Goal: Task Accomplishment & Management: Manage account settings

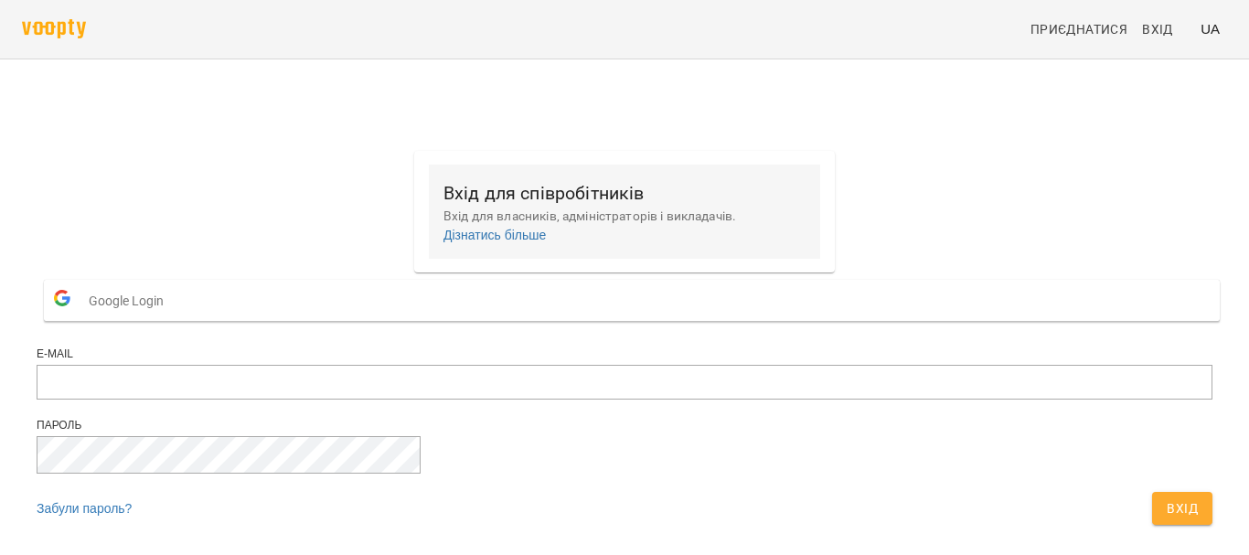
scroll to position [95, 0]
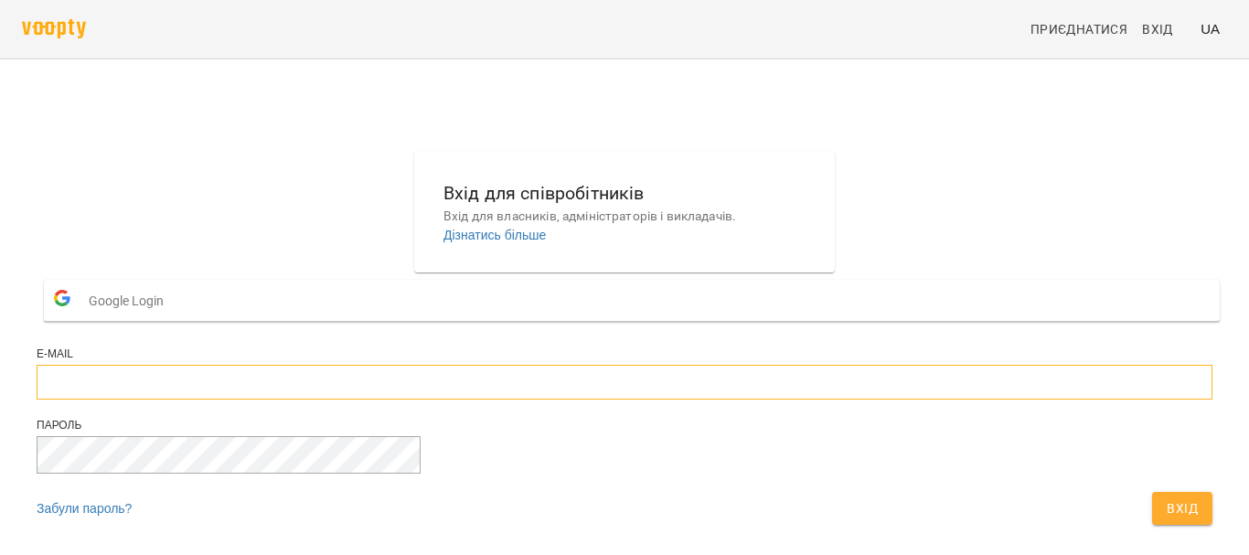
click at [558, 365] on input "email" at bounding box center [625, 382] width 1176 height 35
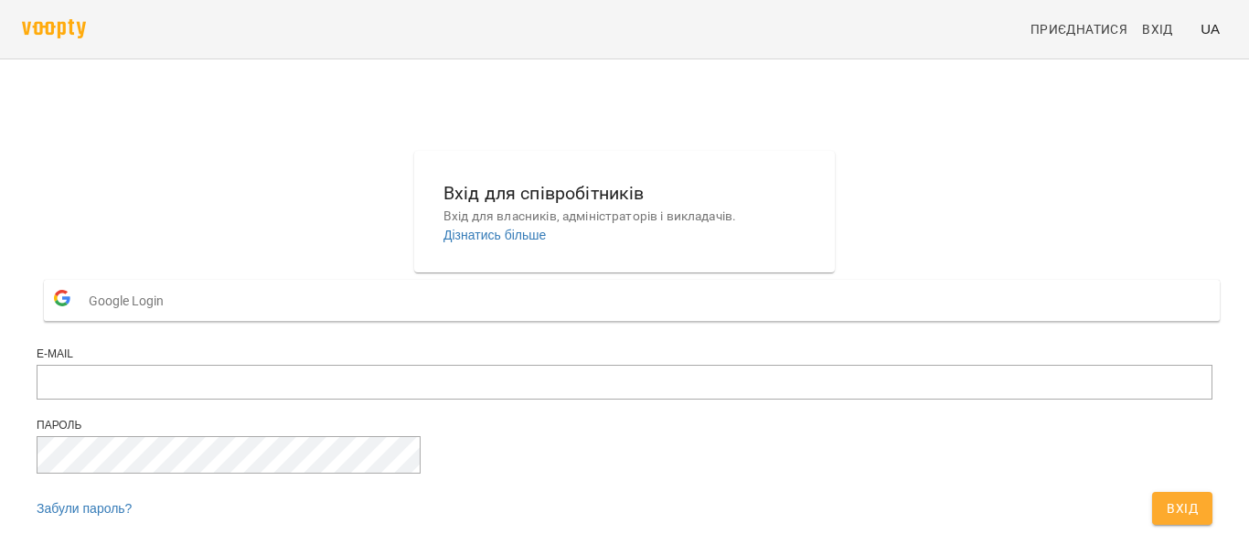
click at [1127, 103] on div at bounding box center [624, 57] width 1249 height 114
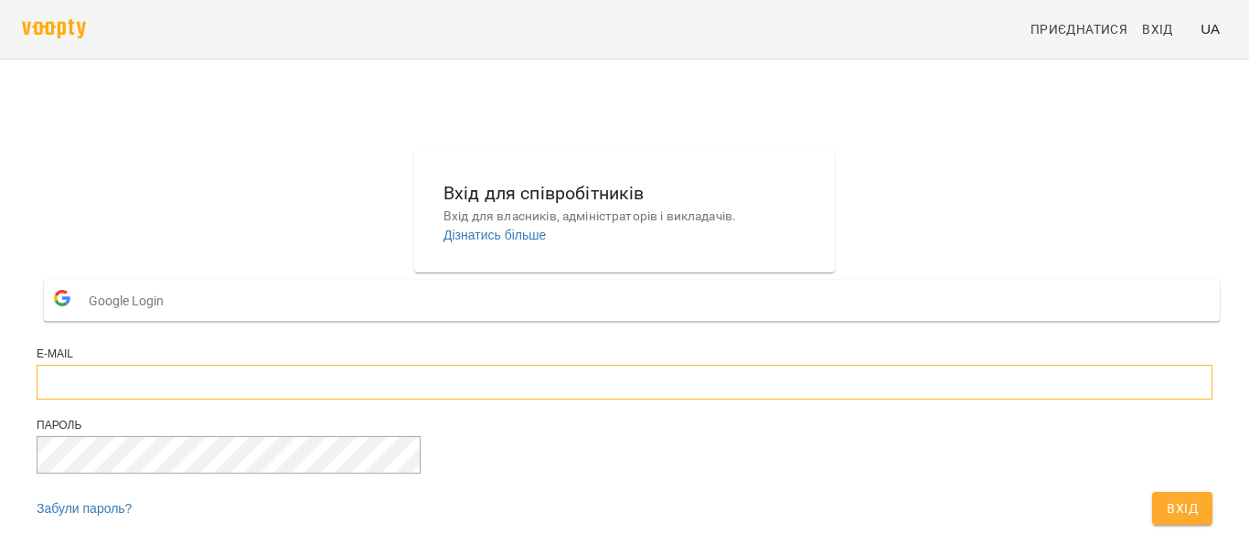
click at [514, 365] on input "email" at bounding box center [625, 382] width 1176 height 35
paste input "**********"
type input "**********"
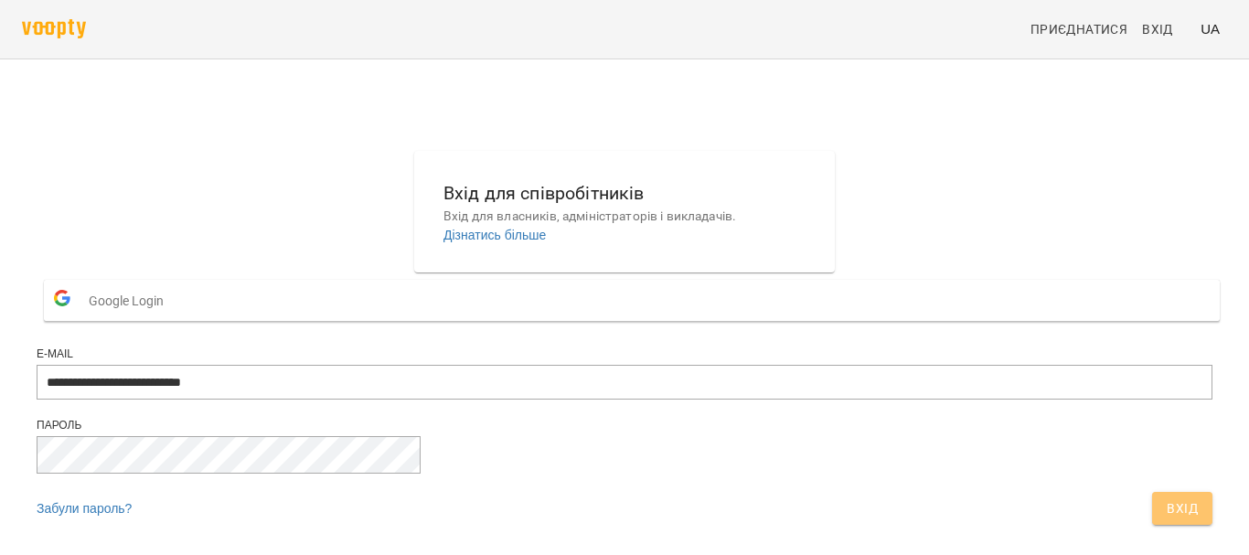
click at [1167, 497] on span "Вхід" at bounding box center [1182, 508] width 31 height 22
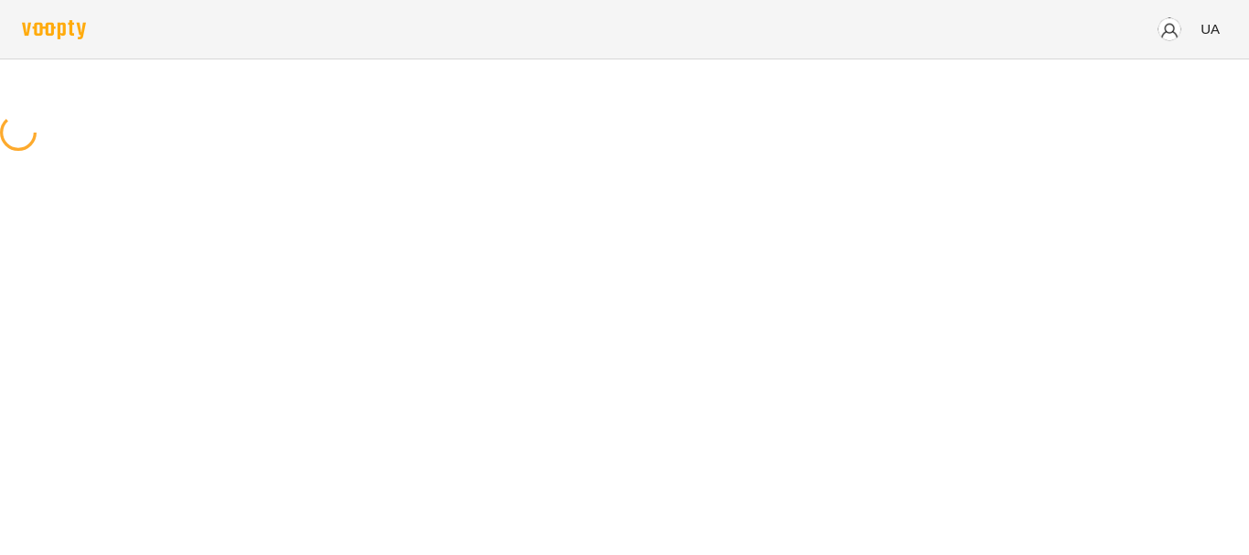
scroll to position [0, 0]
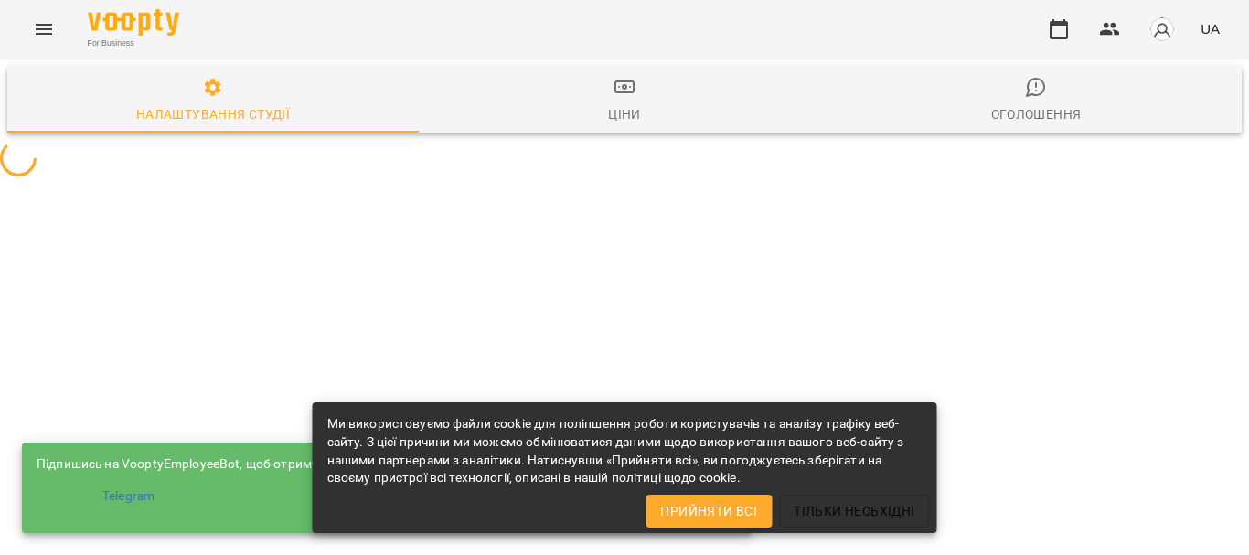
select select "**"
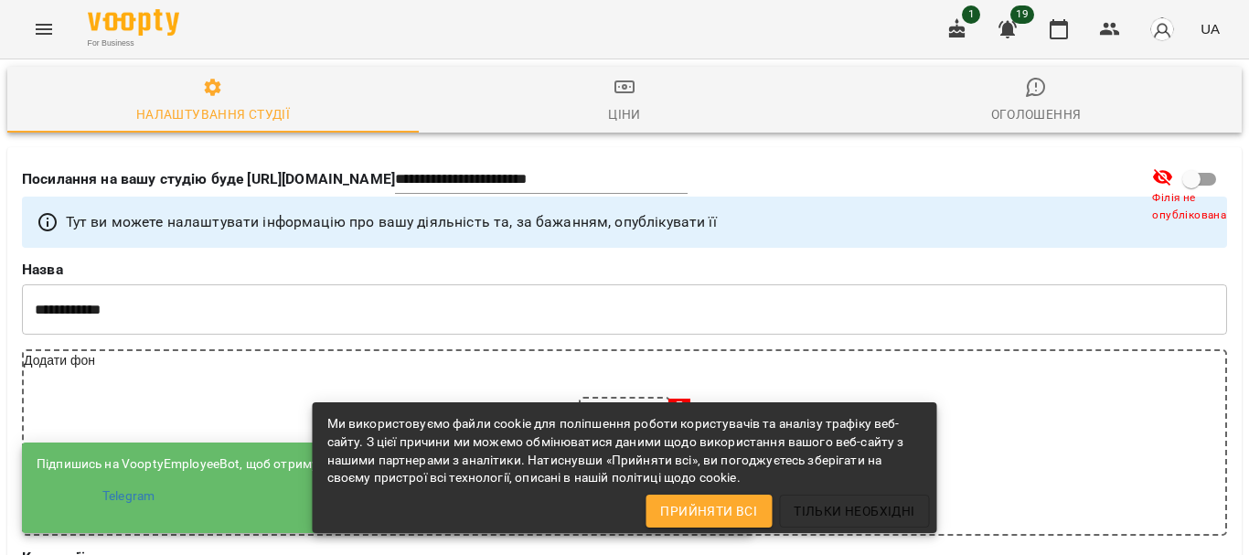
scroll to position [914, 0]
click at [691, 515] on span "Прийняти всі" at bounding box center [708, 511] width 97 height 22
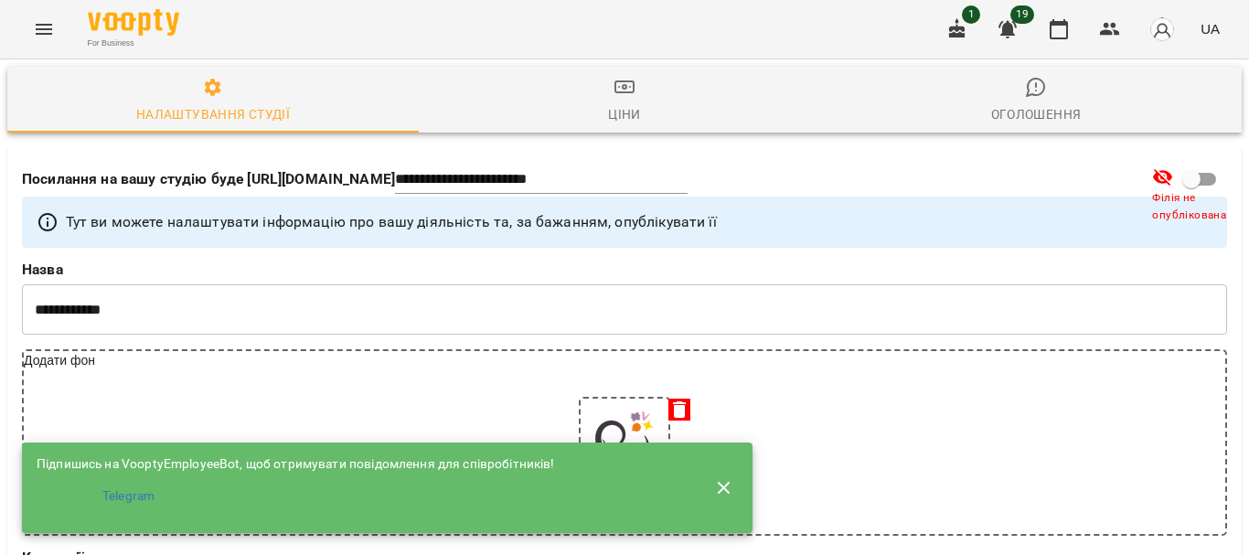
scroll to position [0, 0]
click at [34, 21] on icon "Menu" at bounding box center [44, 29] width 22 height 22
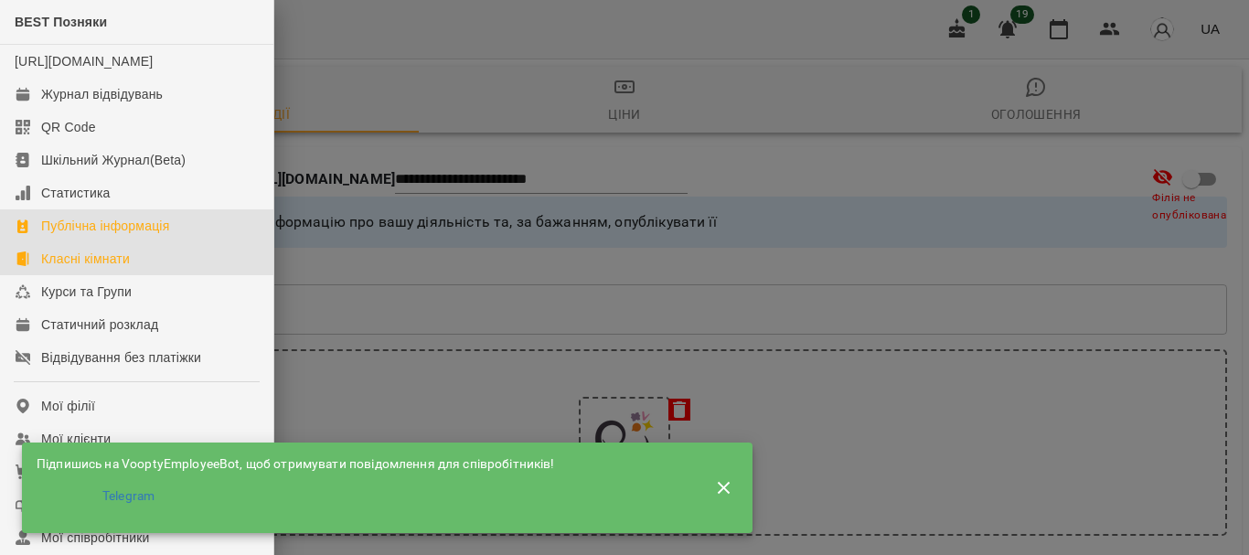
click at [108, 268] on div "Класні кімнати" at bounding box center [85, 259] width 89 height 18
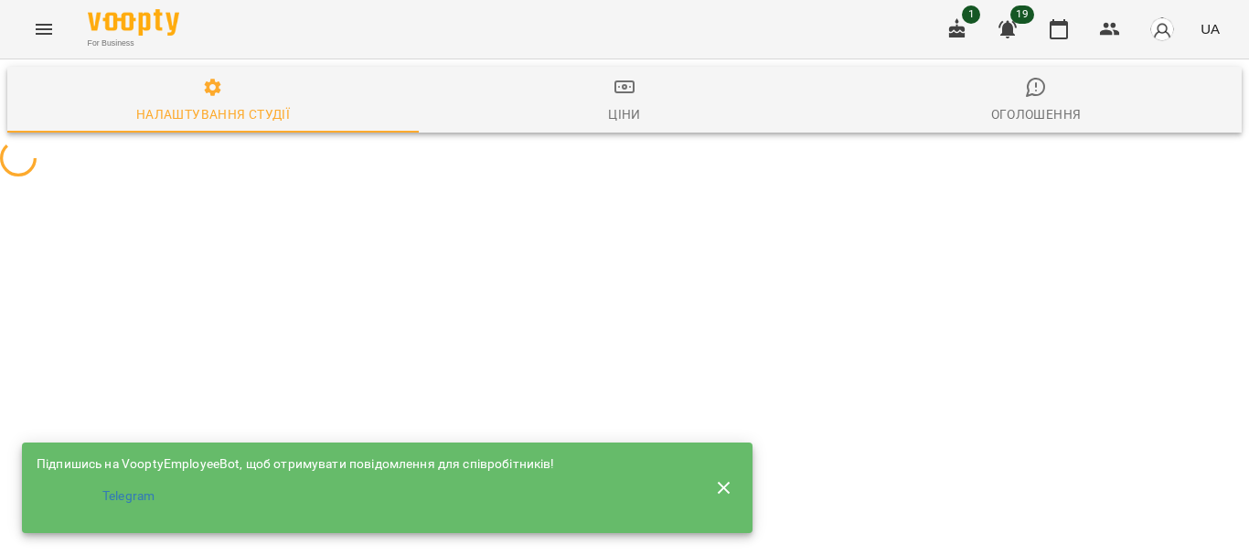
select select "**"
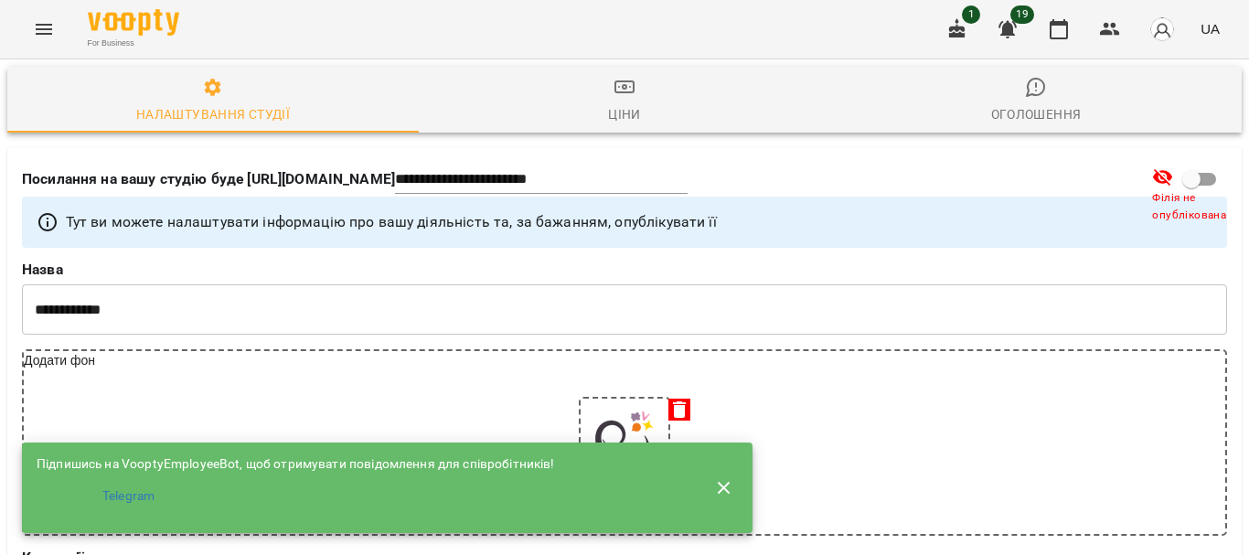
click at [38, 39] on icon "Menu" at bounding box center [44, 29] width 22 height 22
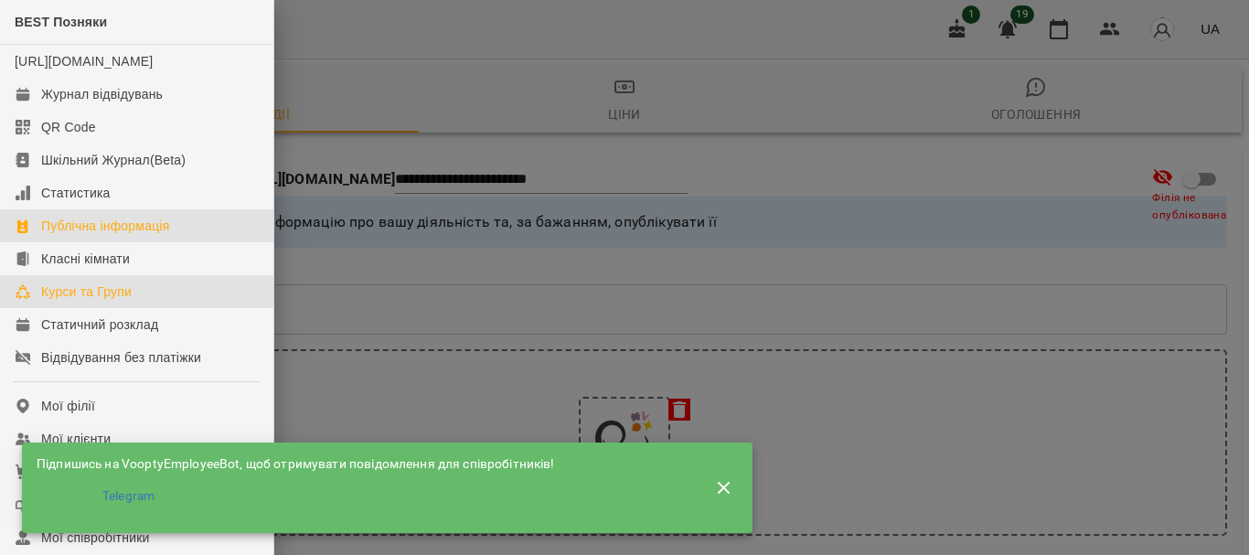
click at [85, 301] on div "Курси та Групи" at bounding box center [86, 292] width 91 height 18
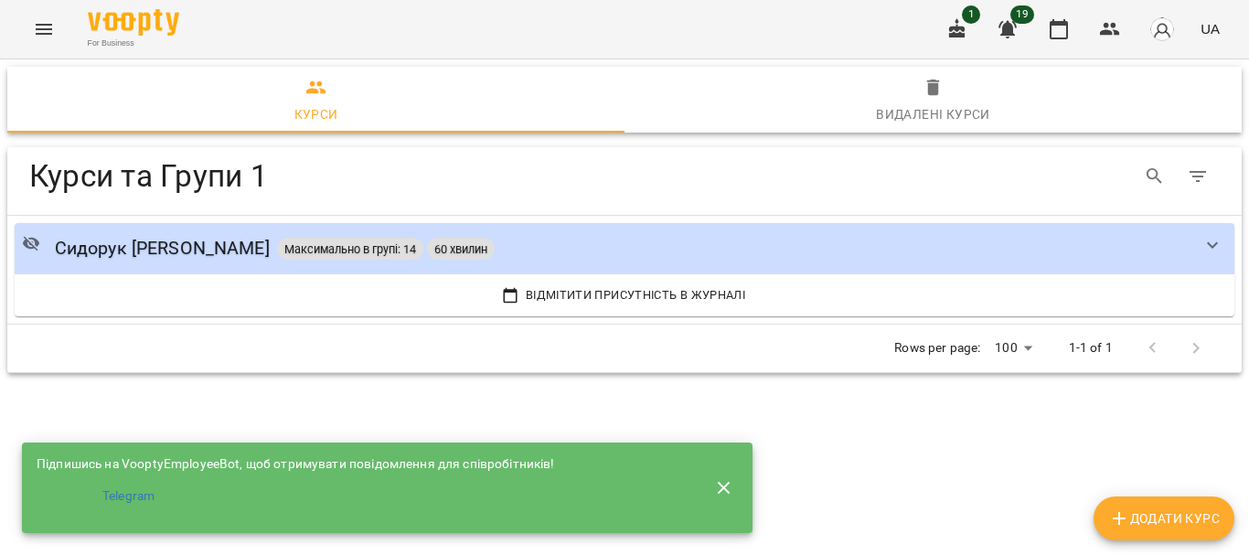
click at [41, 22] on icon "Menu" at bounding box center [44, 29] width 22 height 22
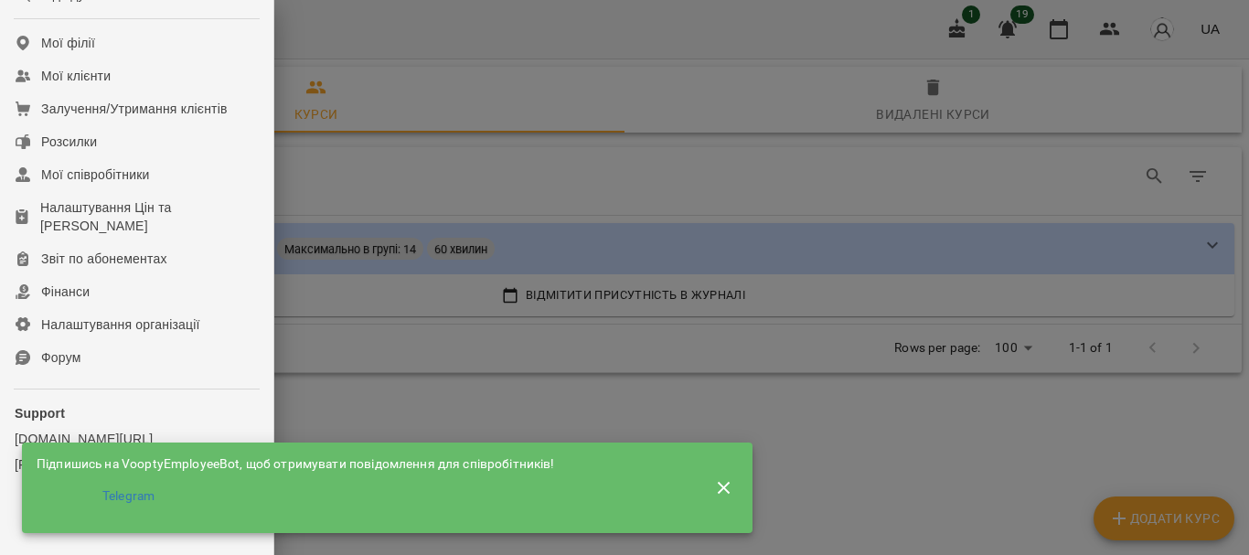
scroll to position [366, 0]
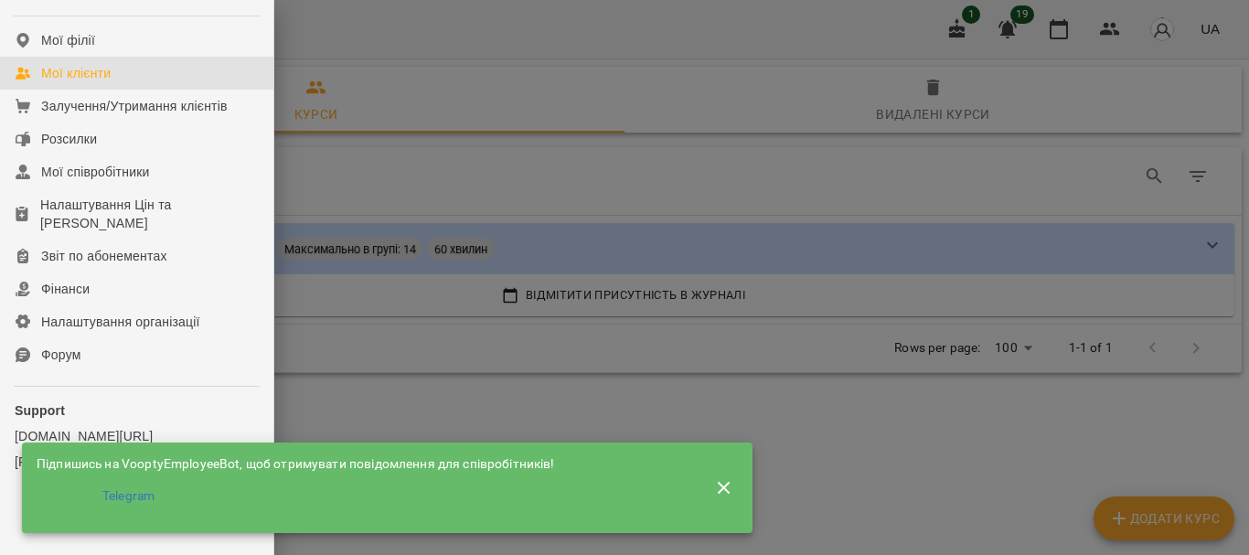
click at [93, 82] on div "Мої клієнти" at bounding box center [75, 73] width 69 height 18
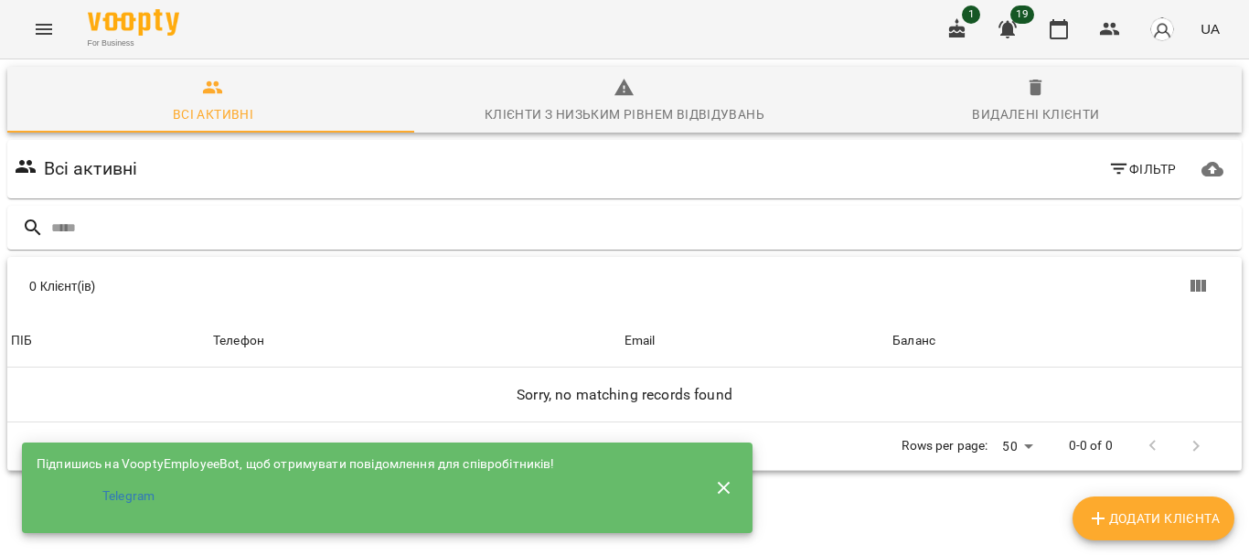
scroll to position [80, 0]
click at [1125, 514] on span "Додати клієнта" at bounding box center [1153, 518] width 133 height 22
select select "**"
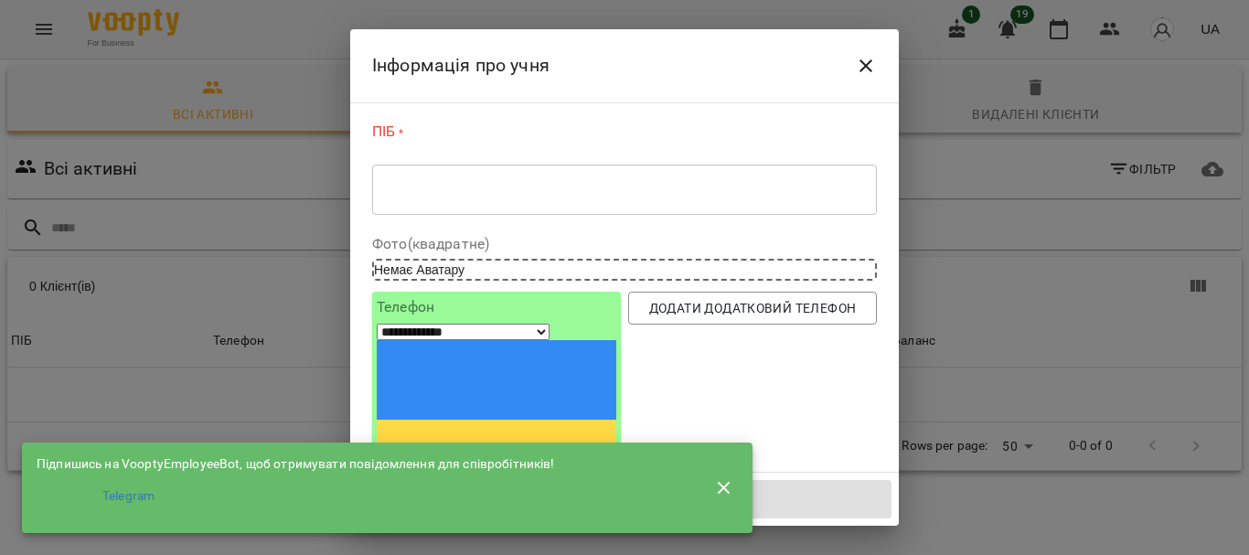
click at [529, 202] on div "* ​" at bounding box center [624, 189] width 505 height 51
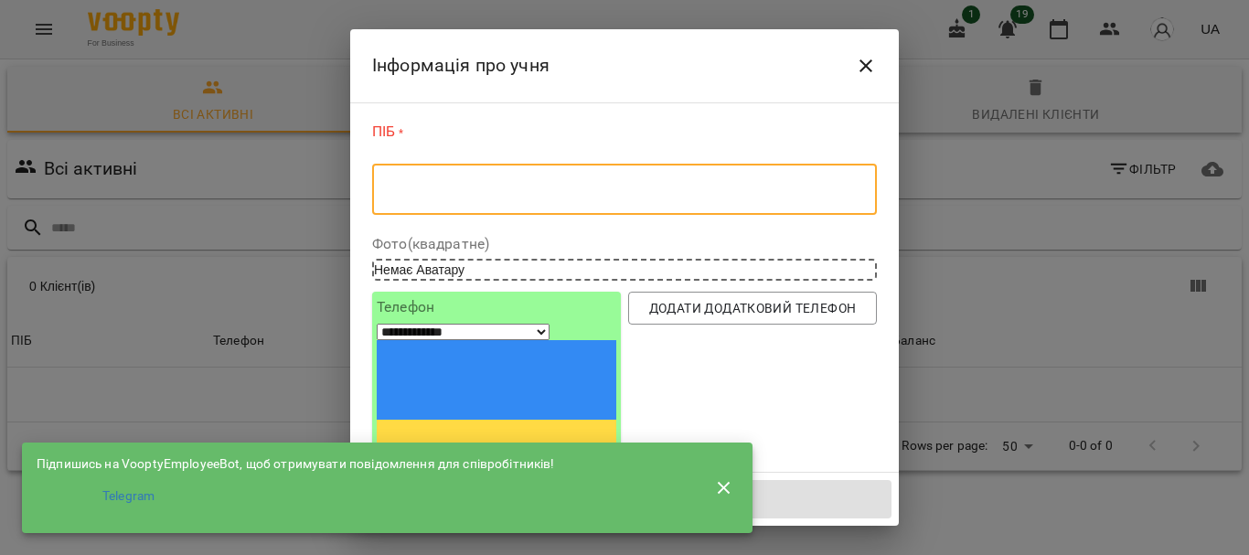
type textarea "*"
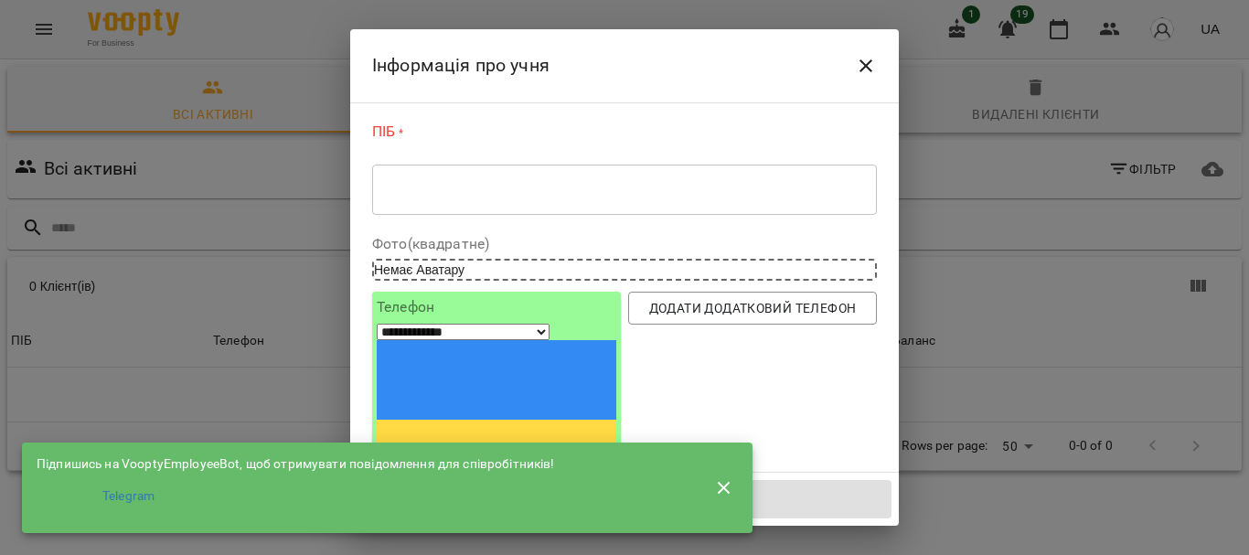
click at [529, 202] on div "* ​" at bounding box center [624, 189] width 505 height 51
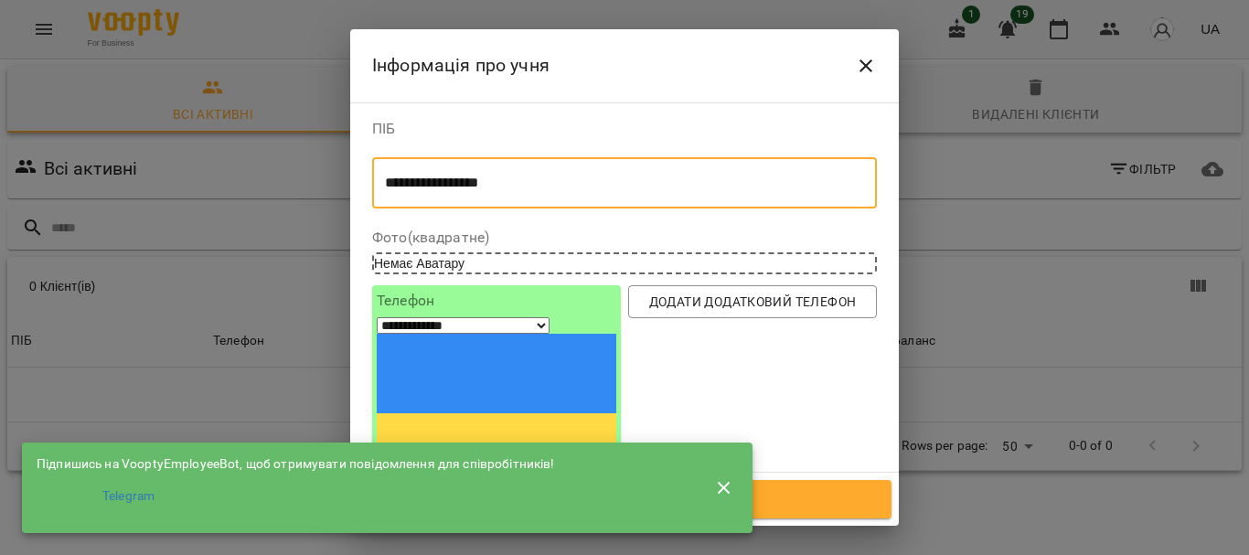
type textarea "**********"
click at [460, 493] on input "tel" at bounding box center [444, 505] width 135 height 24
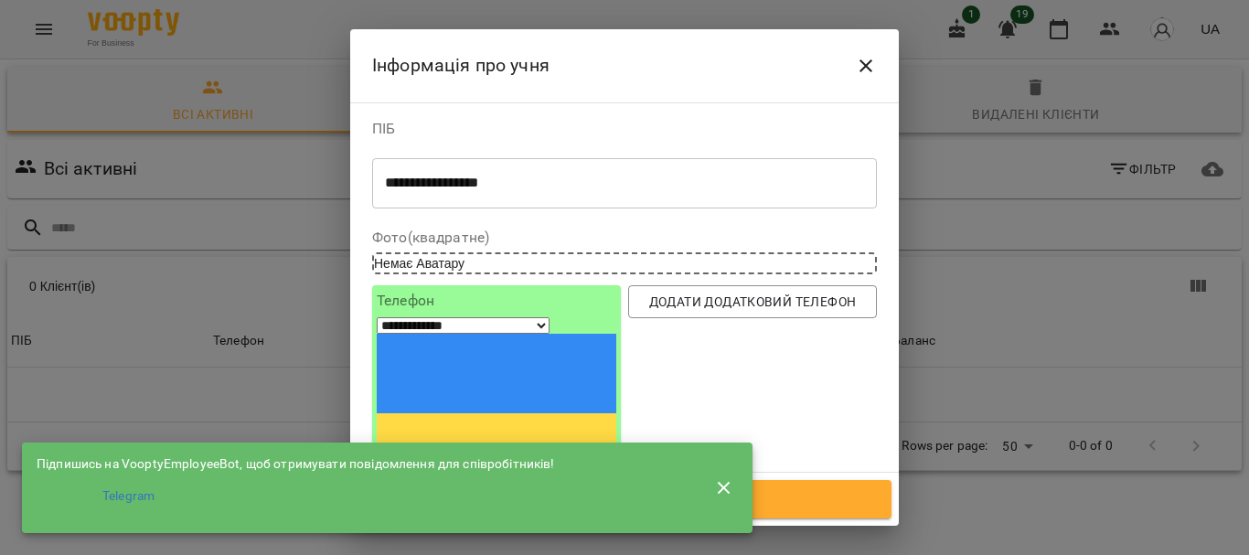
click at [428, 493] on input "tel" at bounding box center [444, 505] width 135 height 24
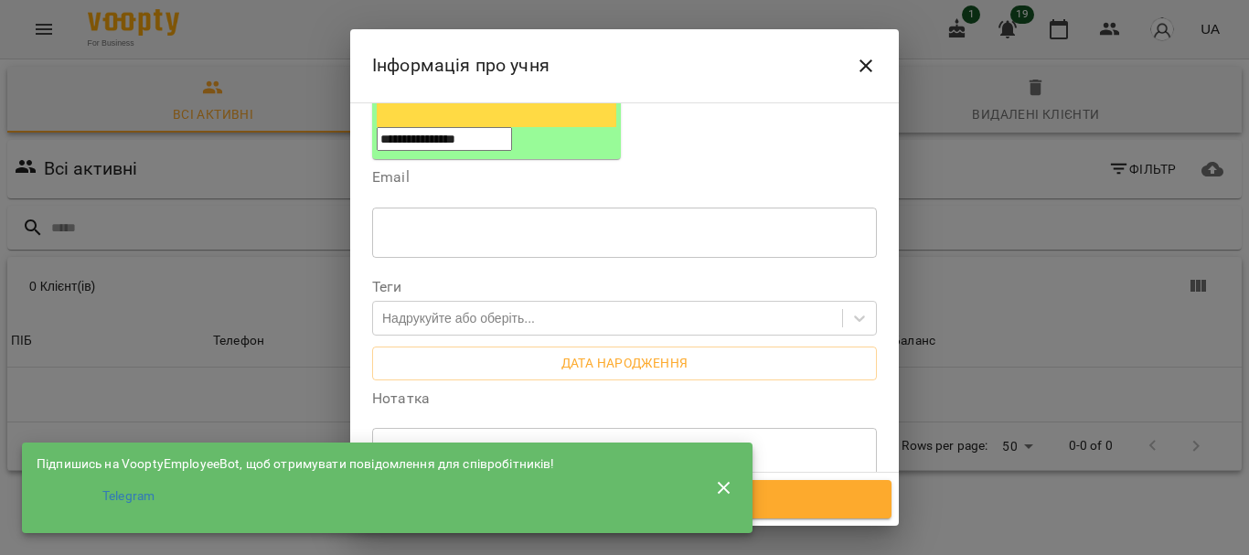
scroll to position [274, 0]
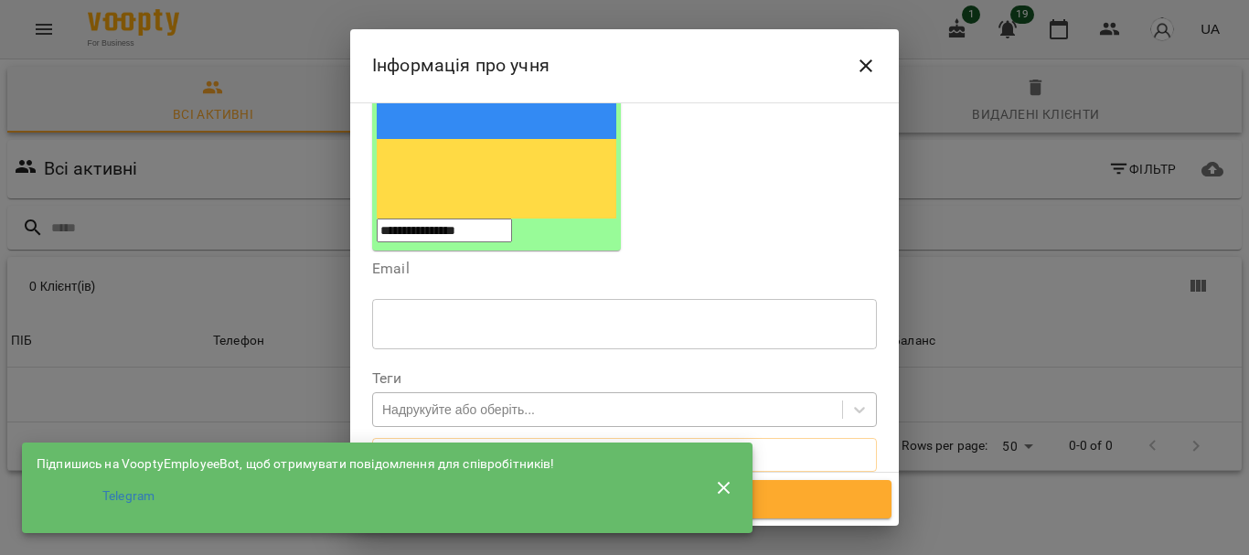
type input "**********"
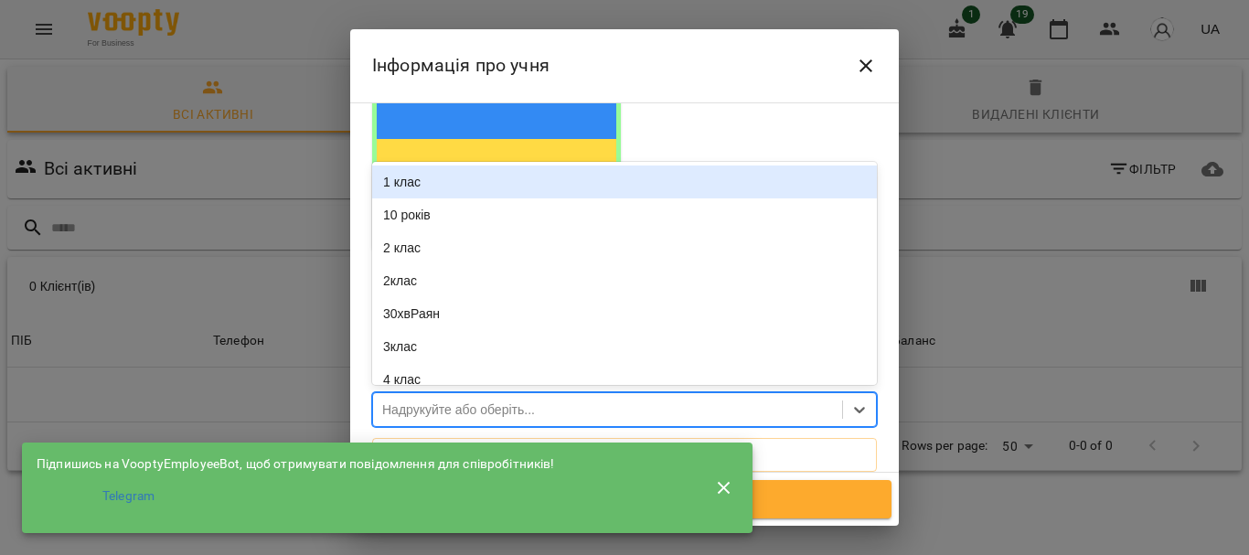
click at [535, 401] on div "Надрукуйте або оберіть..." at bounding box center [458, 410] width 153 height 18
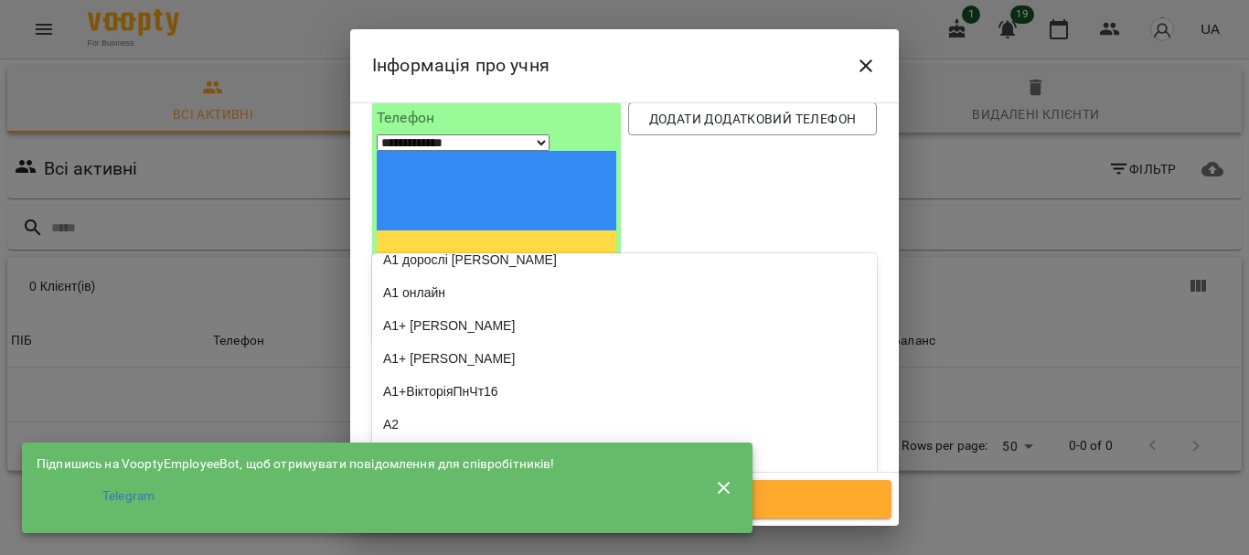
scroll to position [1829, 0]
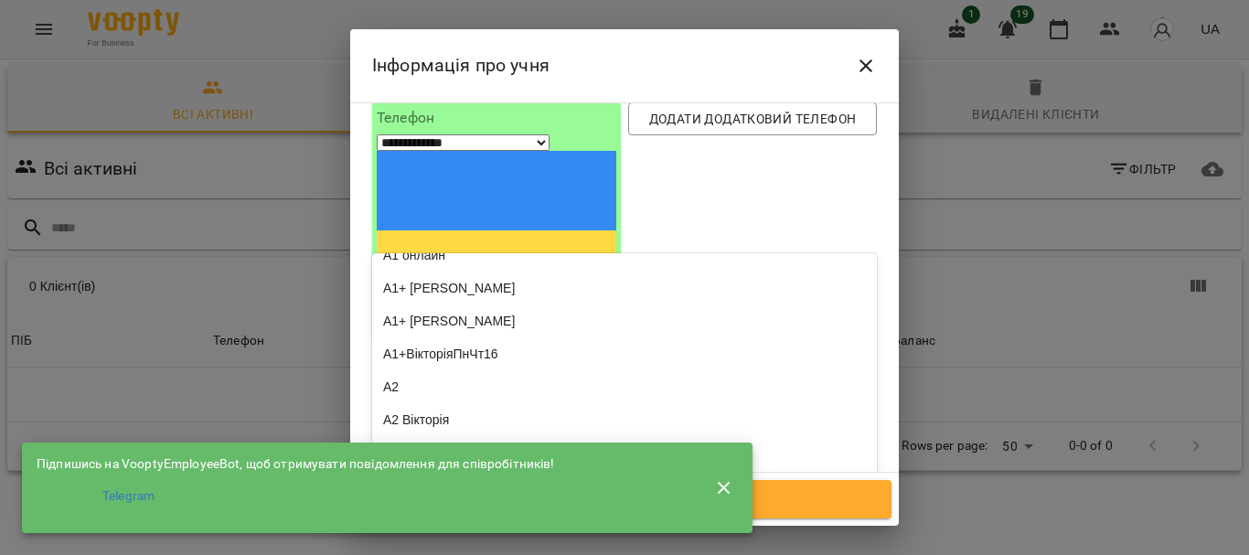
click at [443, 175] on div "А1 дорослі" at bounding box center [624, 189] width 505 height 33
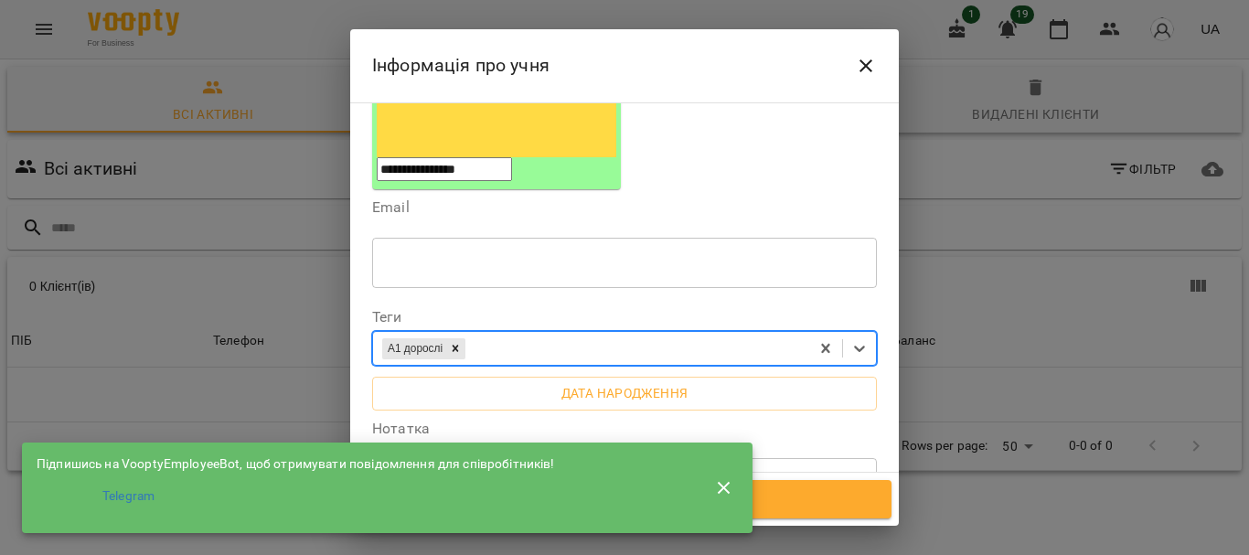
scroll to position [366, 0]
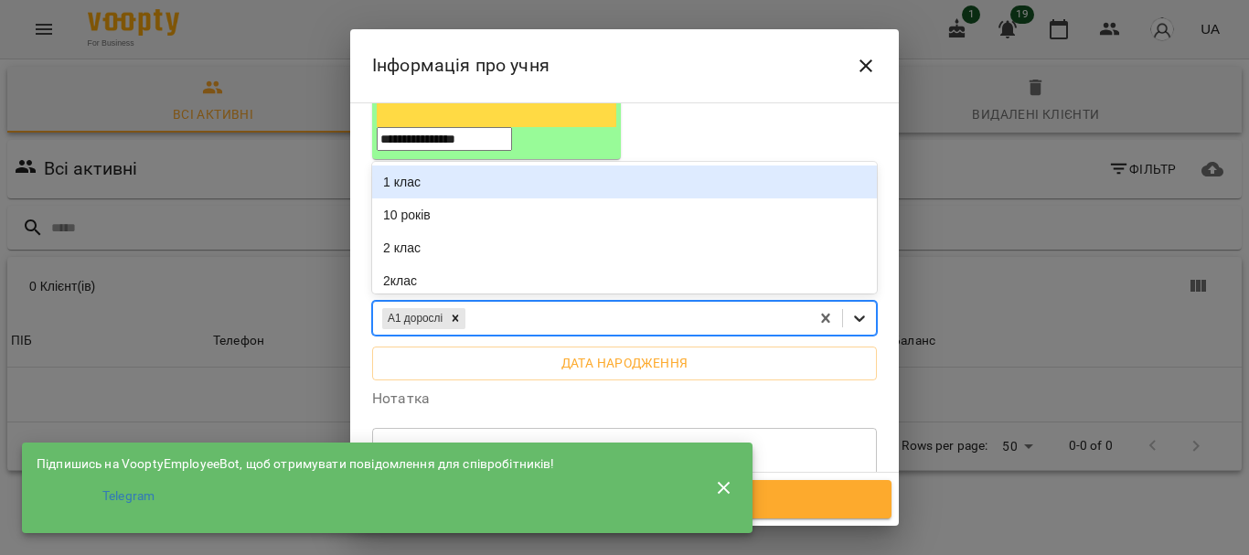
click at [851, 309] on icon at bounding box center [859, 318] width 18 height 18
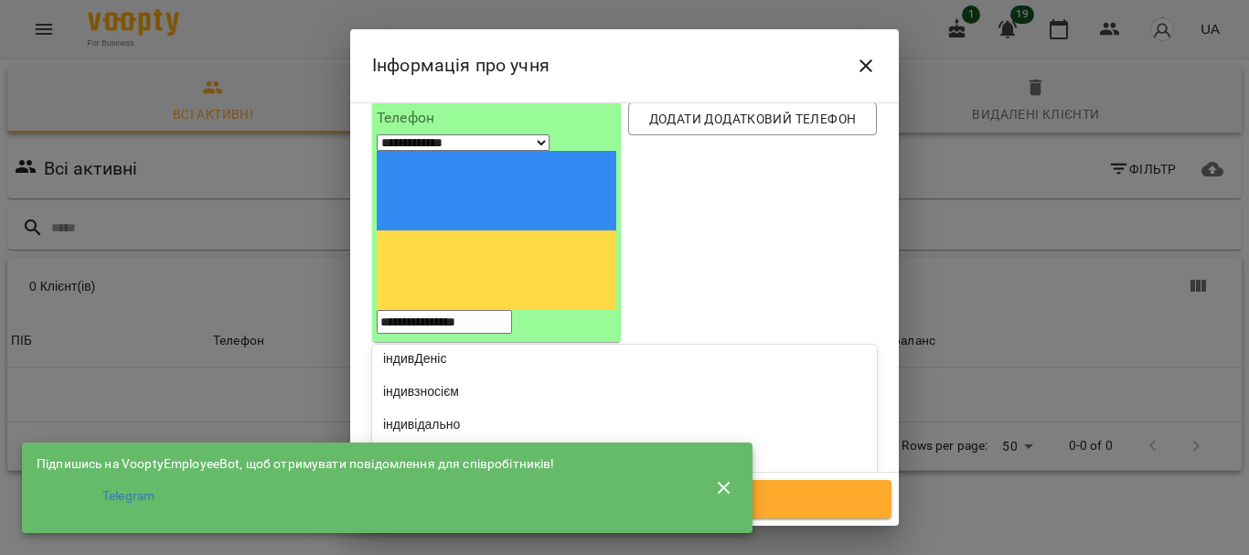
scroll to position [5669, 0]
click at [570, 45] on div "рівеньА1" at bounding box center [624, 28] width 505 height 33
click at [850, 492] on icon at bounding box center [859, 501] width 18 height 18
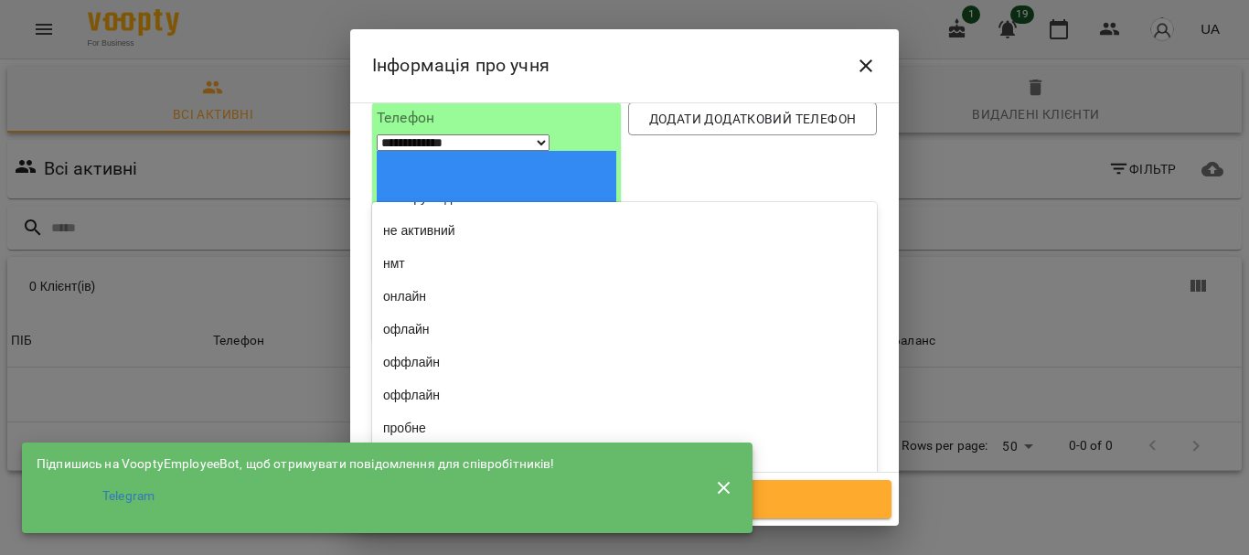
scroll to position [4846, 0]
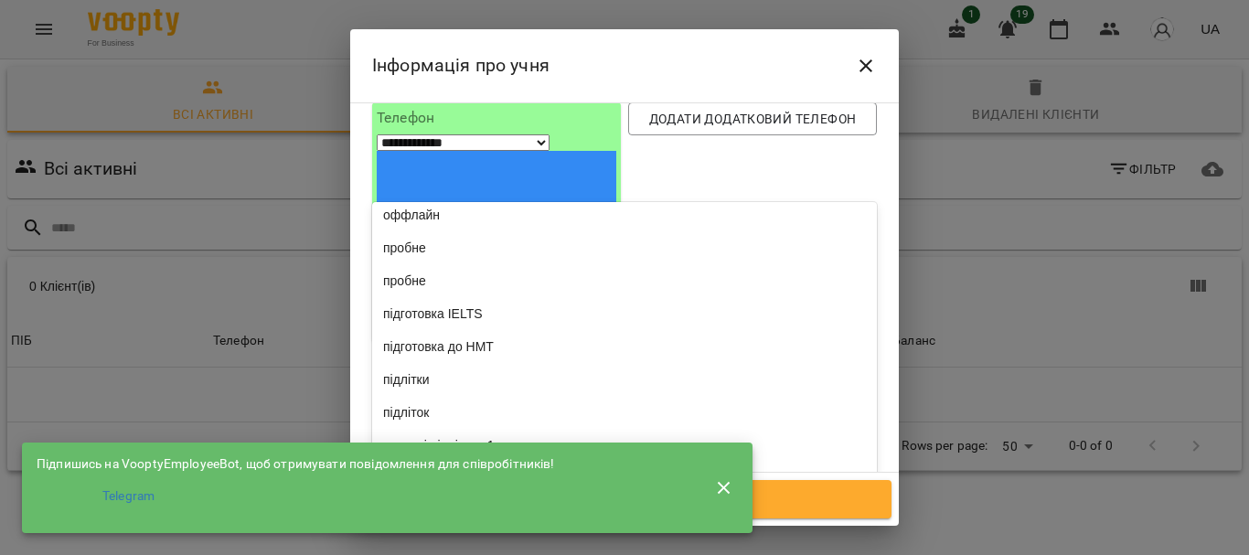
click at [598, 67] on div "не активний" at bounding box center [624, 50] width 505 height 33
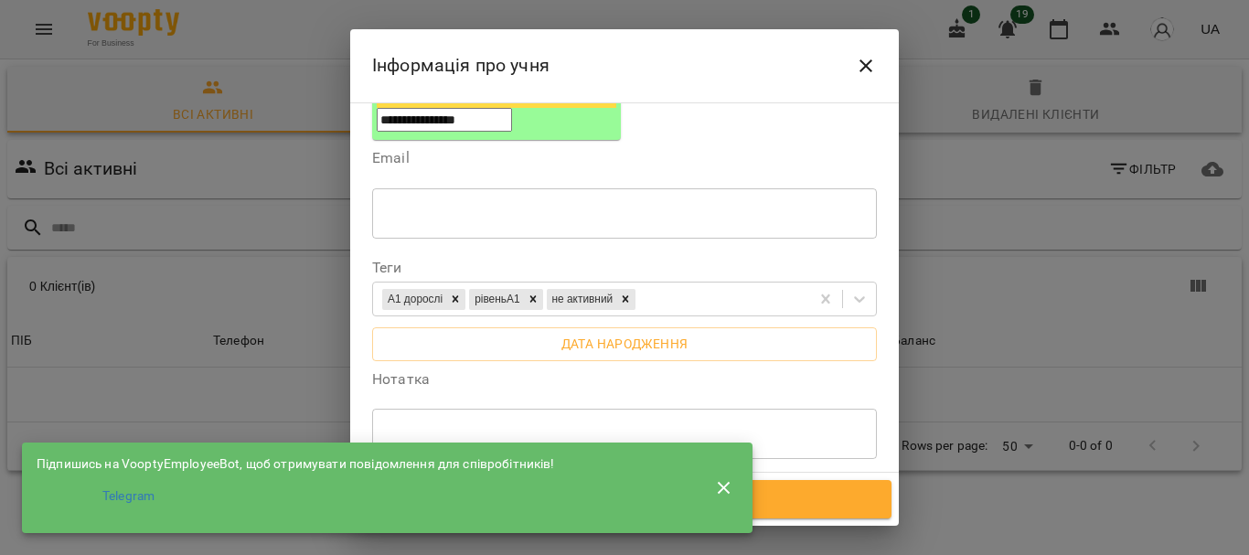
scroll to position [401, 0]
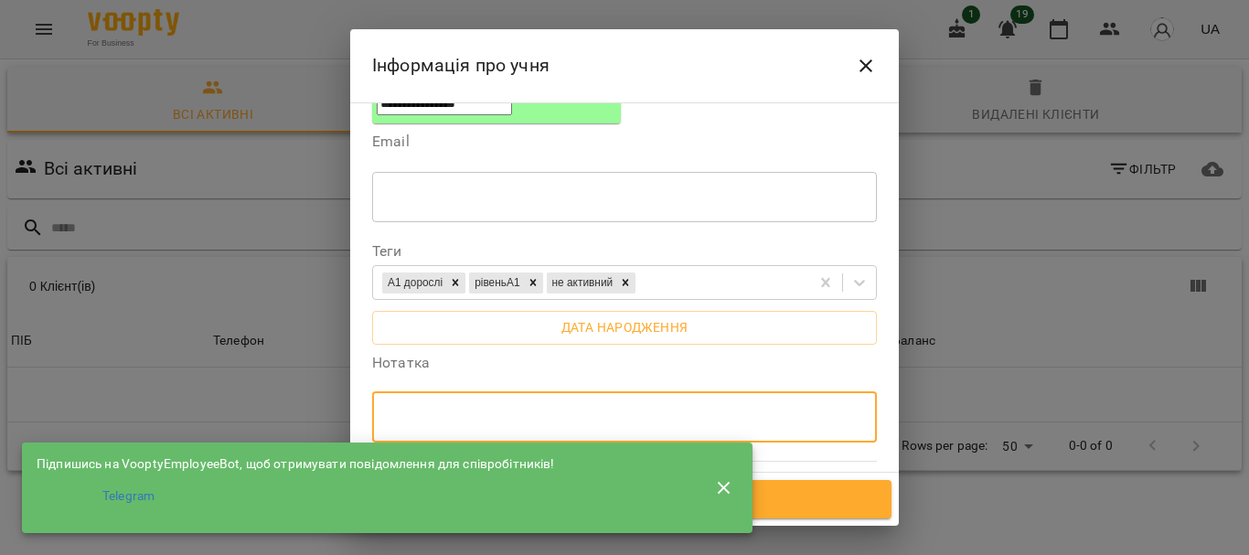
click at [516, 409] on textarea at bounding box center [624, 417] width 479 height 17
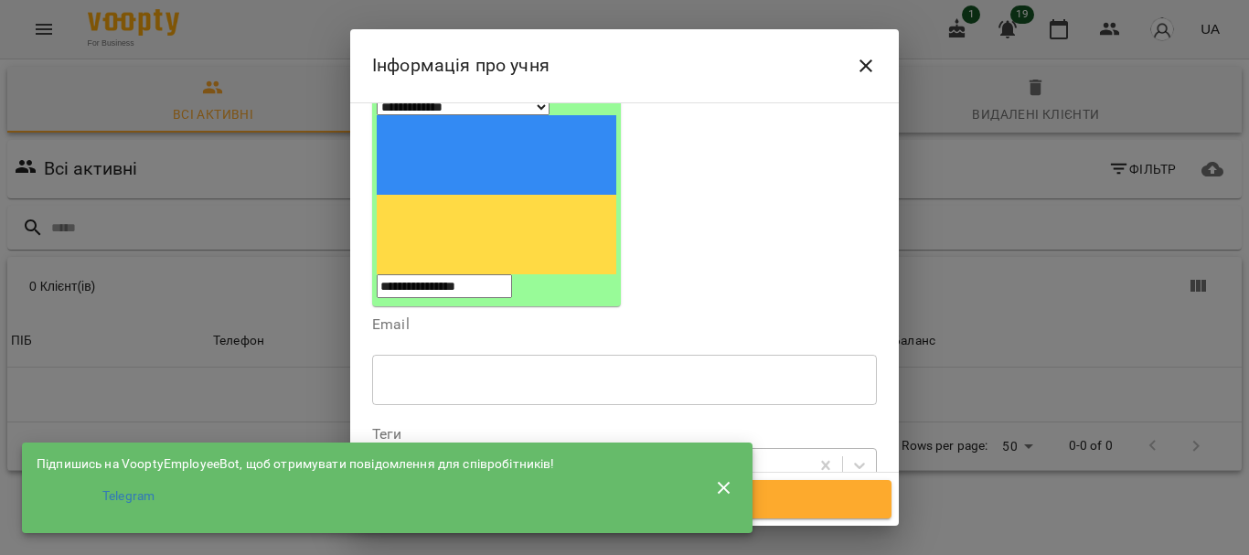
scroll to position [310, 0]
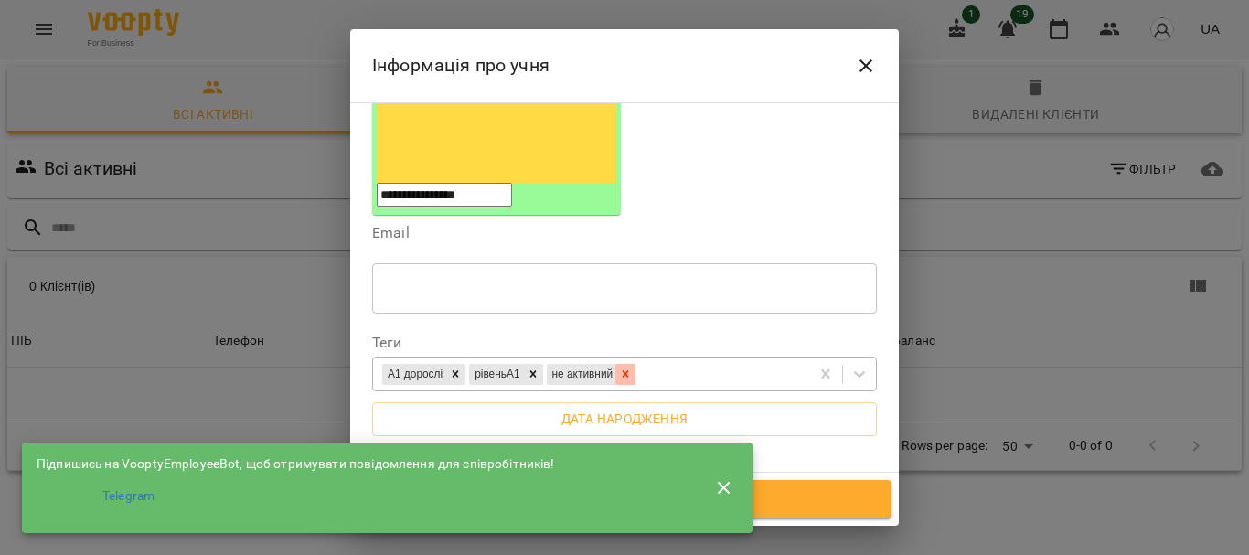
click at [636, 364] on div at bounding box center [625, 374] width 20 height 21
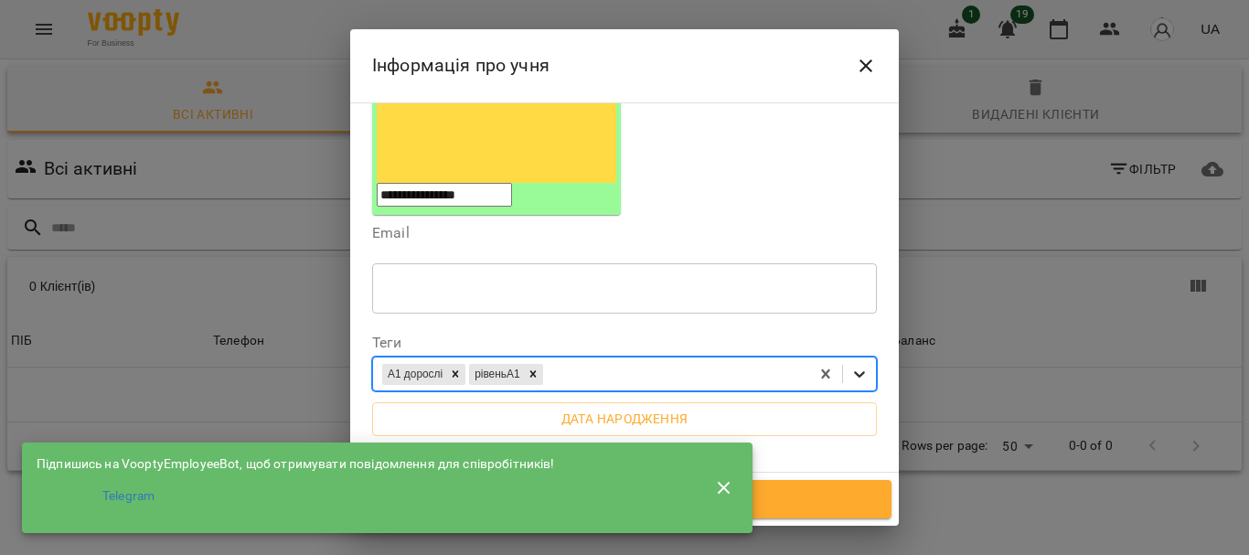
click at [850, 365] on icon at bounding box center [859, 374] width 18 height 18
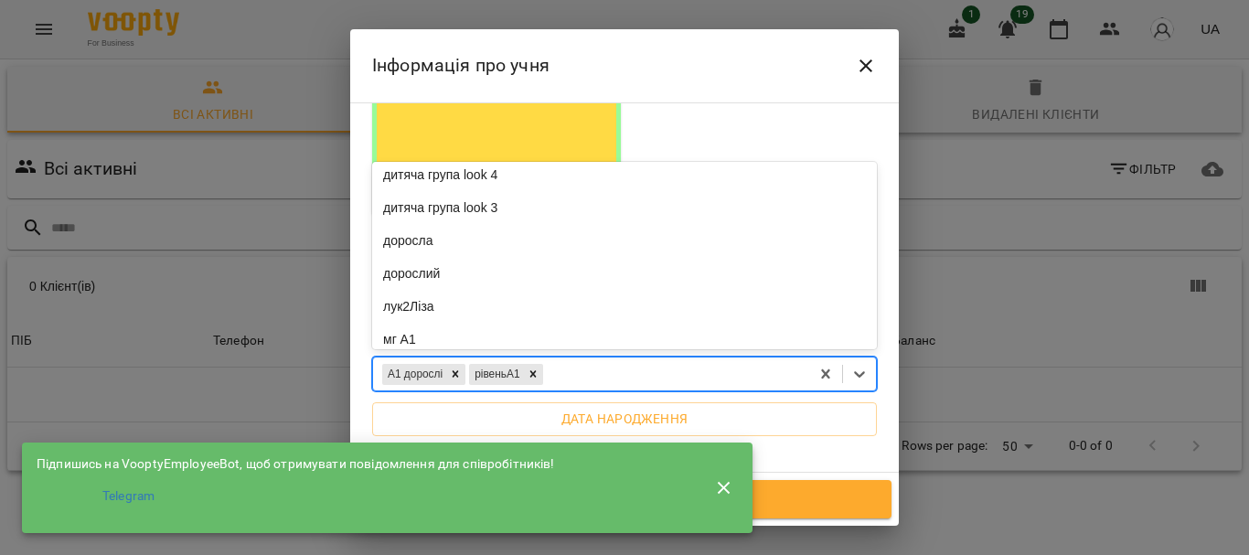
scroll to position [4129, 0]
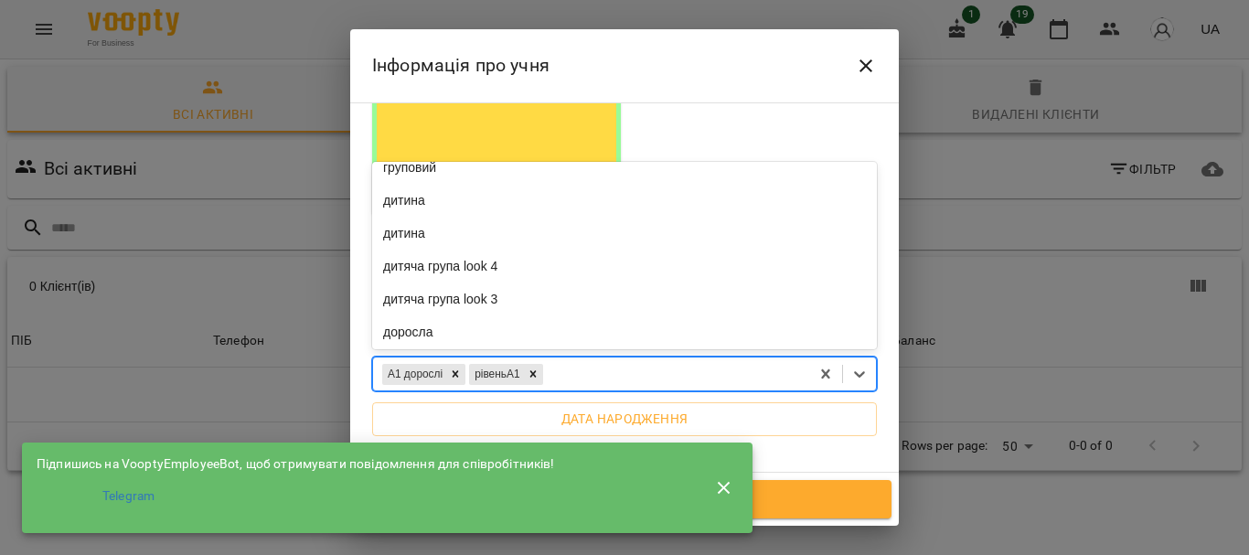
click at [631, 19] on div "активний" at bounding box center [624, 2] width 505 height 33
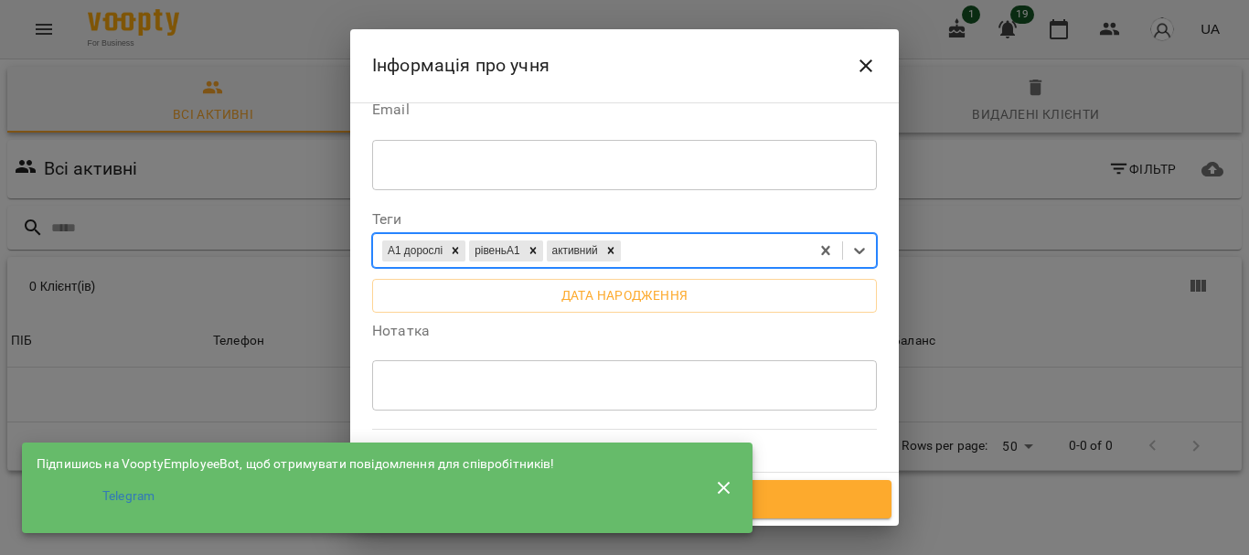
scroll to position [401, 0]
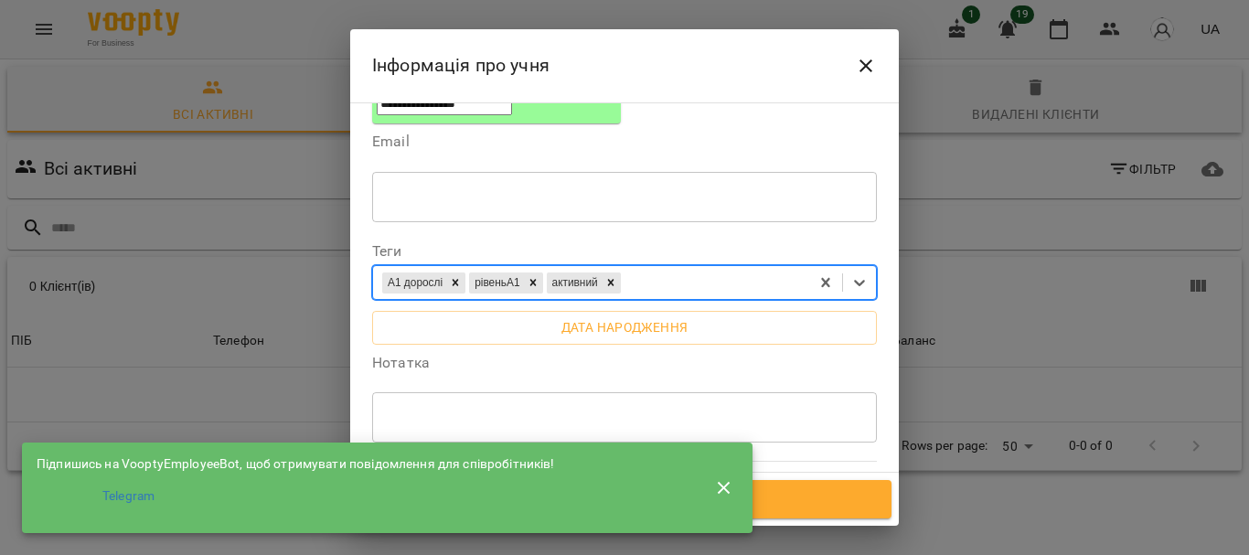
click at [636, 409] on textarea at bounding box center [624, 417] width 479 height 17
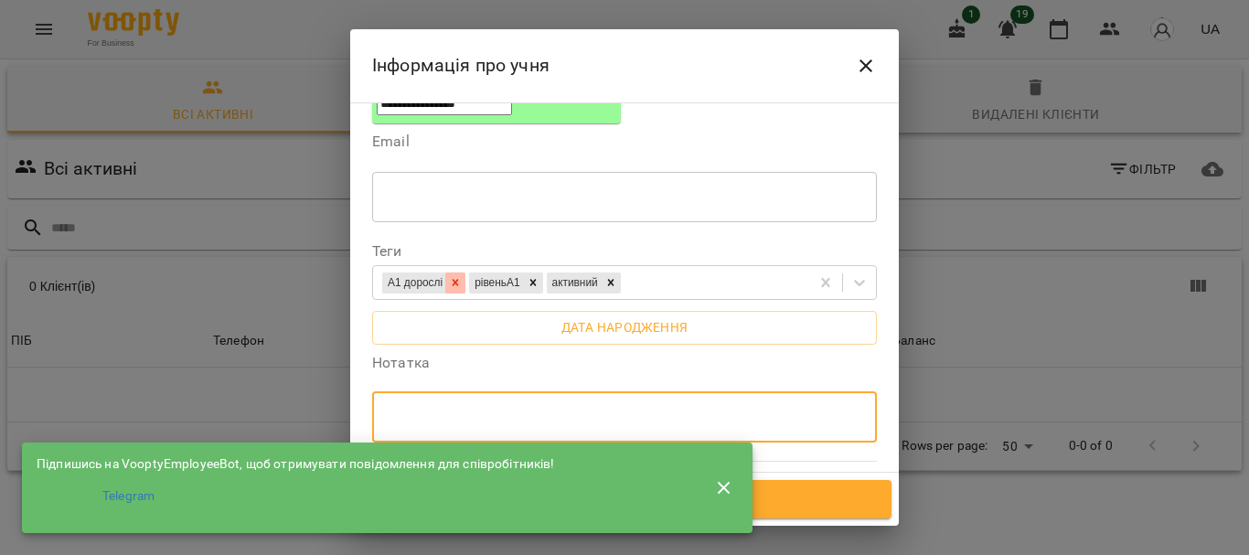
click at [457, 276] on icon at bounding box center [455, 282] width 13 height 13
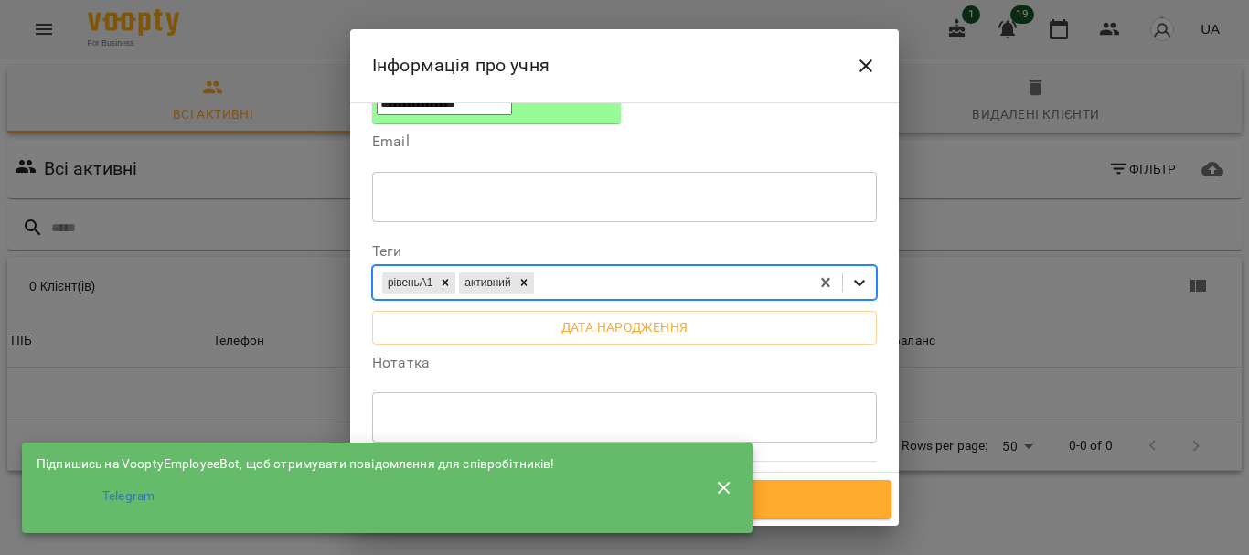
click at [854, 281] on icon at bounding box center [859, 284] width 11 height 6
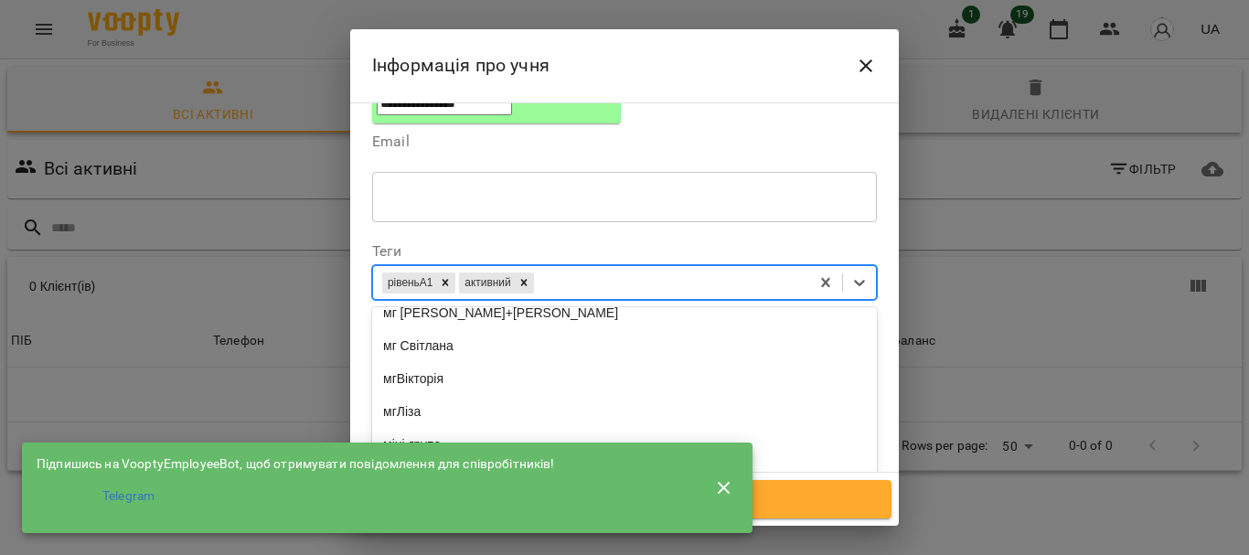
scroll to position [4501, 0]
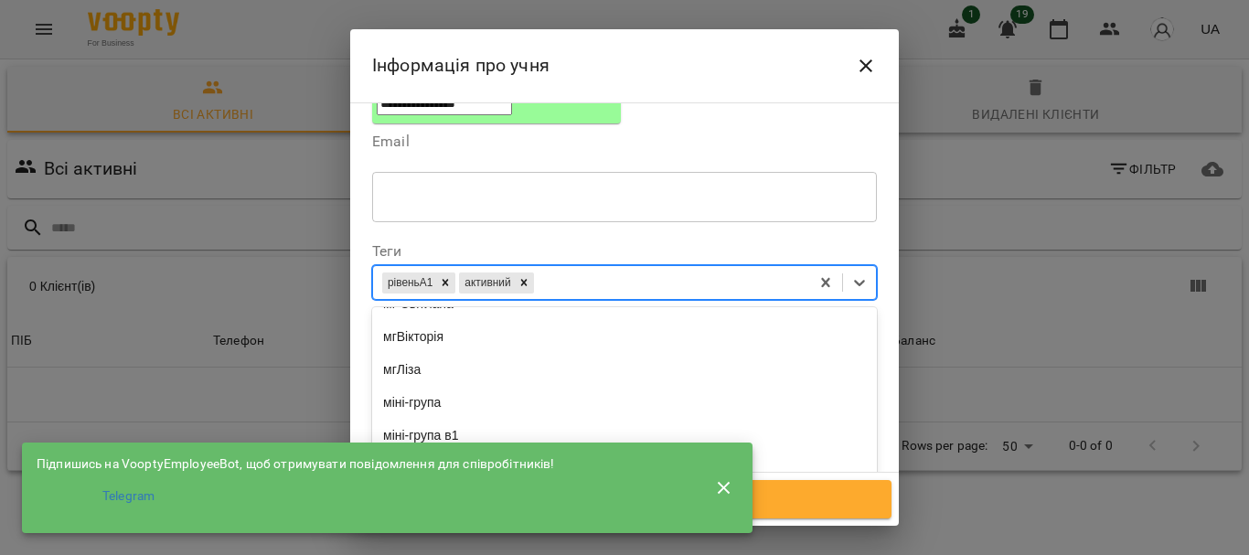
click at [582, 123] on div "доросла" at bounding box center [624, 106] width 505 height 33
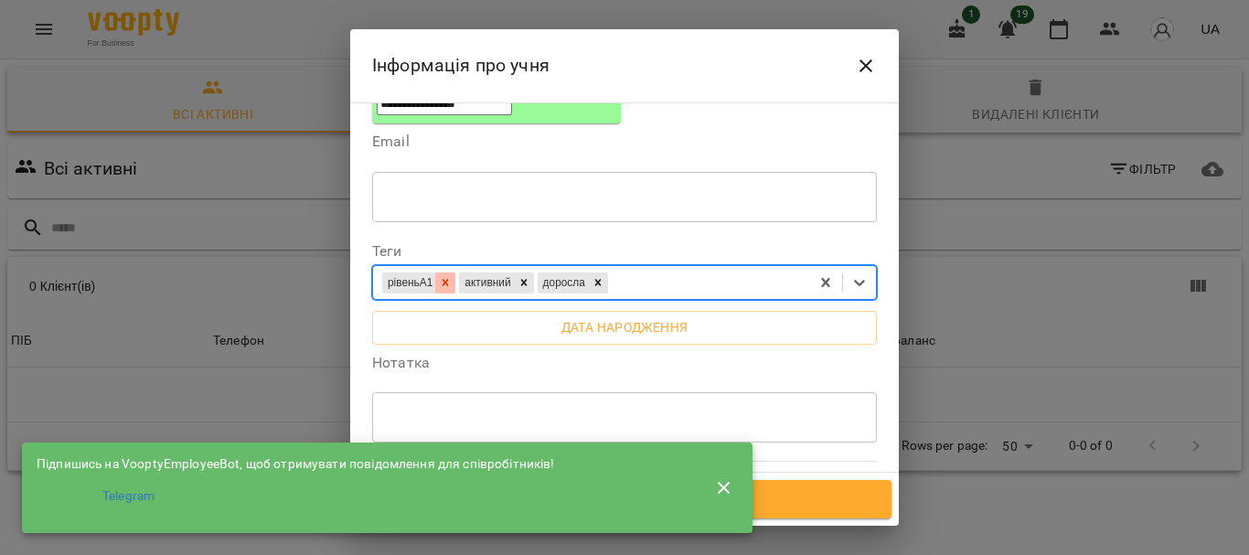
click at [449, 280] on icon at bounding box center [446, 283] width 6 height 6
click at [850, 273] on icon at bounding box center [859, 282] width 18 height 18
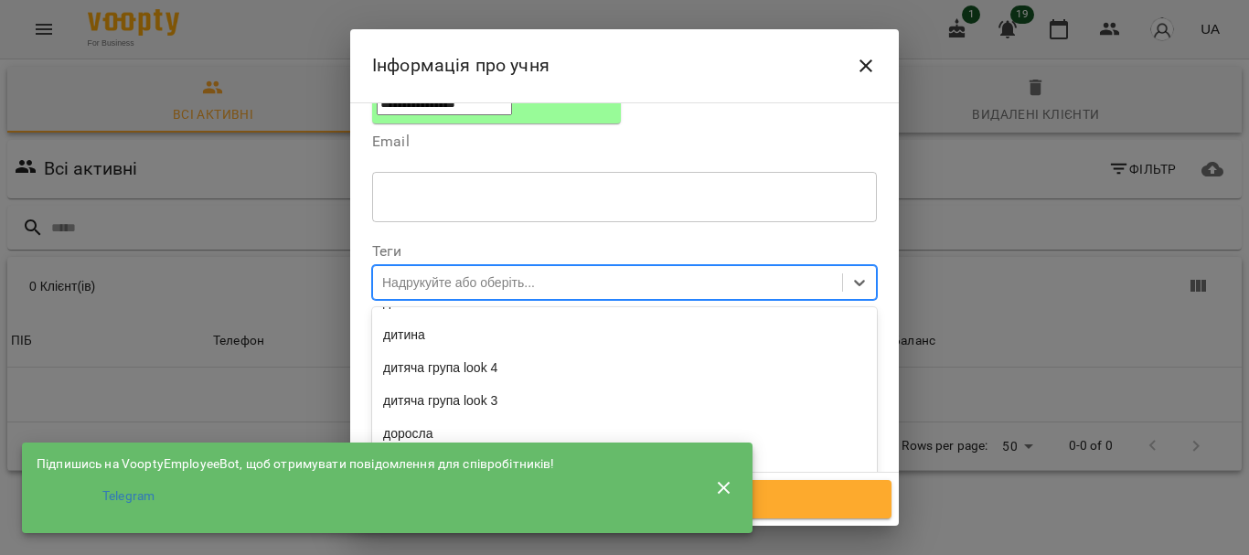
scroll to position [4572, 0]
click at [550, 84] on div "доросла" at bounding box center [624, 67] width 505 height 33
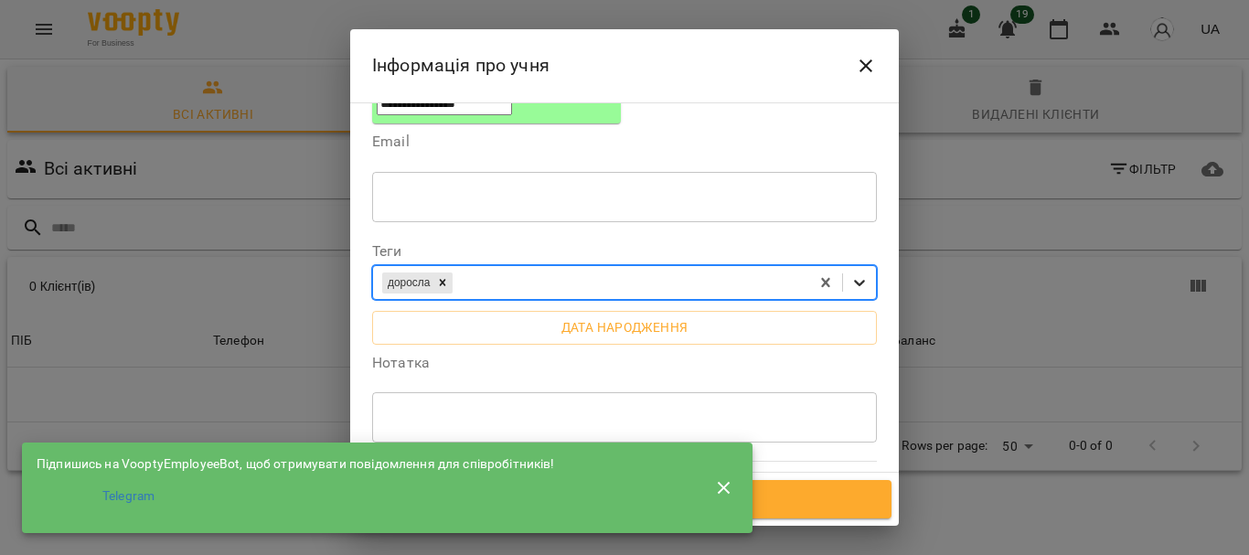
click at [854, 281] on icon at bounding box center [859, 284] width 11 height 6
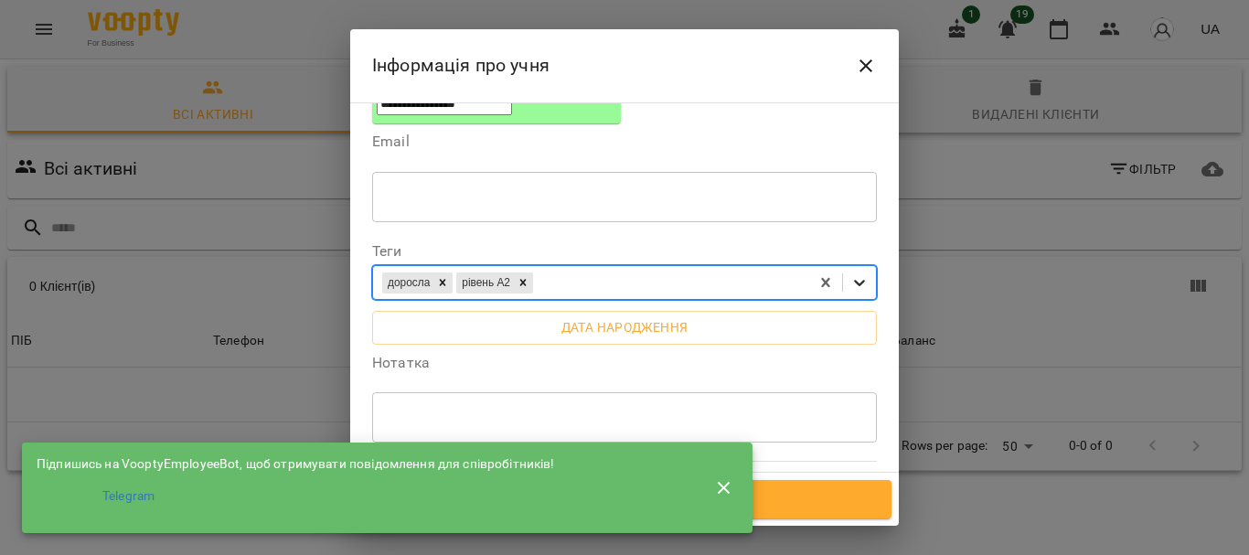
click at [852, 273] on icon at bounding box center [859, 282] width 18 height 18
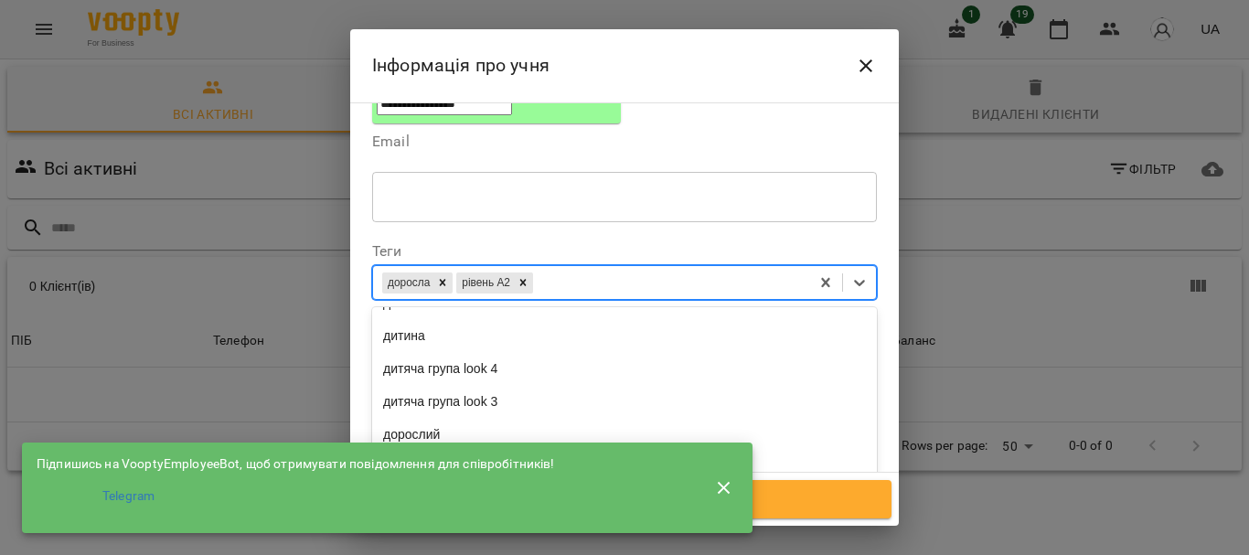
scroll to position [4206, 0]
click at [573, 55] on div "активна" at bounding box center [624, 38] width 505 height 33
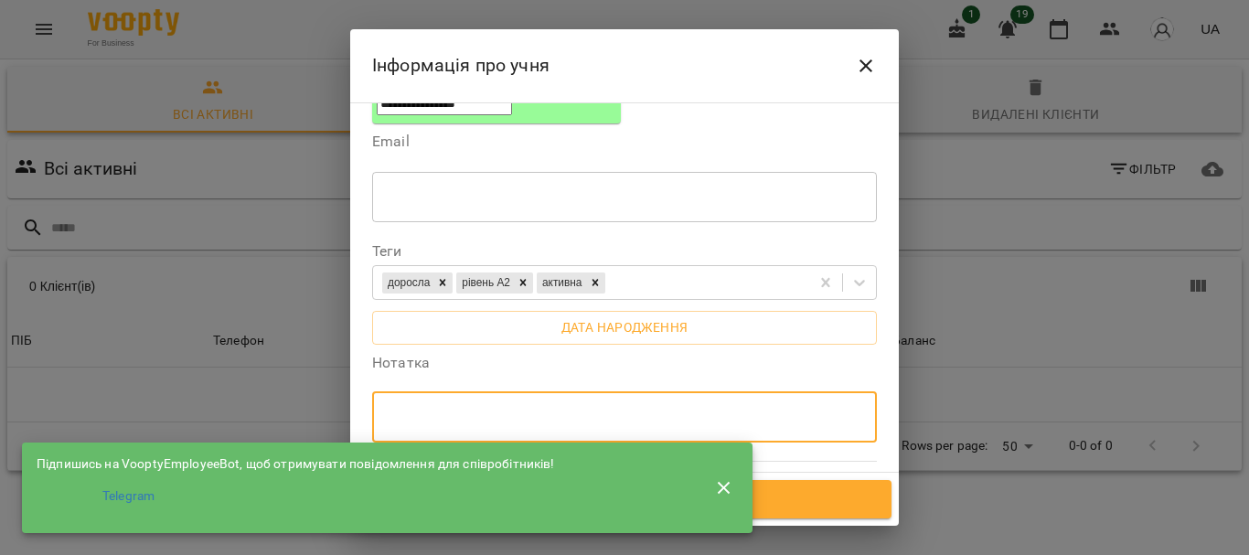
click at [610, 409] on textarea at bounding box center [624, 417] width 479 height 17
type textarea "*"
drag, startPoint x: 461, startPoint y: 266, endPoint x: 451, endPoint y: 263, distance: 10.4
click at [451, 409] on textarea "**********" at bounding box center [617, 417] width 465 height 17
click at [573, 409] on textarea "**********" at bounding box center [617, 417] width 465 height 17
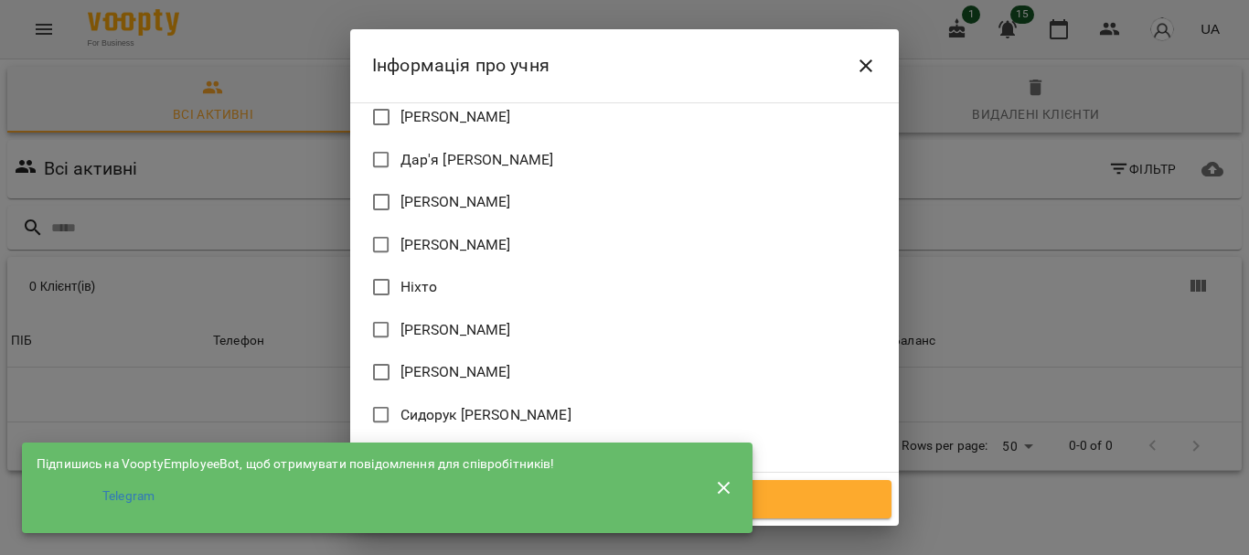
scroll to position [1316, 0]
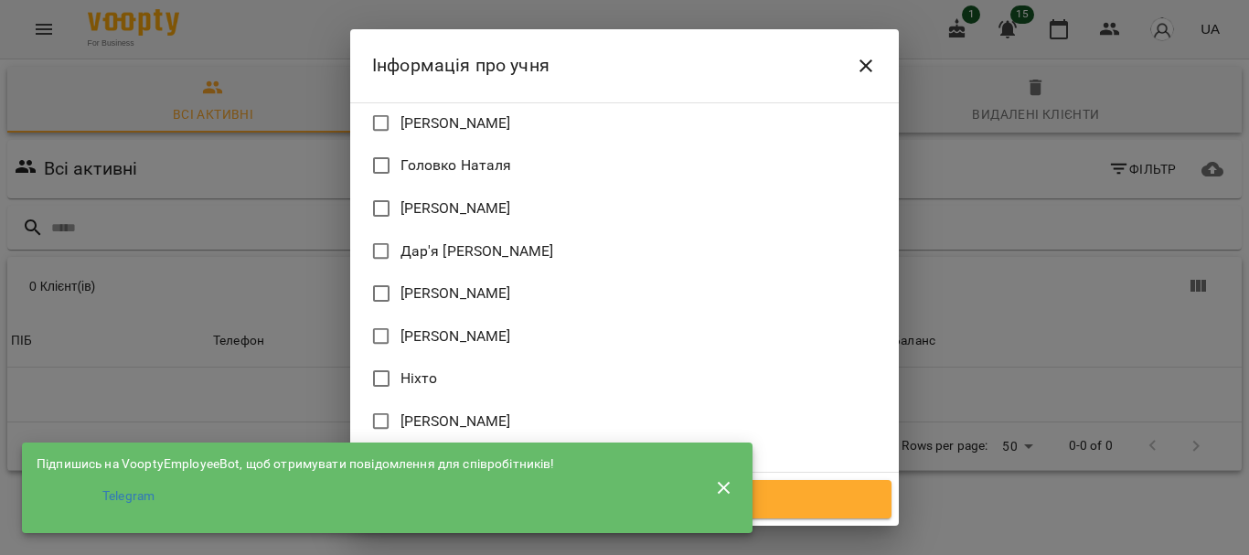
type textarea "**********"
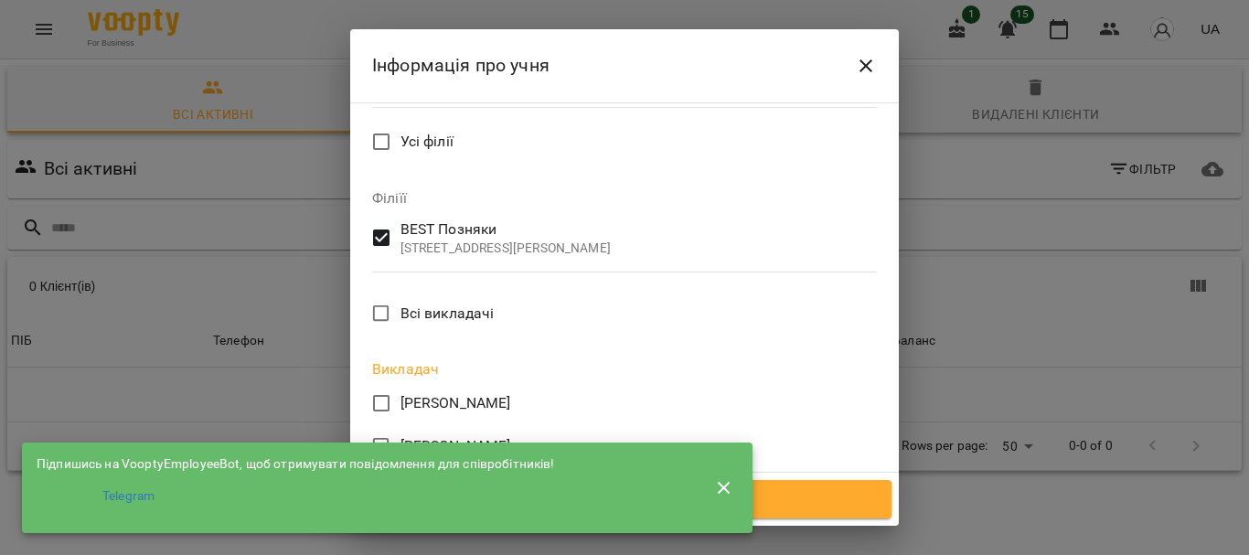
scroll to position [1372, 0]
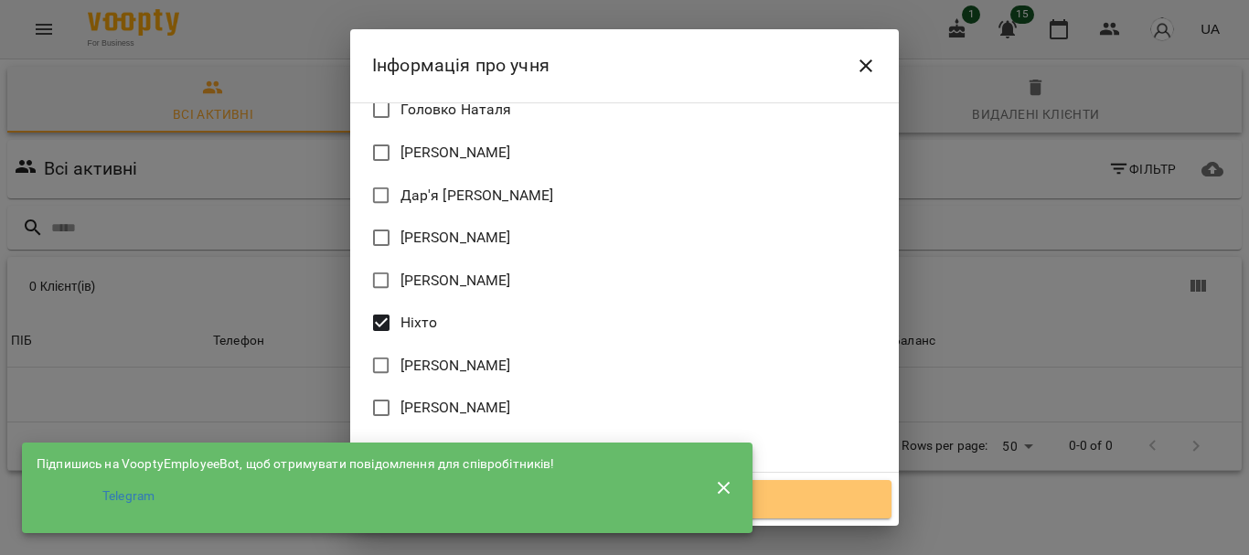
click at [822, 505] on span "Зберегти" at bounding box center [625, 499] width 494 height 24
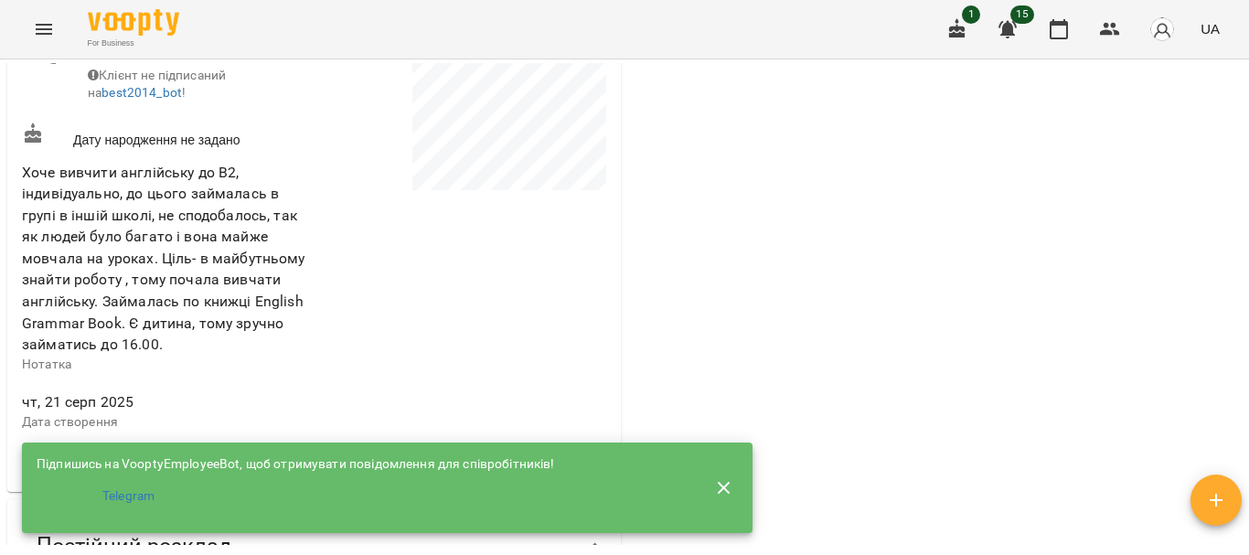
scroll to position [549, 0]
click at [203, 151] on div "Дату народження не задано" at bounding box center [166, 134] width 296 height 34
click at [30, 141] on icon at bounding box center [33, 131] width 16 height 20
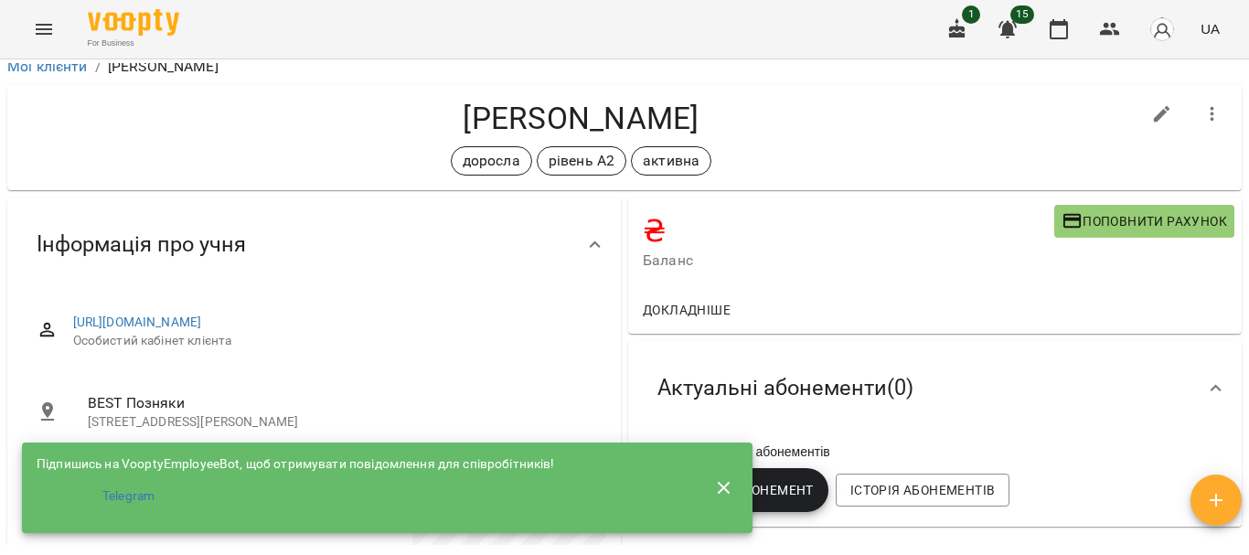
scroll to position [0, 0]
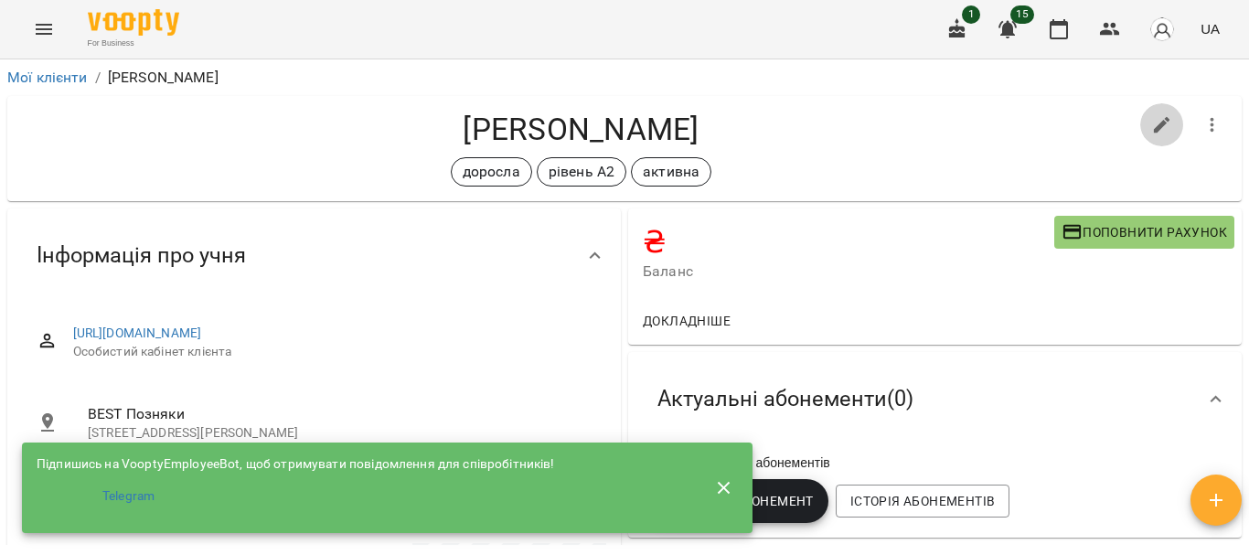
click at [1151, 124] on icon "button" at bounding box center [1162, 125] width 22 height 22
select select "**"
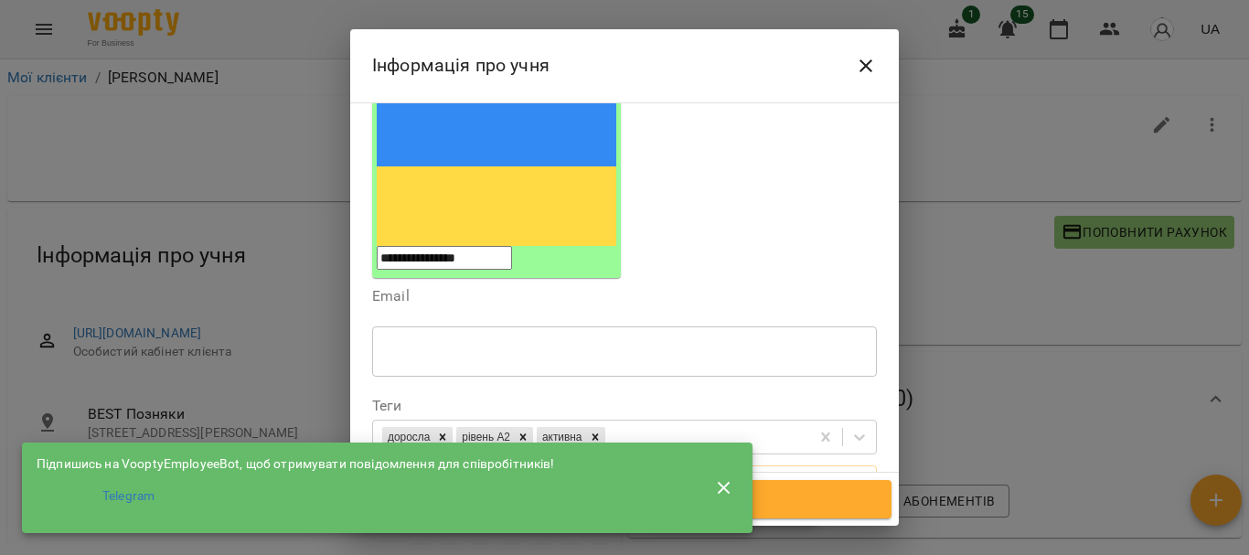
scroll to position [274, 0]
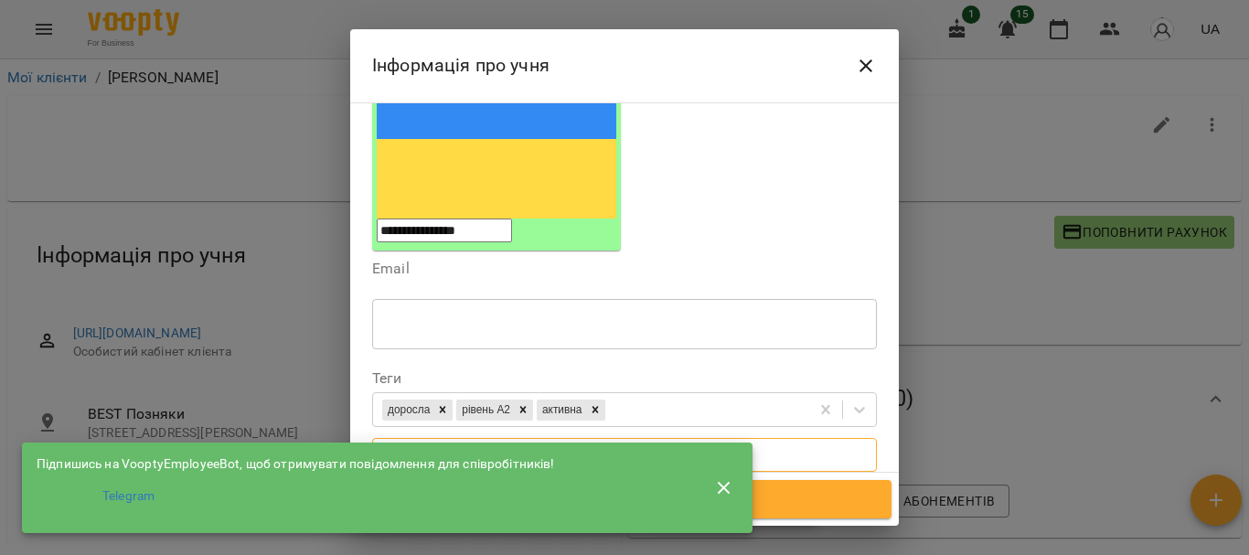
click at [591, 443] on span "Дата народження" at bounding box center [624, 454] width 475 height 22
click at [458, 438] on input "**********" at bounding box center [450, 463] width 157 height 51
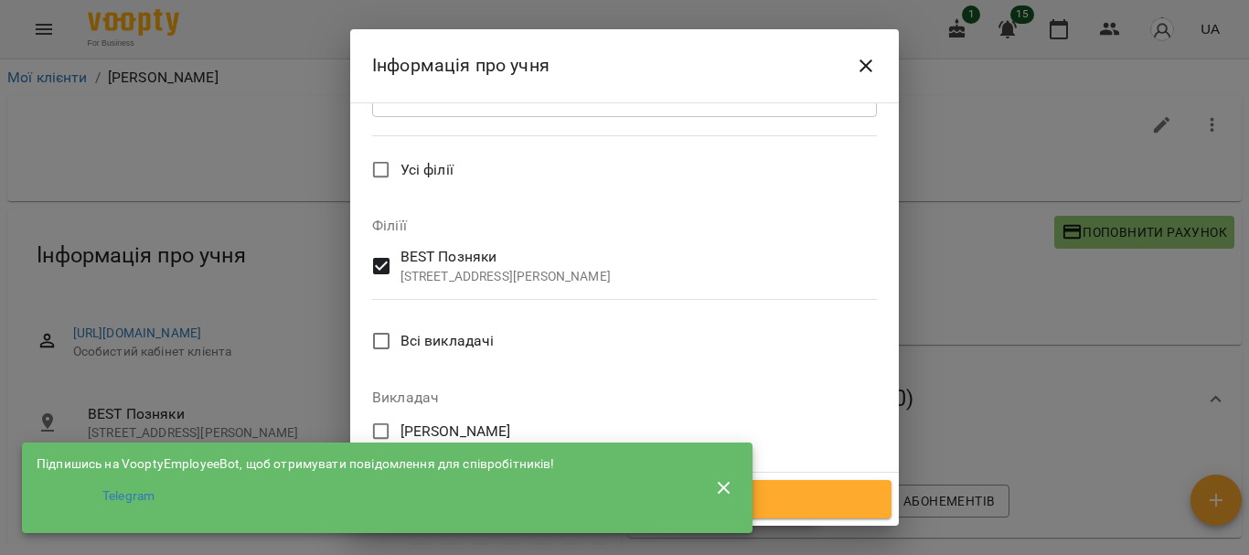
scroll to position [1006, 0]
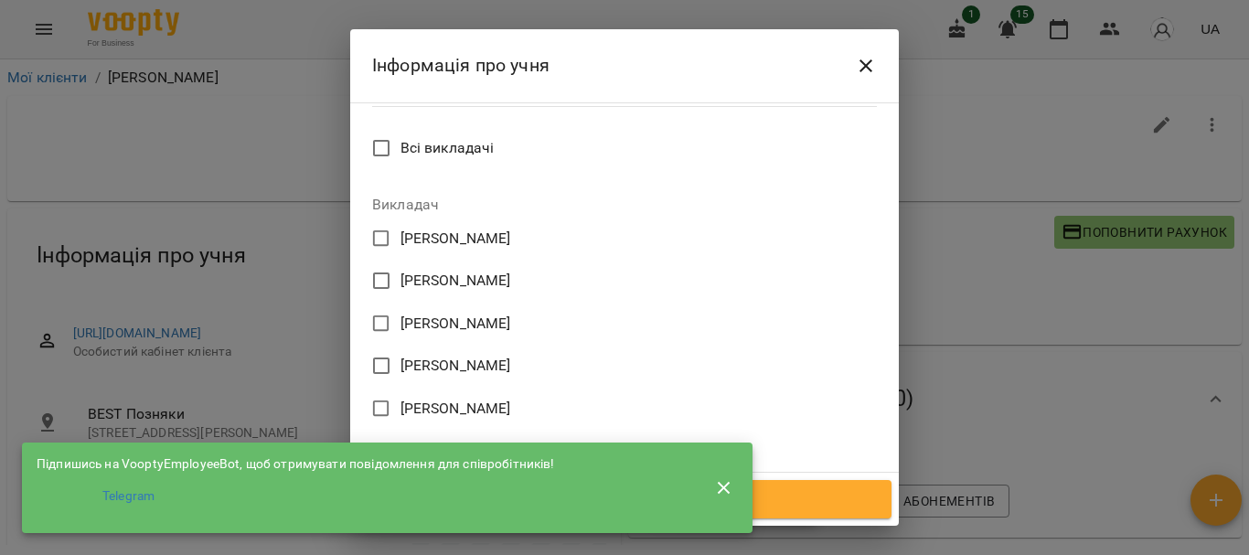
type input "**********"
click at [823, 493] on span "Зберегти" at bounding box center [625, 499] width 494 height 24
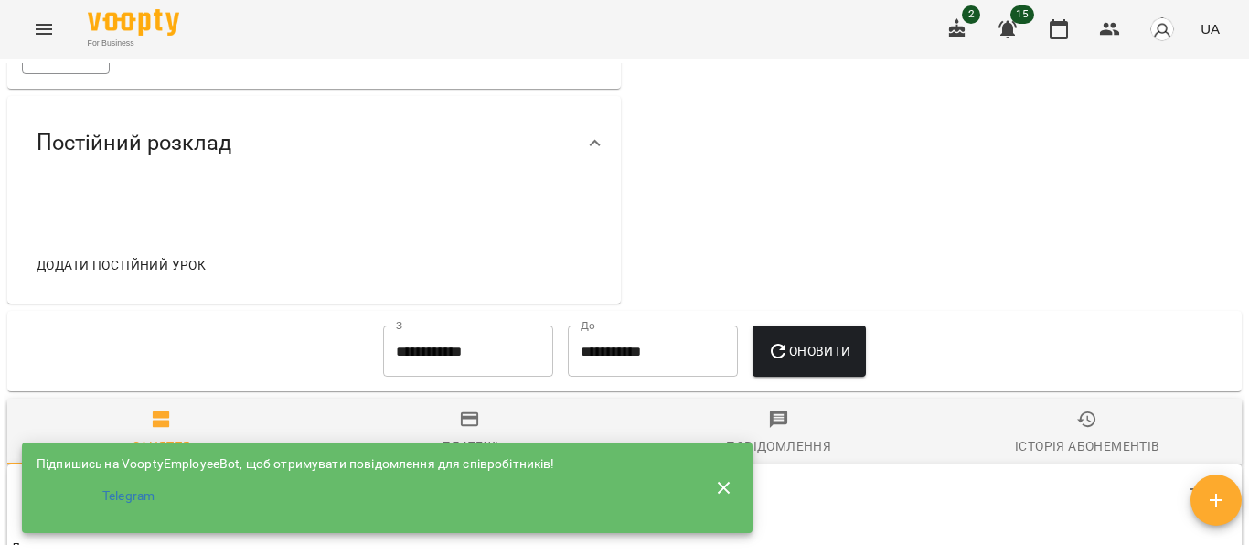
scroll to position [823, 0]
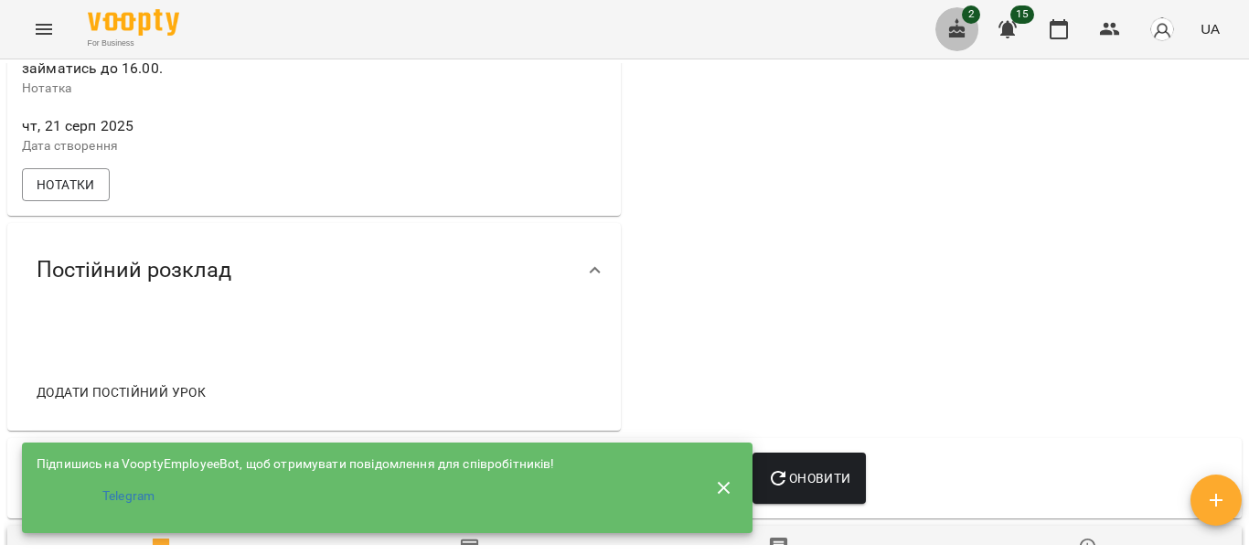
click at [959, 32] on icon "button" at bounding box center [957, 28] width 16 height 20
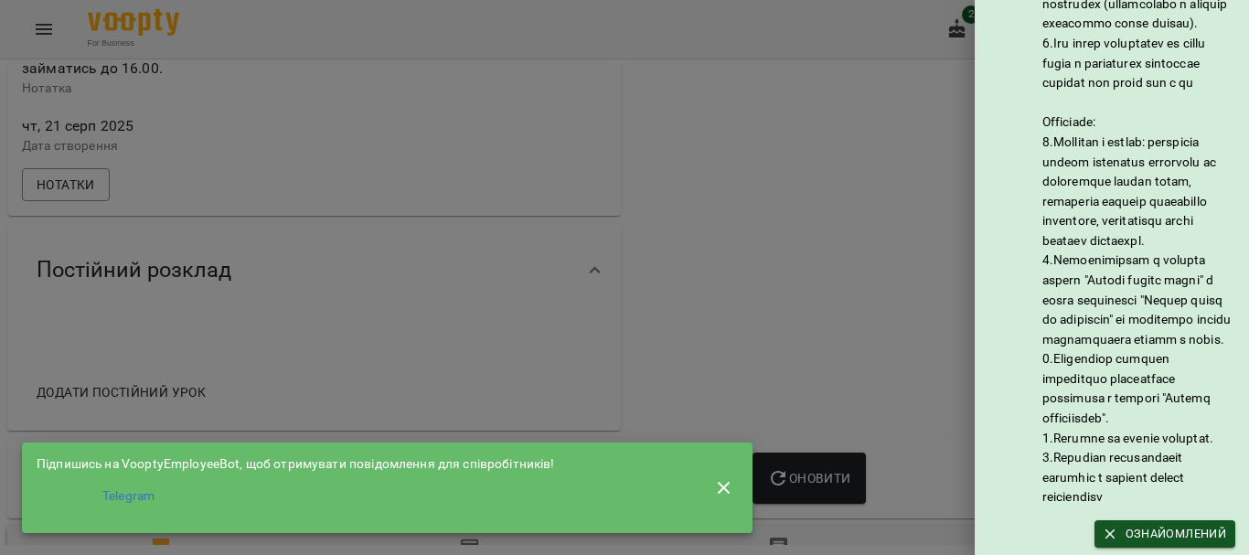
scroll to position [0, 0]
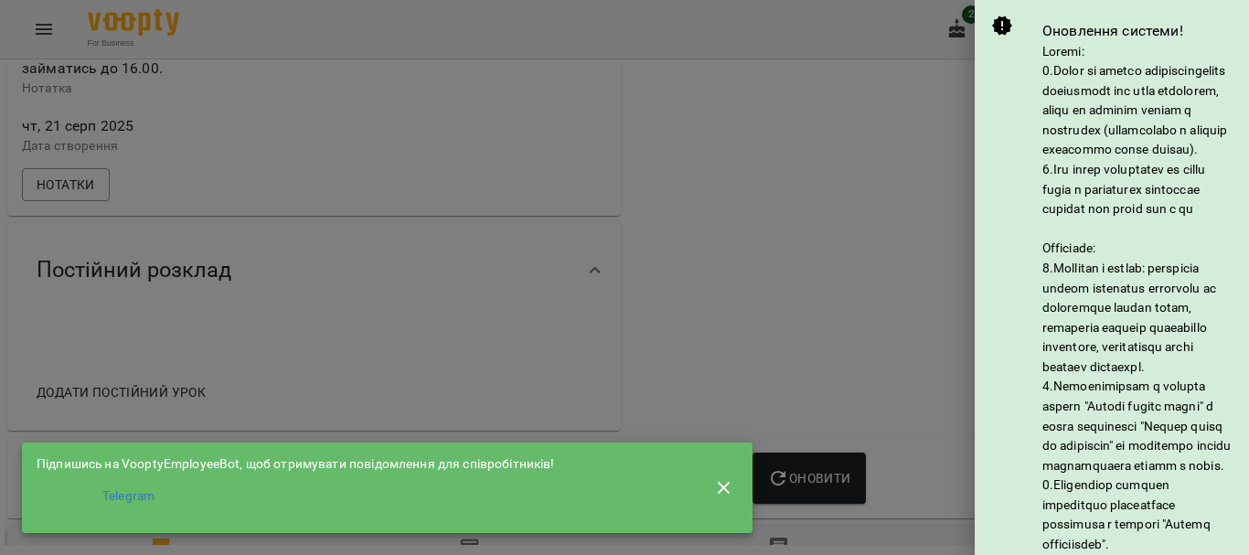
click at [889, 141] on div at bounding box center [624, 277] width 1249 height 555
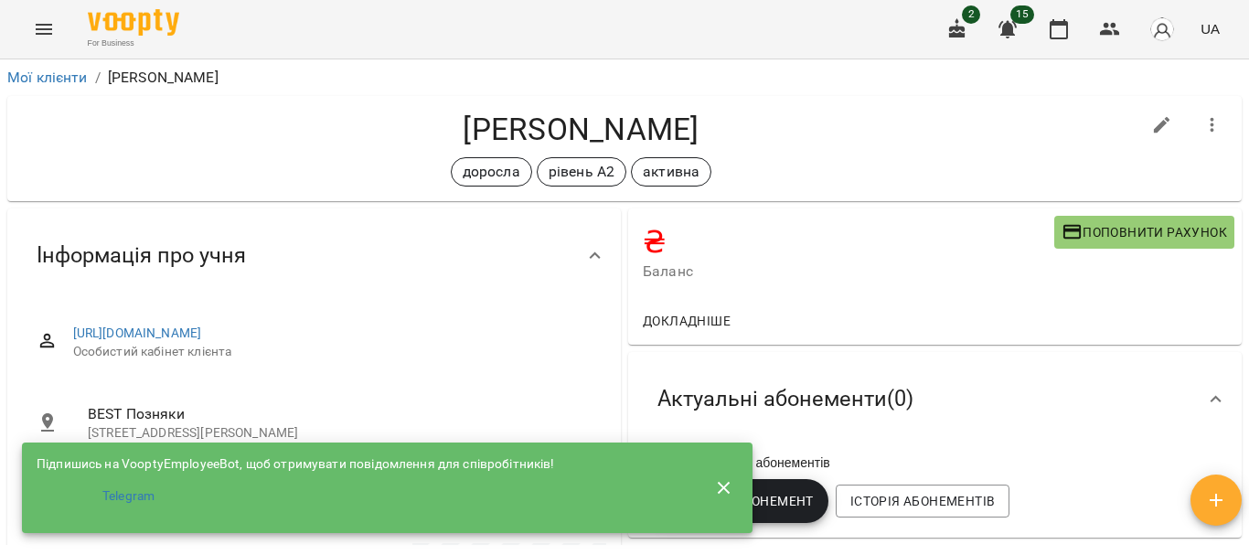
click at [1151, 127] on icon "button" at bounding box center [1162, 125] width 22 height 22
select select "**"
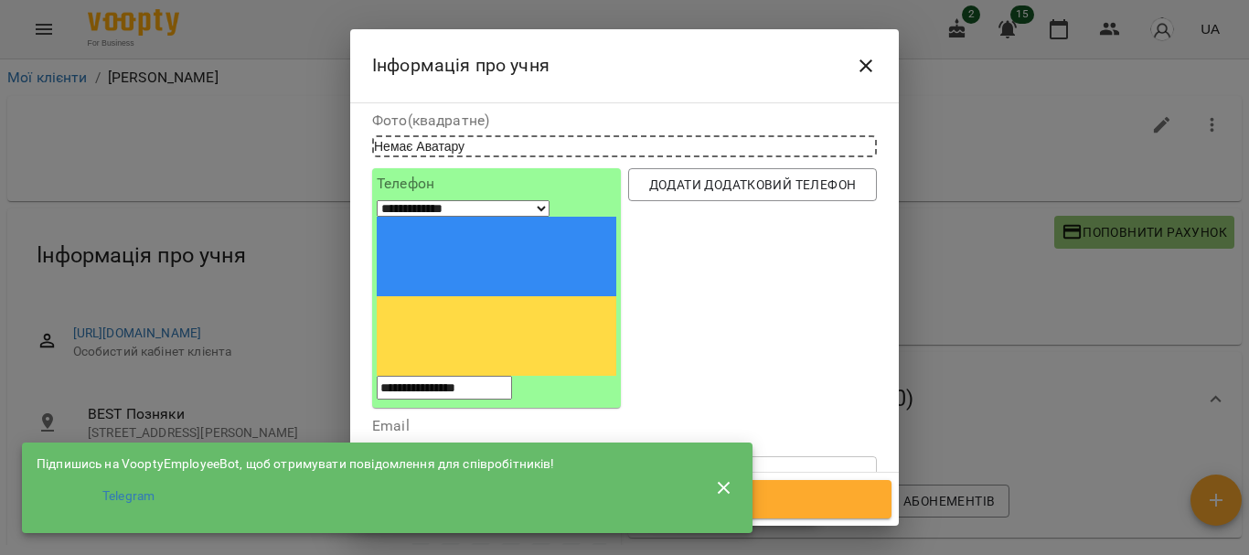
scroll to position [274, 0]
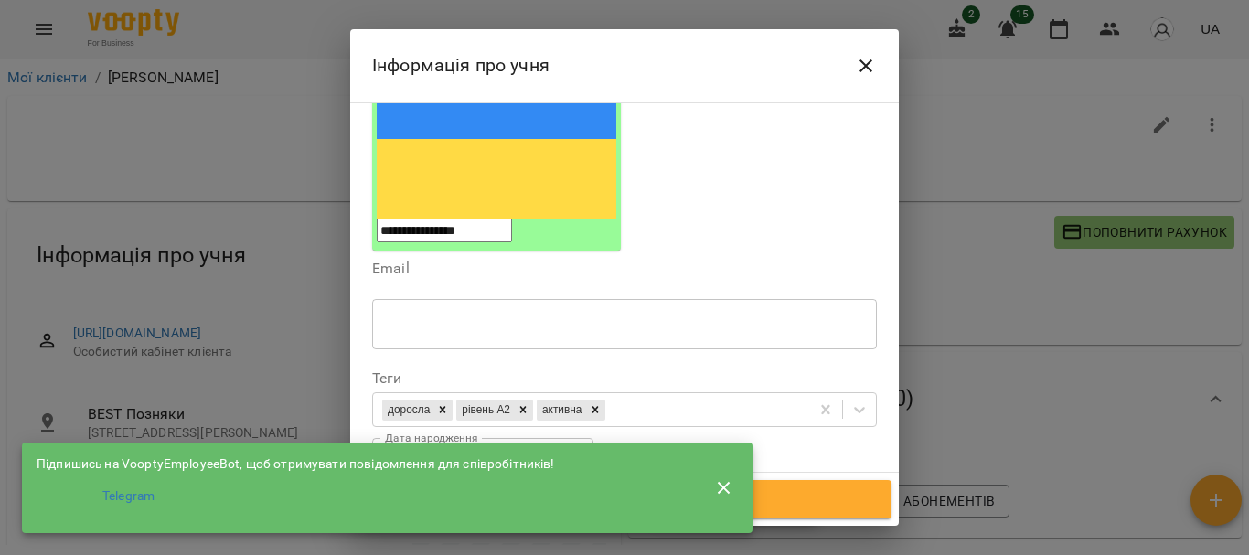
click at [400, 438] on input "**********" at bounding box center [450, 463] width 157 height 51
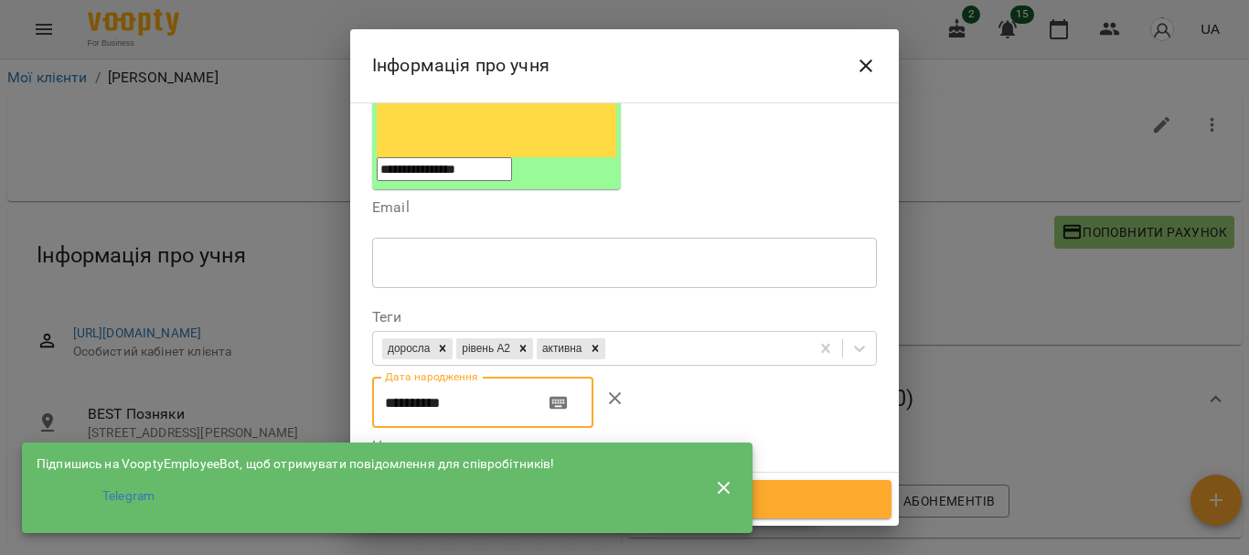
scroll to position [732, 0]
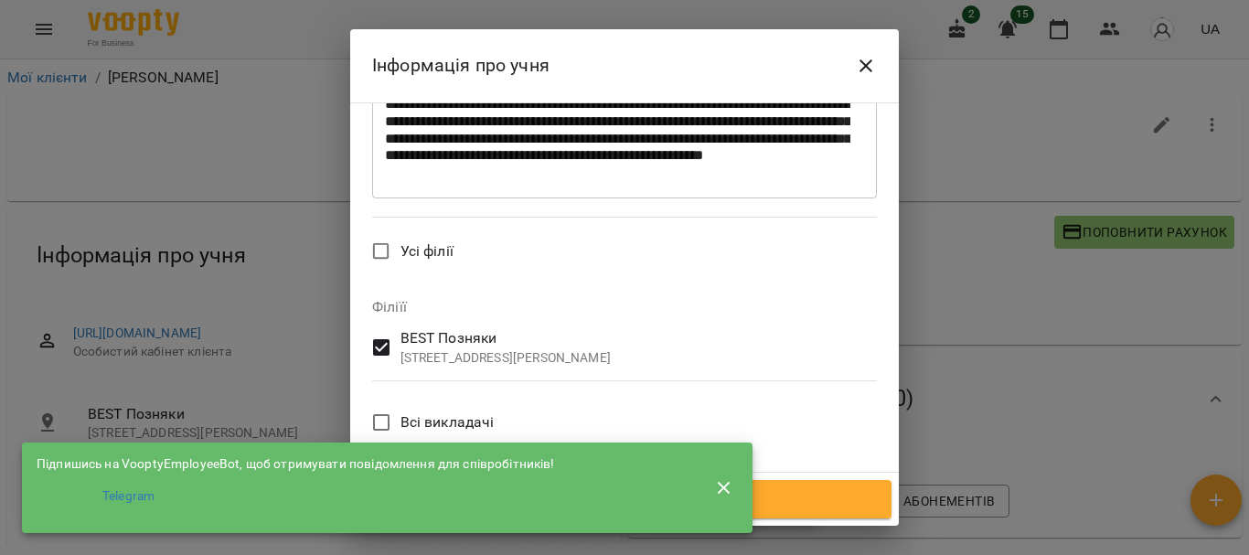
type input "**********"
click at [814, 498] on span "Зберегти" at bounding box center [625, 499] width 494 height 24
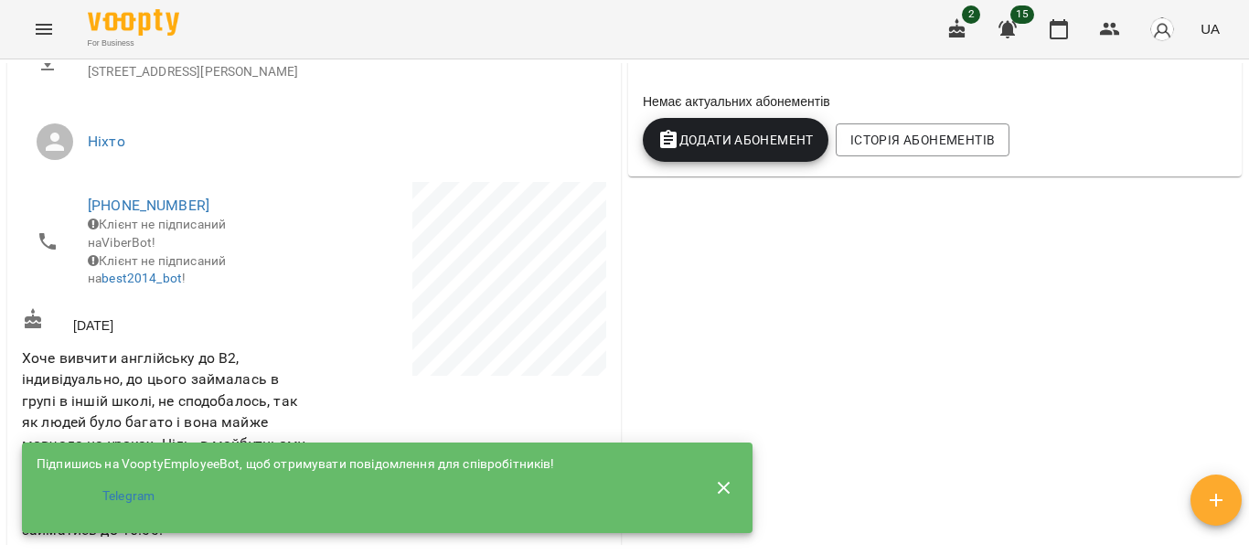
scroll to position [91, 0]
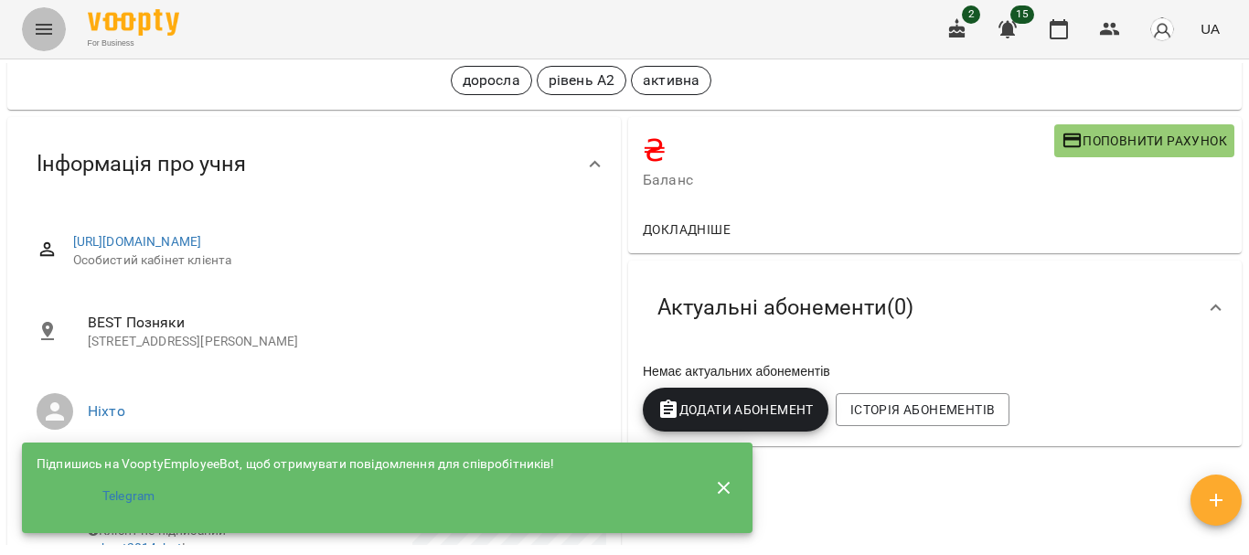
click at [36, 20] on icon "Menu" at bounding box center [44, 29] width 22 height 22
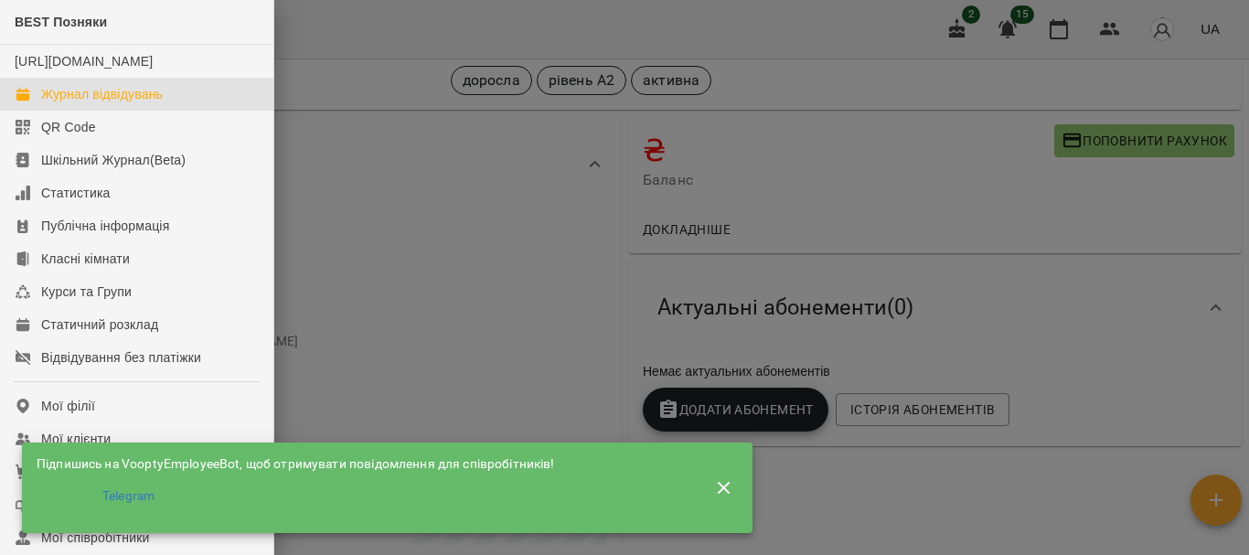
click at [122, 103] on div "Журнал відвідувань" at bounding box center [102, 94] width 122 height 18
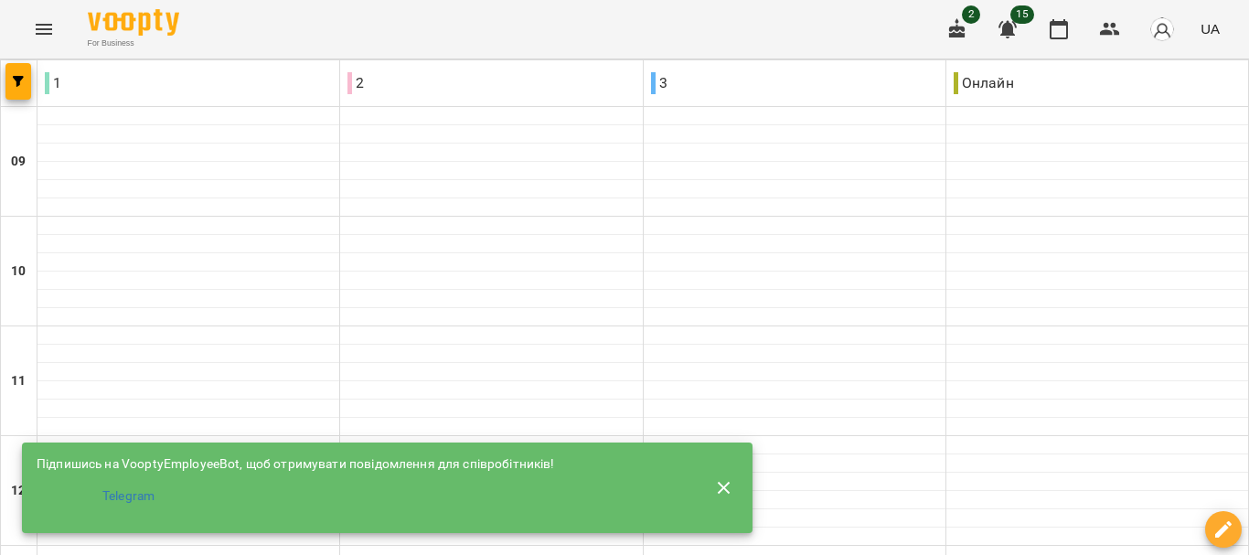
click at [13, 268] on h6 "10" at bounding box center [18, 272] width 15 height 20
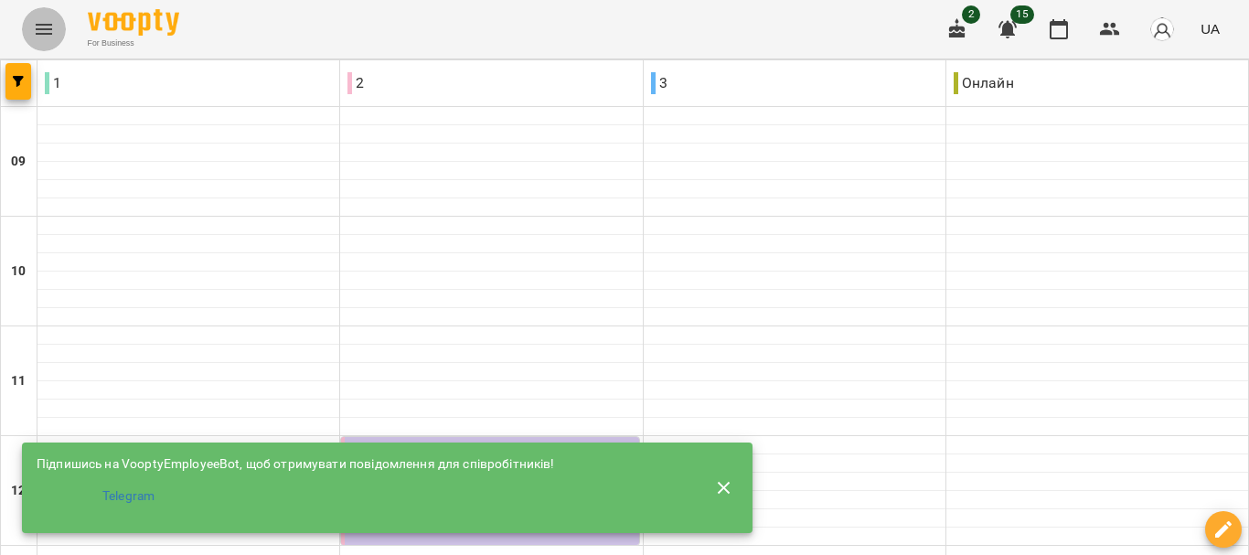
click at [39, 36] on icon "Menu" at bounding box center [44, 29] width 22 height 22
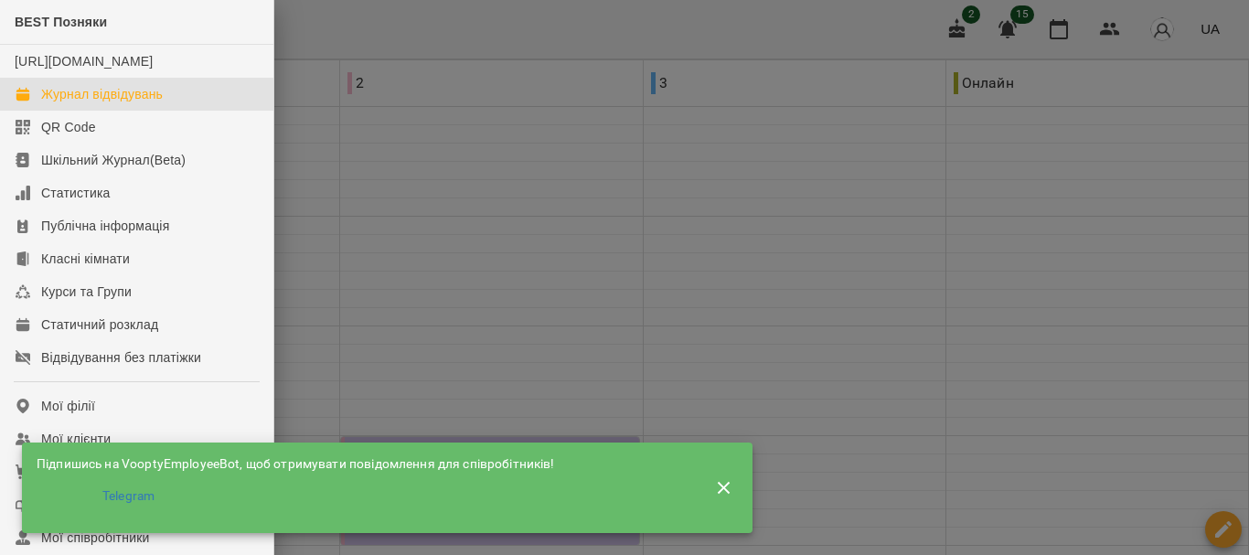
click at [49, 103] on div "Журнал відвідувань" at bounding box center [102, 94] width 122 height 18
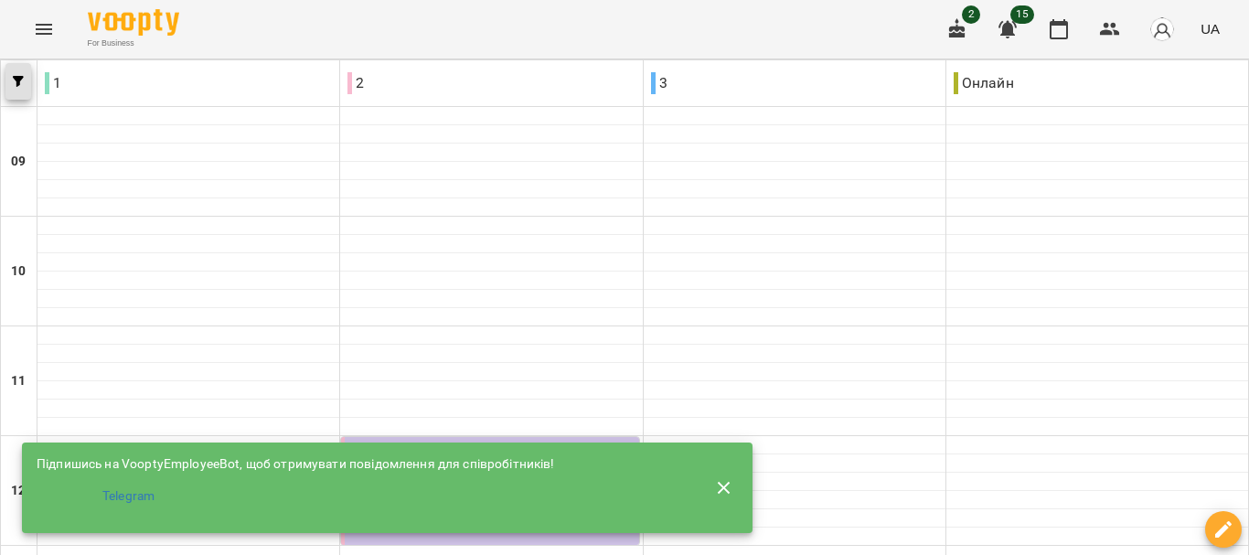
click at [17, 80] on icon "button" at bounding box center [18, 81] width 11 height 11
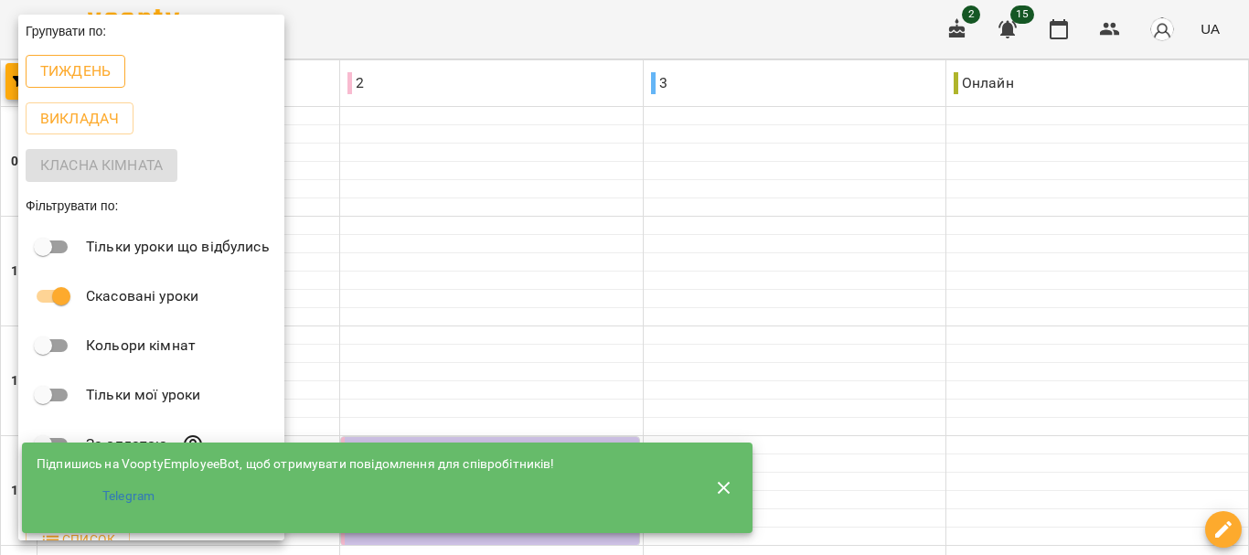
click at [74, 85] on button "Тиждень" at bounding box center [76, 71] width 100 height 33
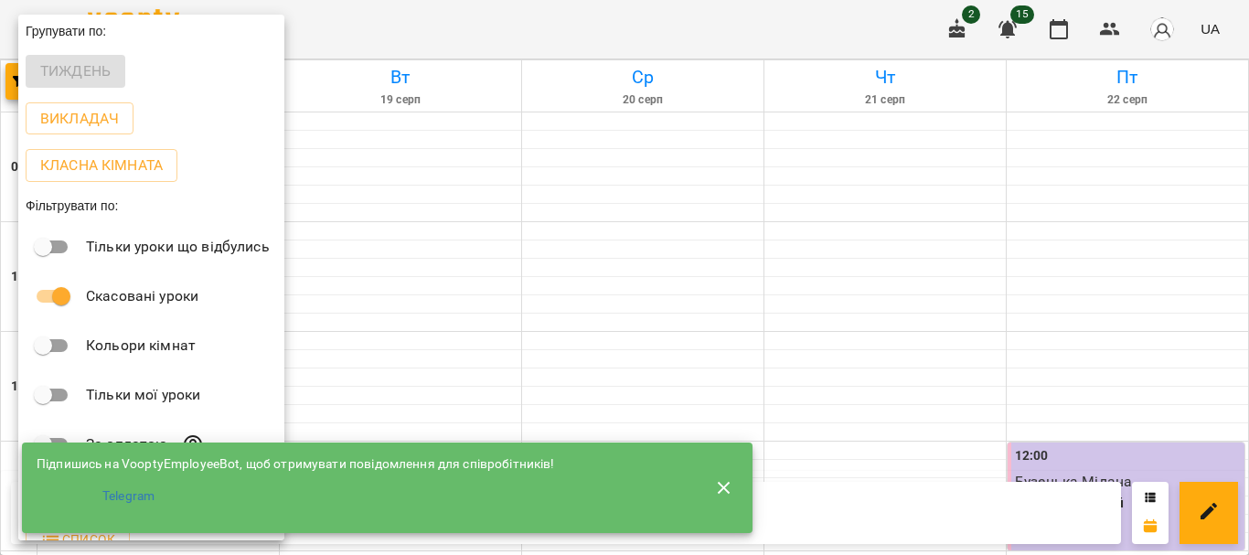
click at [1100, 274] on div at bounding box center [624, 277] width 1249 height 555
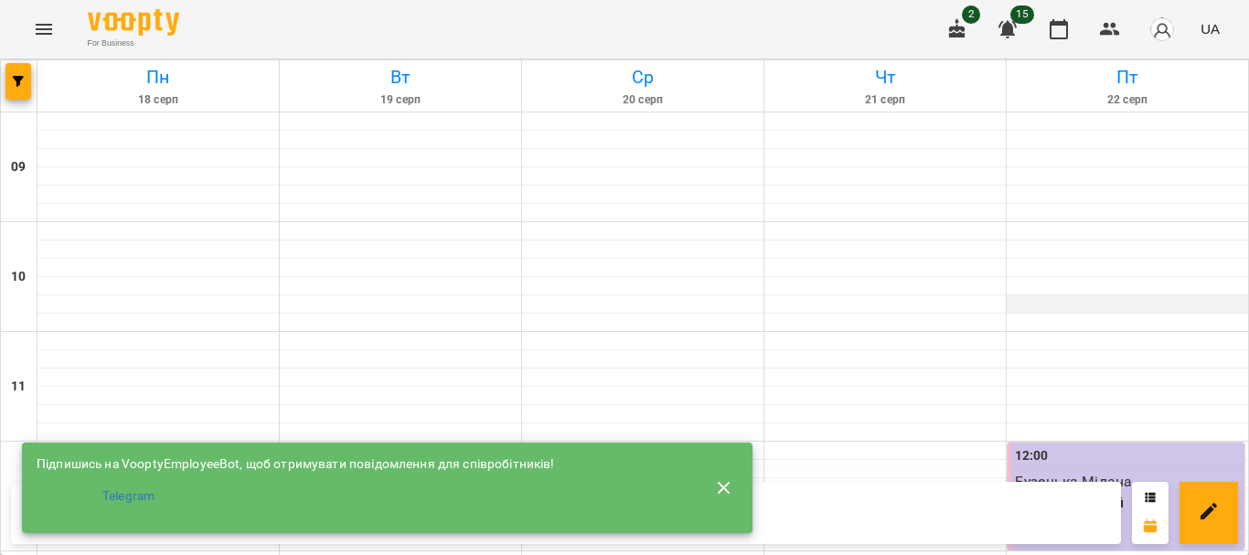
scroll to position [366, 0]
click at [1066, 551] on div at bounding box center [1127, 560] width 241 height 18
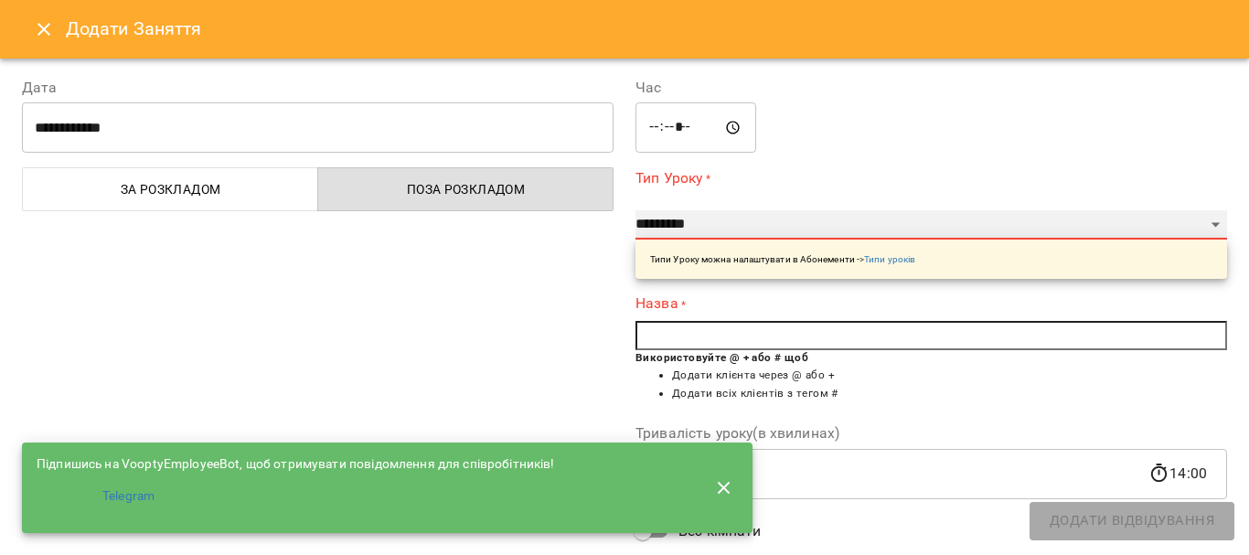
click at [1205, 224] on select "**********" at bounding box center [932, 224] width 592 height 29
select select "**********"
click at [636, 210] on select "**********" at bounding box center [932, 224] width 592 height 29
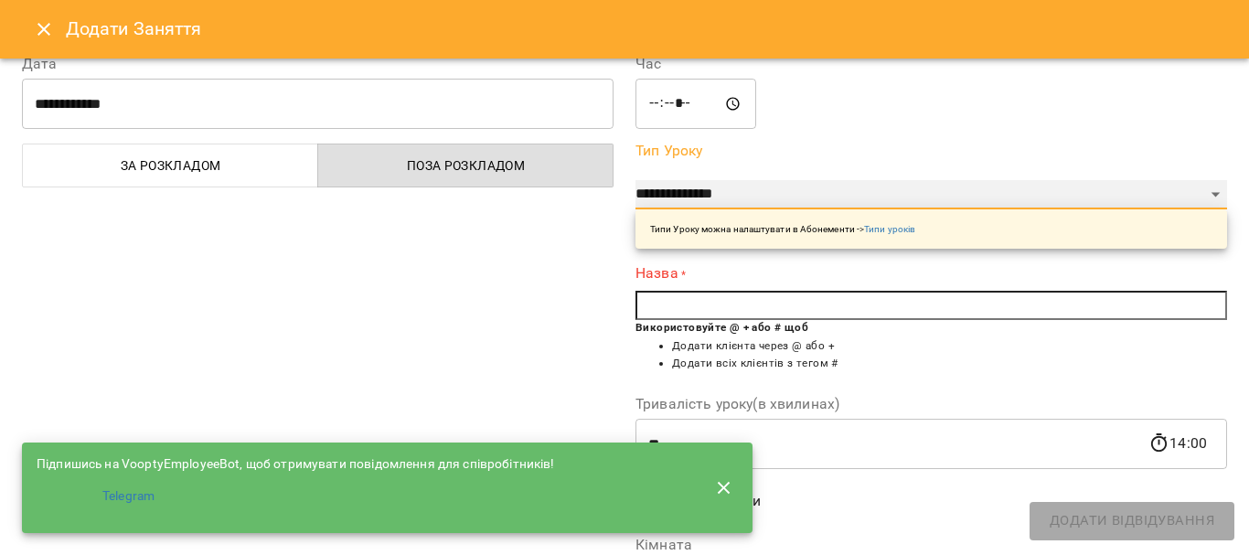
scroll to position [91, 0]
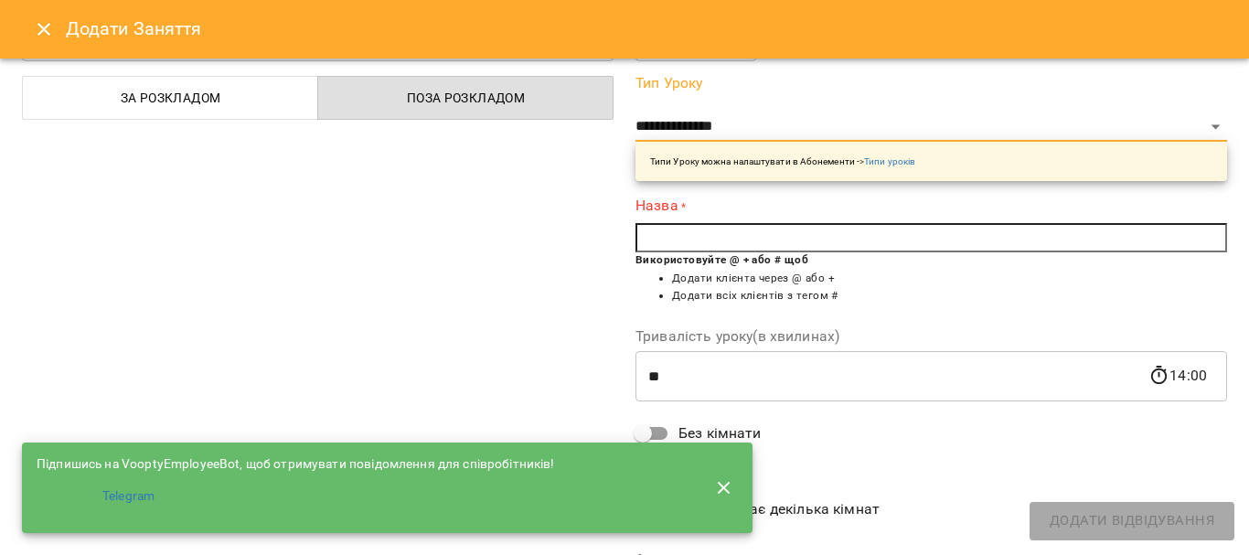
click at [973, 238] on input "text" at bounding box center [932, 237] width 592 height 29
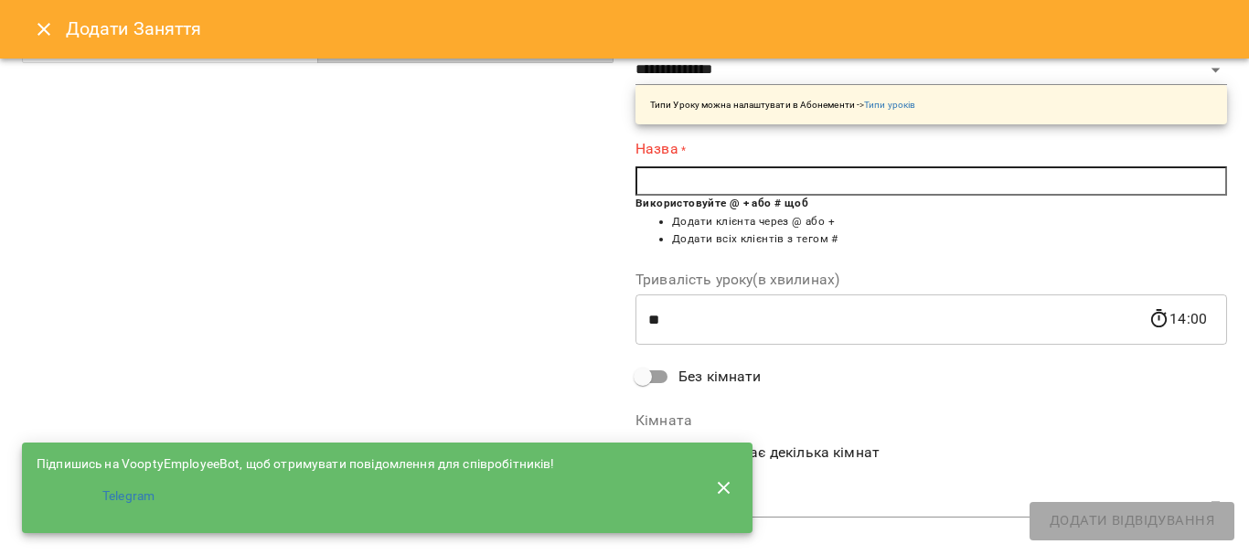
scroll to position [173, 0]
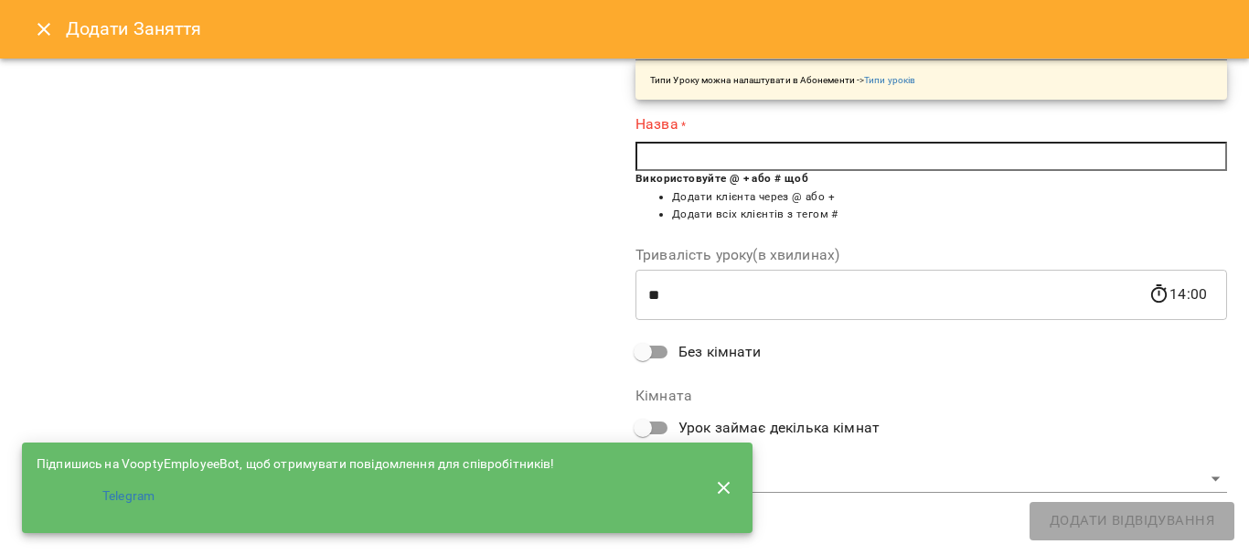
click at [927, 157] on input "text" at bounding box center [932, 156] width 592 height 29
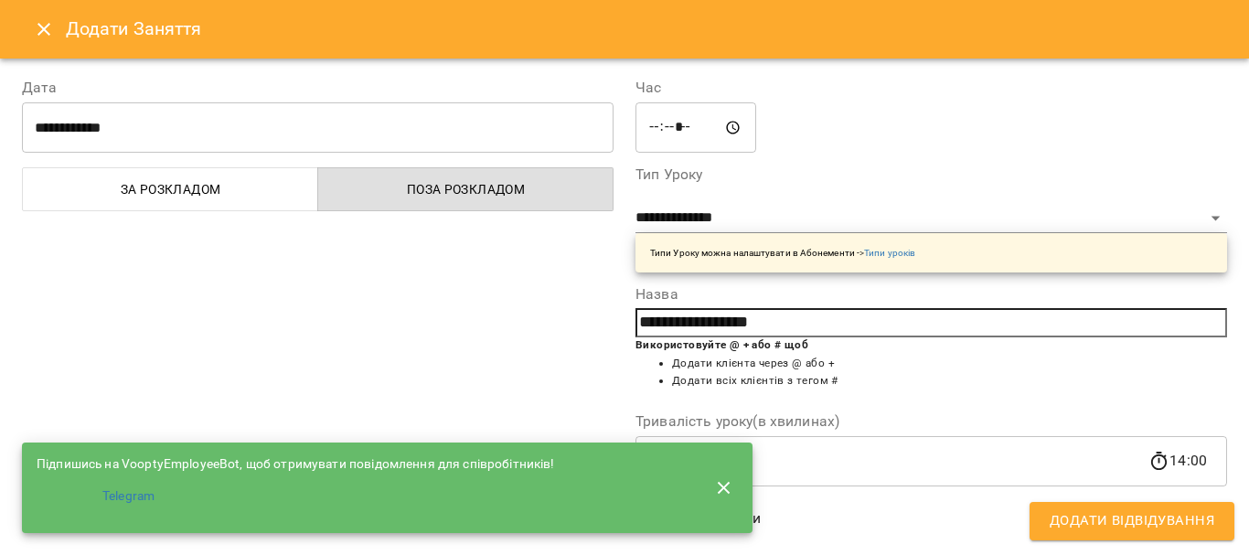
scroll to position [167, 0]
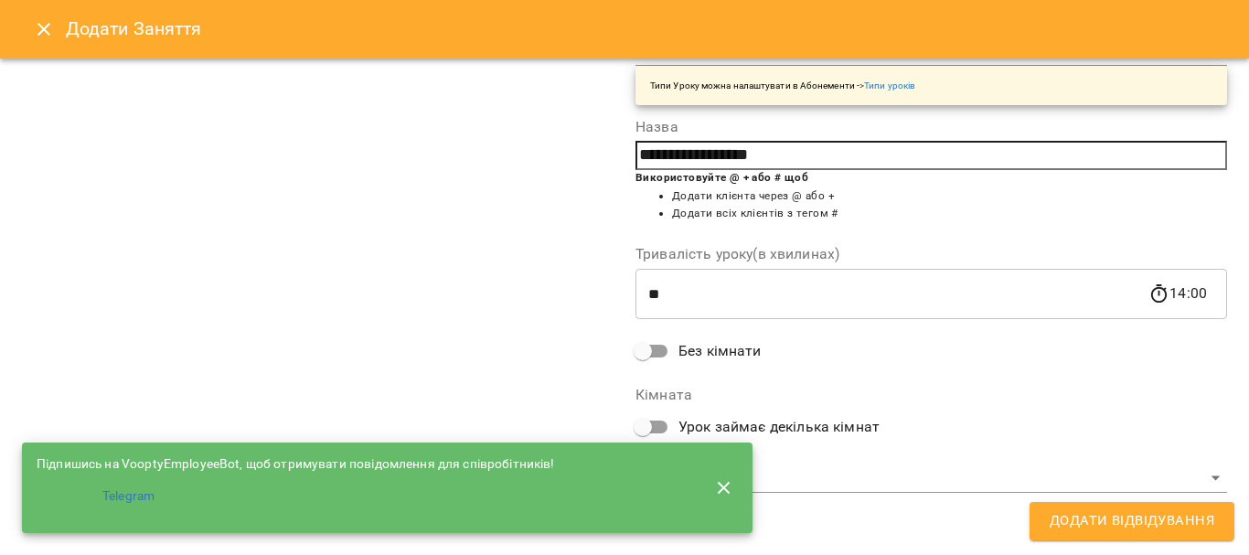
type input "**********"
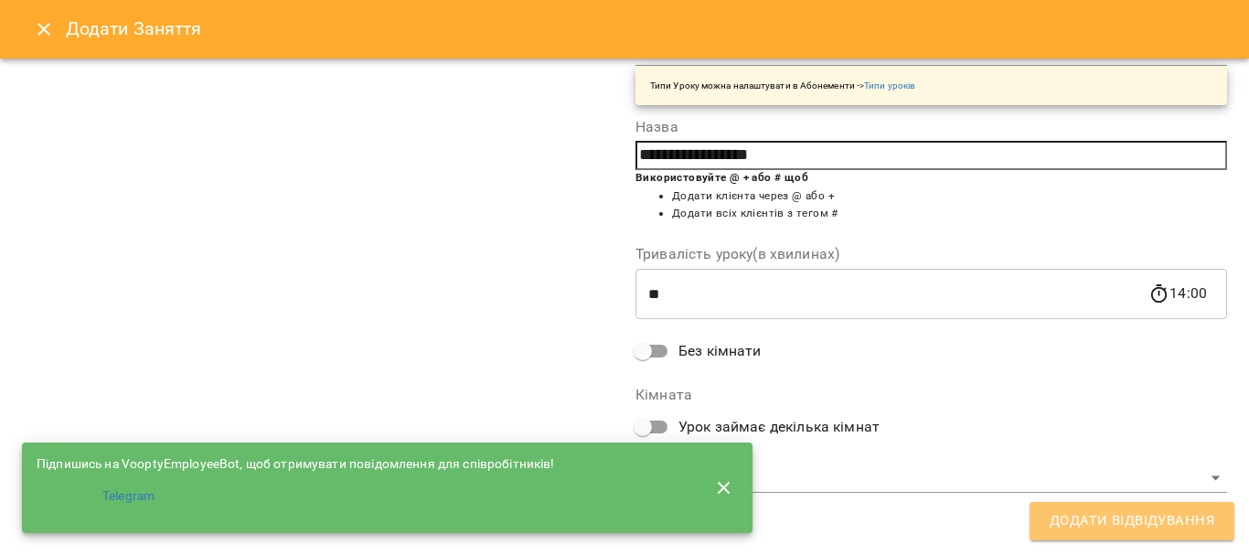
click at [1161, 519] on span "Додати Відвідування" at bounding box center [1132, 521] width 165 height 24
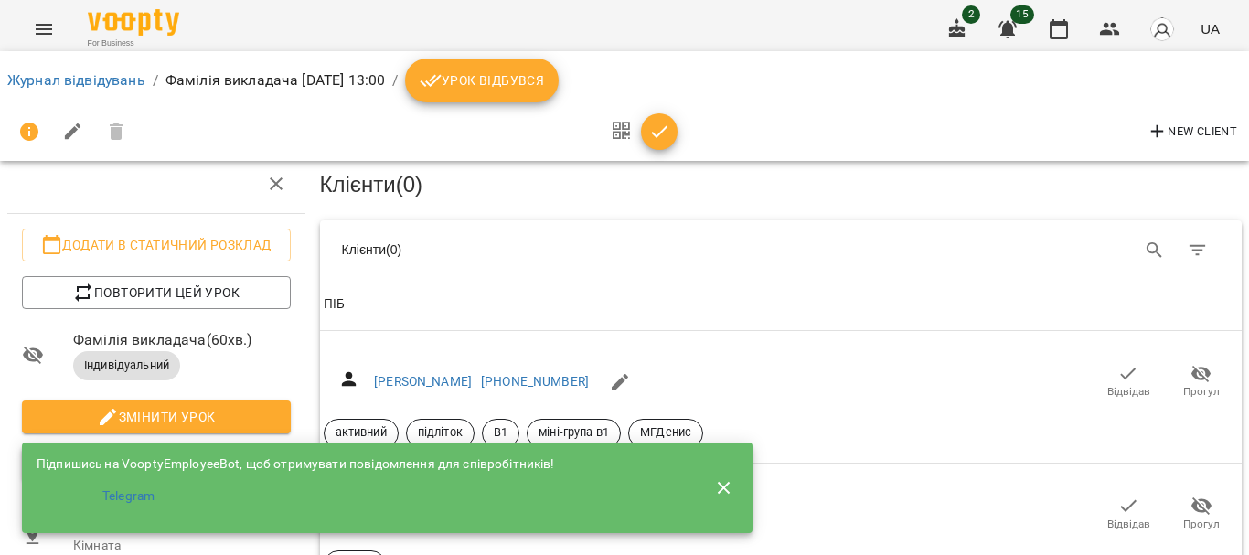
scroll to position [183, 0]
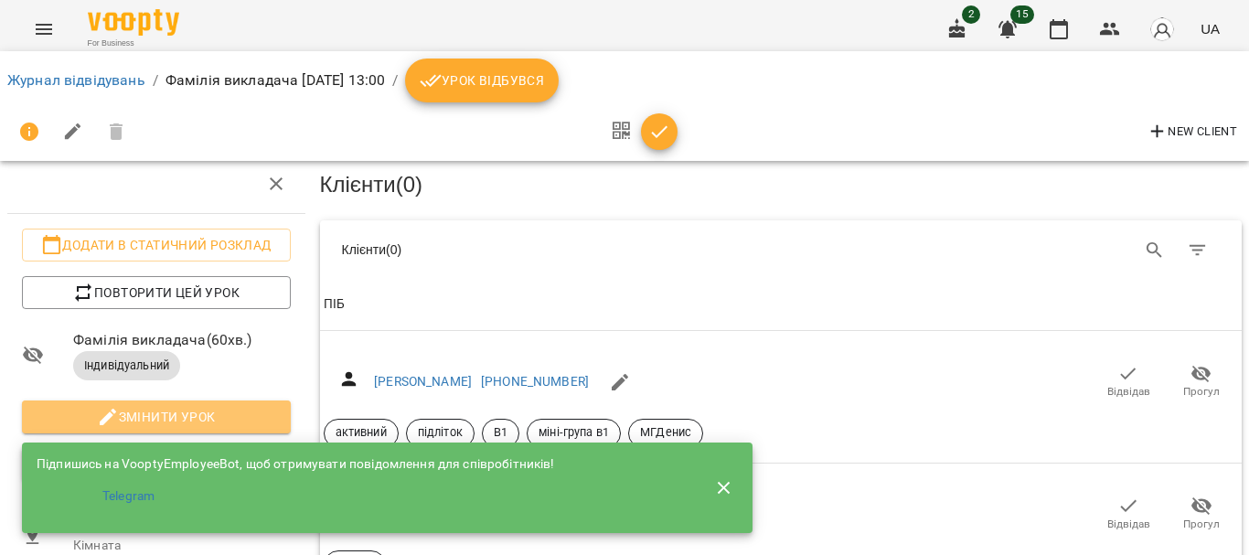
click at [158, 406] on span "Змінити урок" at bounding box center [157, 417] width 240 height 22
select select "**********"
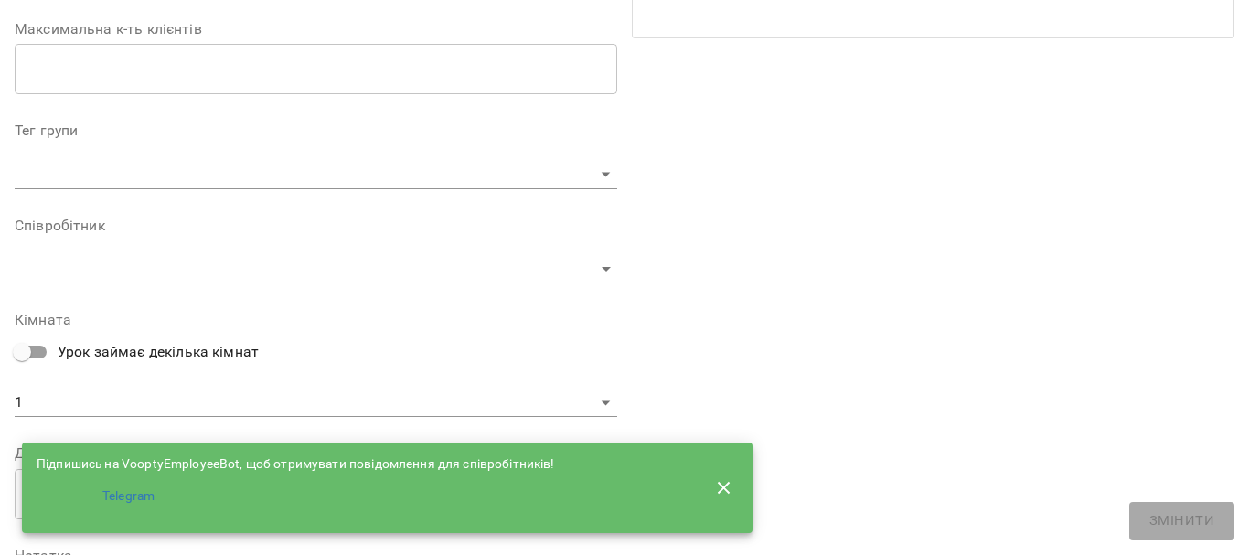
scroll to position [549, 0]
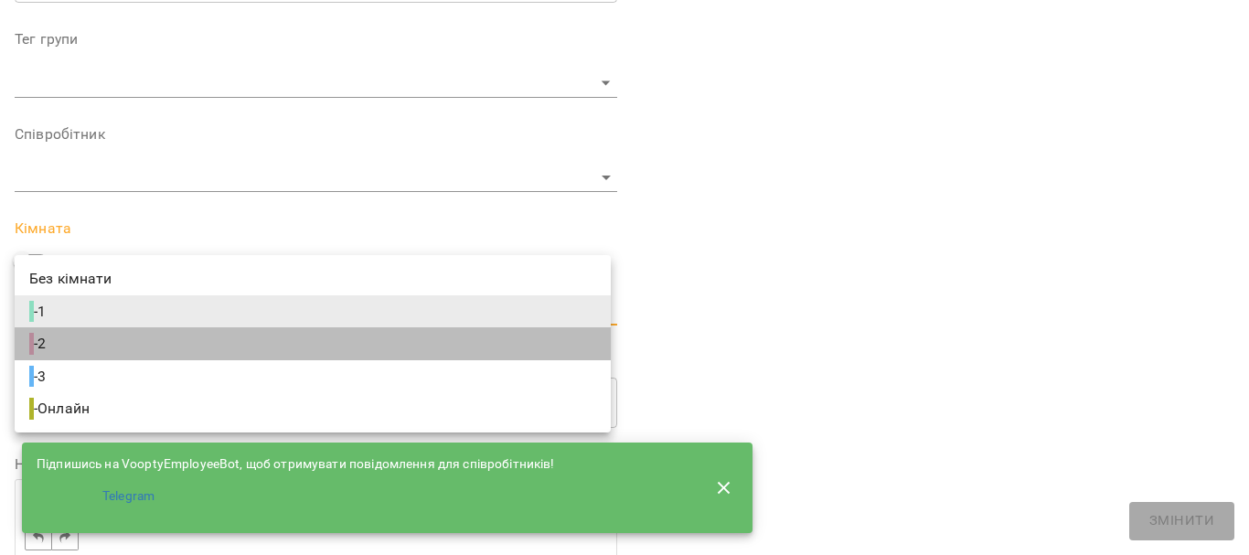
click at [46, 346] on span "- 2" at bounding box center [39, 344] width 20 height 22
type input "**********"
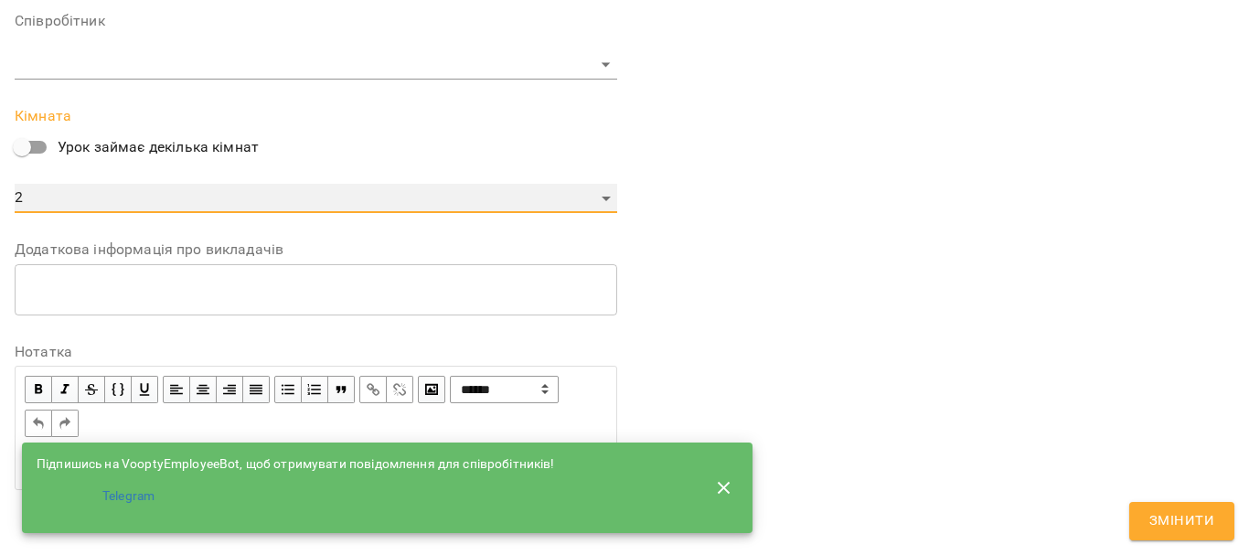
scroll to position [739, 0]
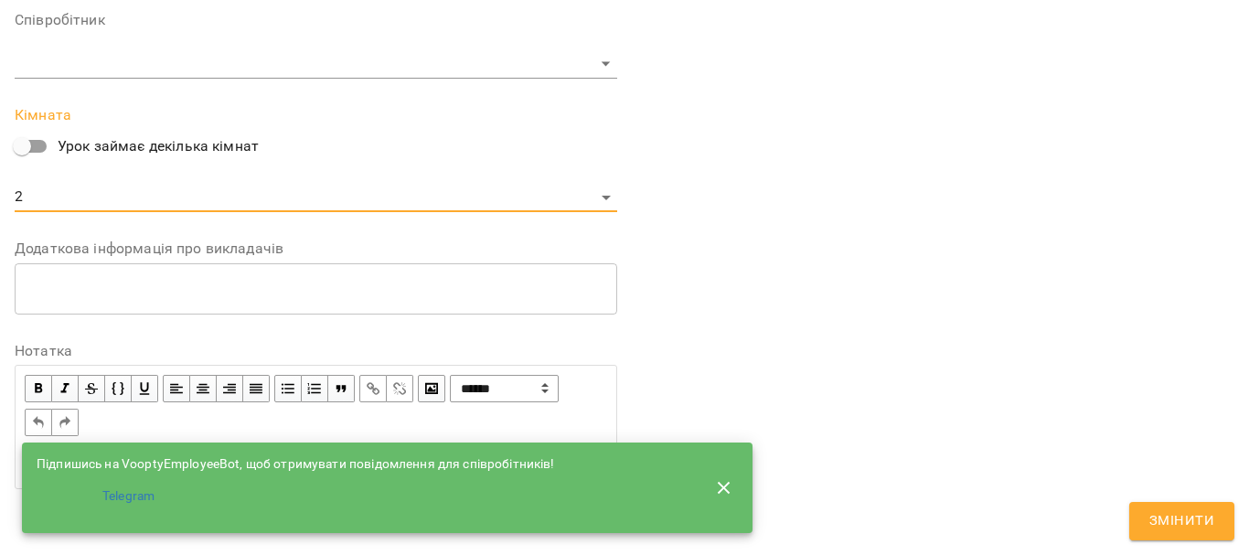
click at [1180, 519] on span "Змінити" at bounding box center [1181, 521] width 65 height 24
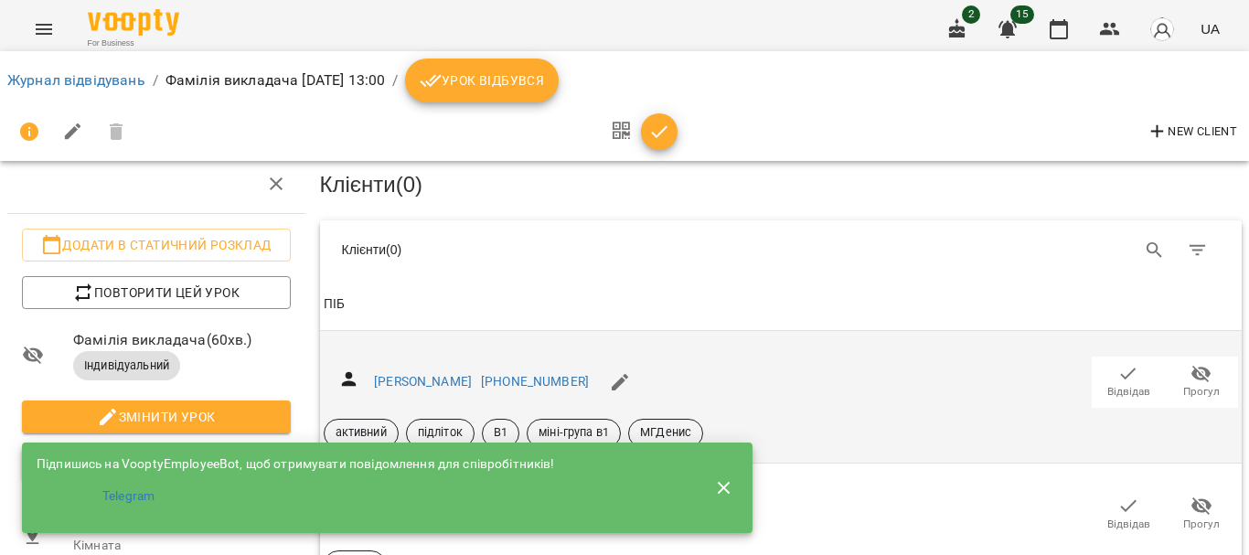
scroll to position [0, 0]
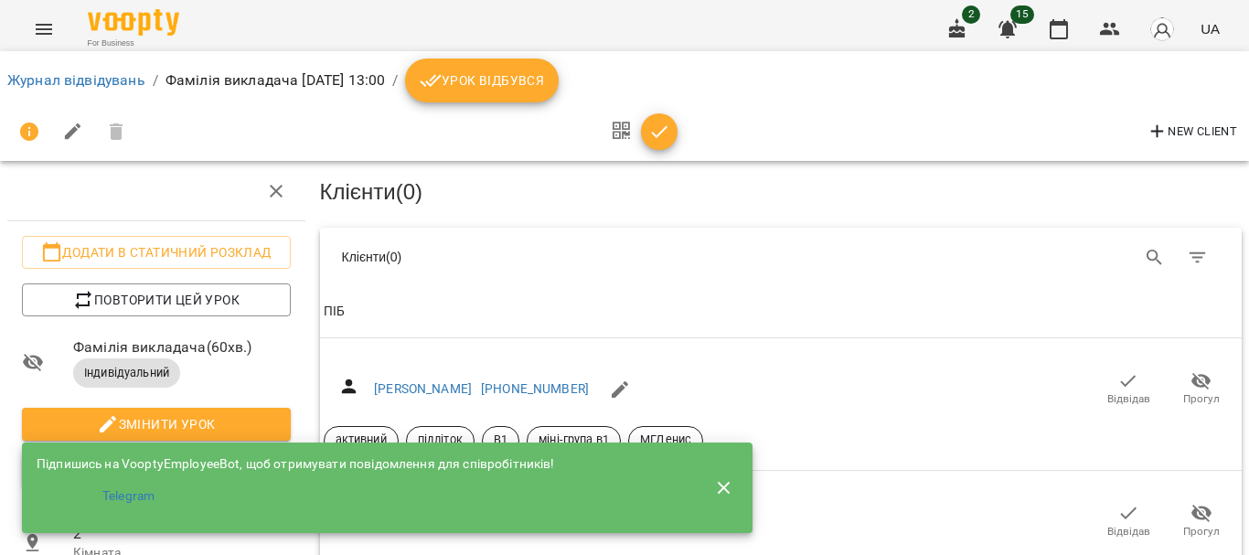
click at [47, 37] on icon "Menu" at bounding box center [44, 29] width 22 height 22
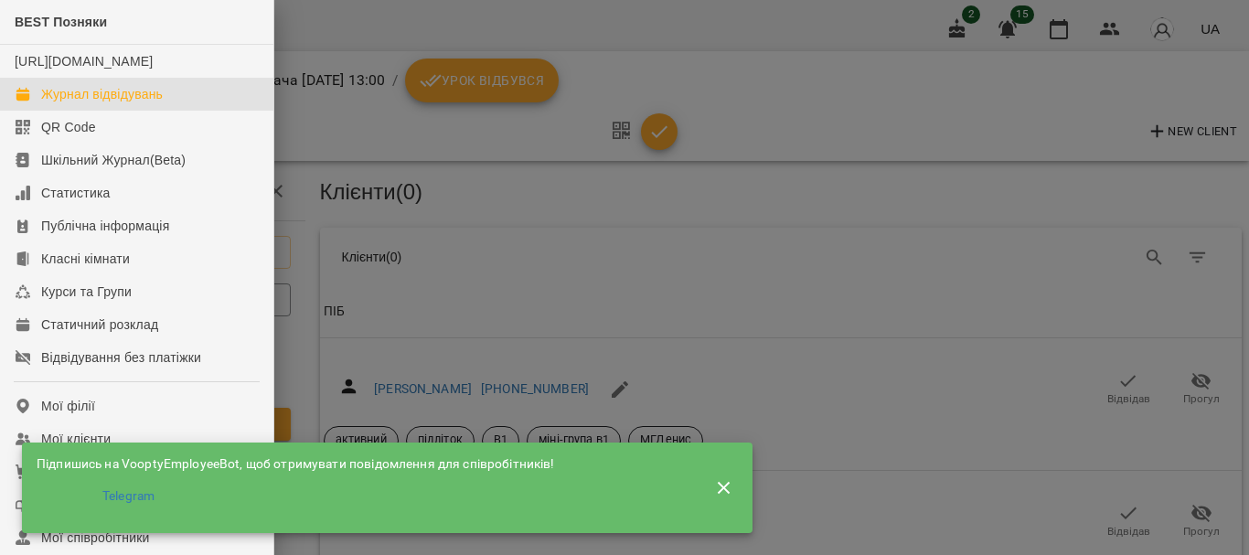
click at [90, 103] on div "Журнал відвідувань" at bounding box center [102, 94] width 122 height 18
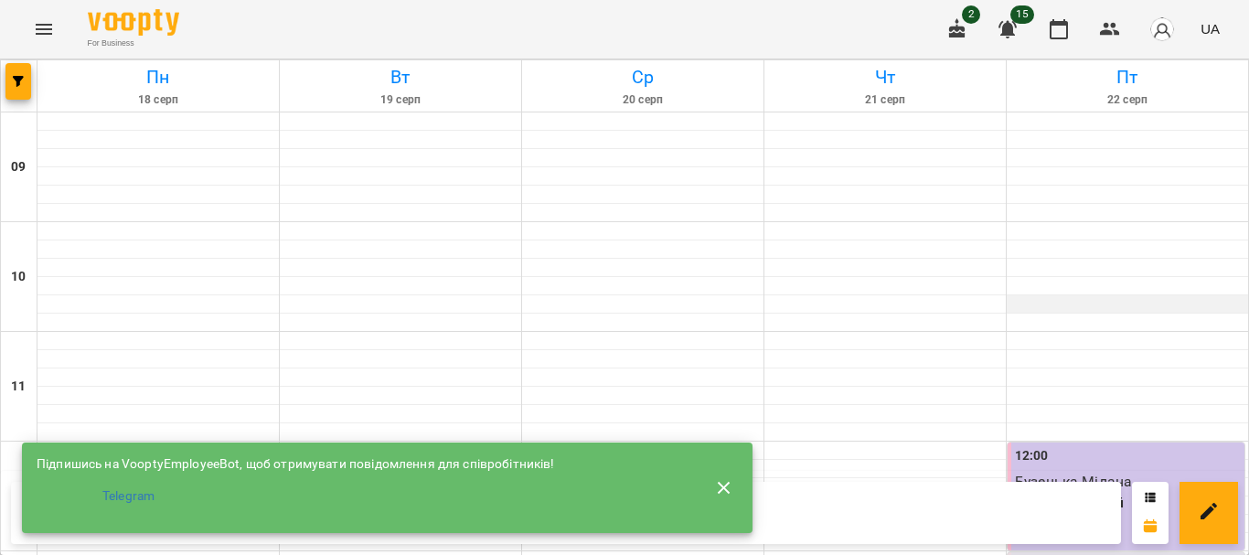
scroll to position [274, 0]
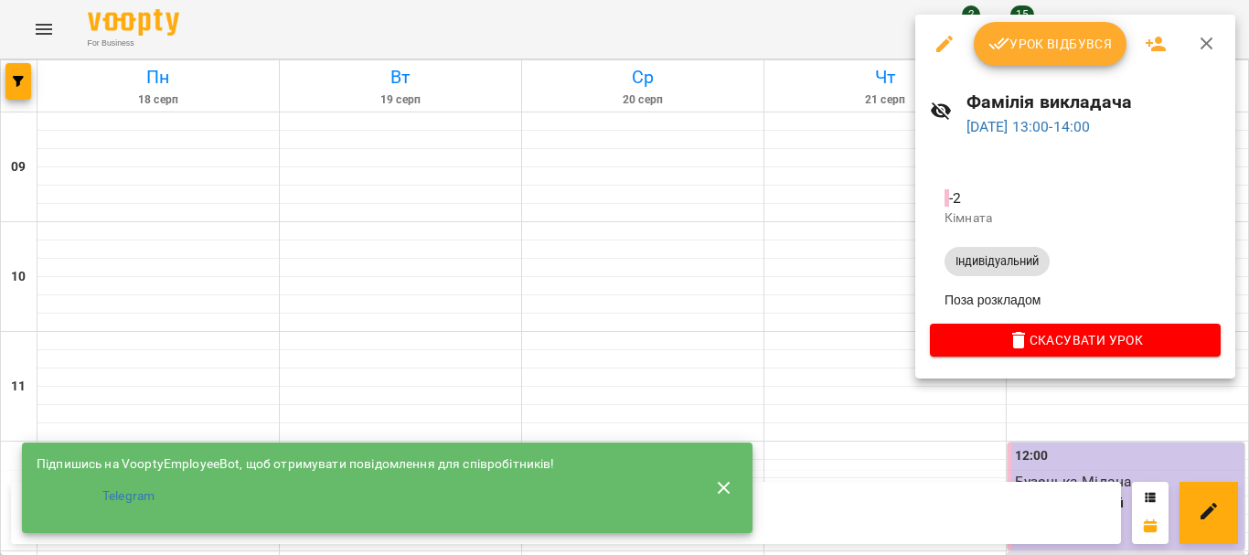
click at [1088, 431] on div at bounding box center [624, 277] width 1249 height 555
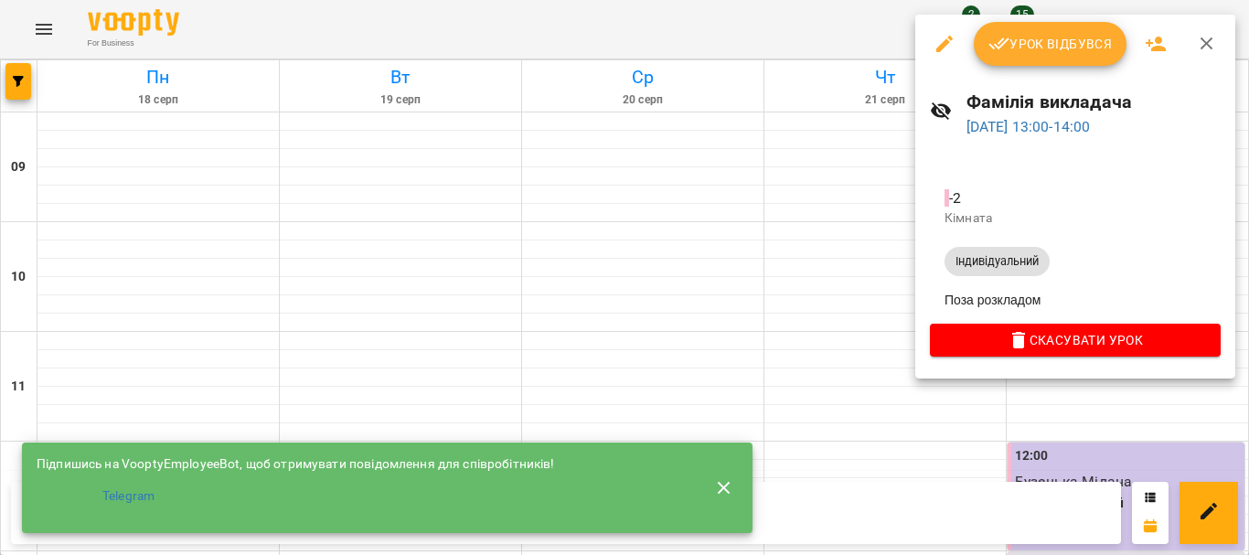
click at [942, 43] on icon "button" at bounding box center [945, 44] width 22 height 22
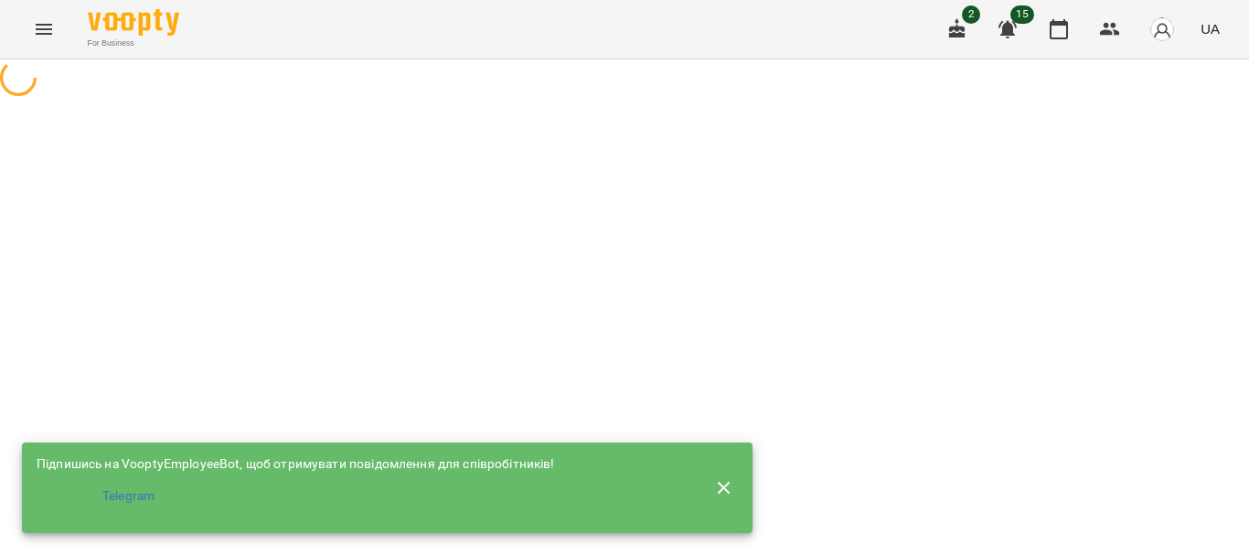
select select "**********"
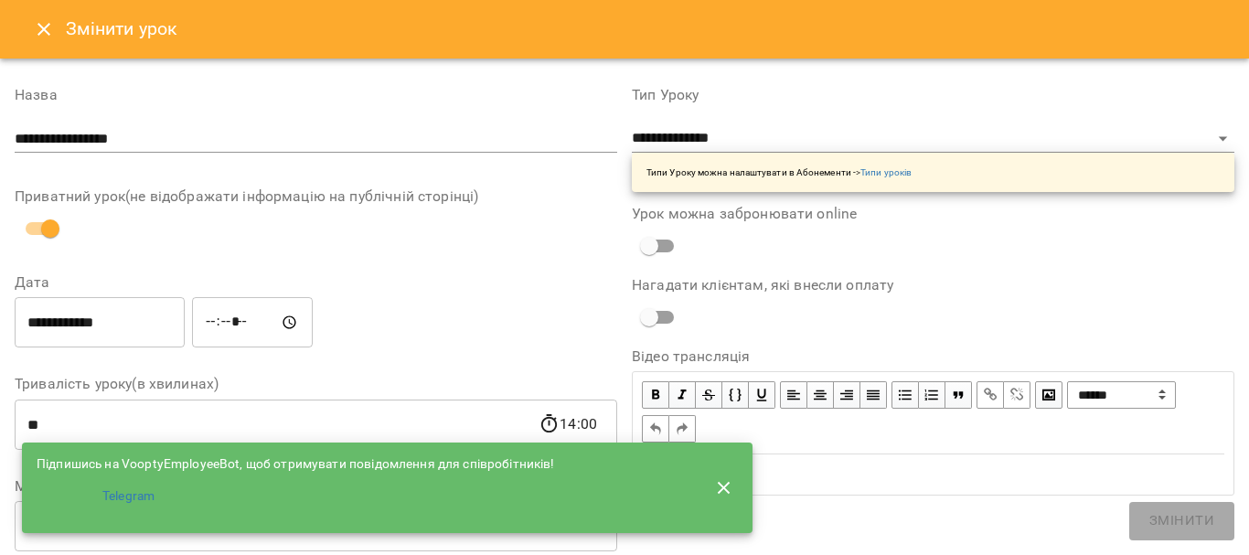
click at [207, 136] on input "**********" at bounding box center [316, 138] width 603 height 29
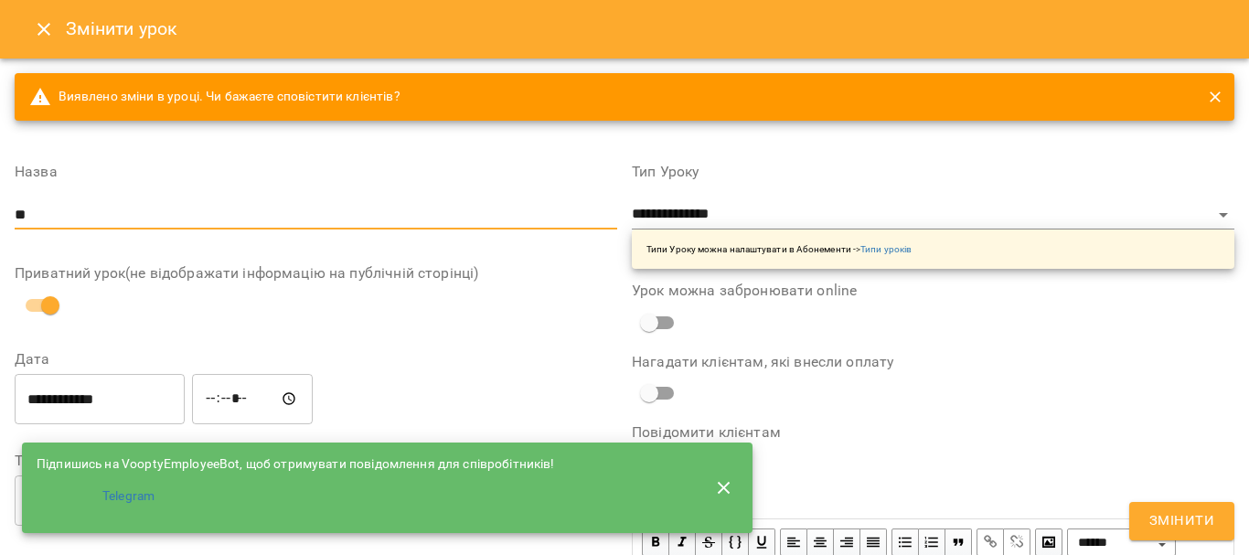
type input "*"
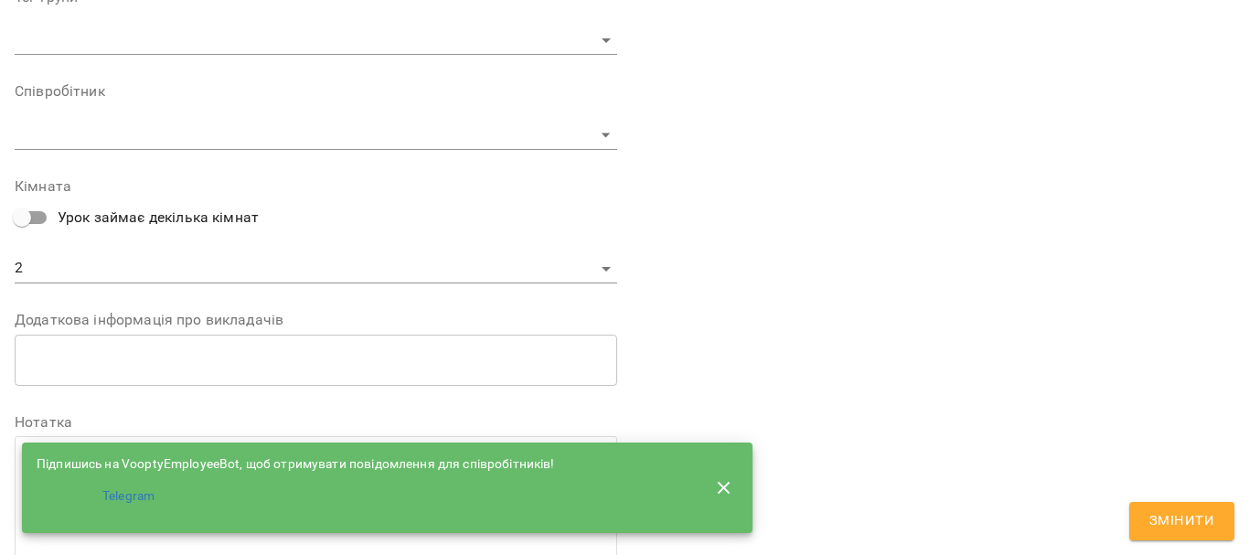
scroll to position [739, 0]
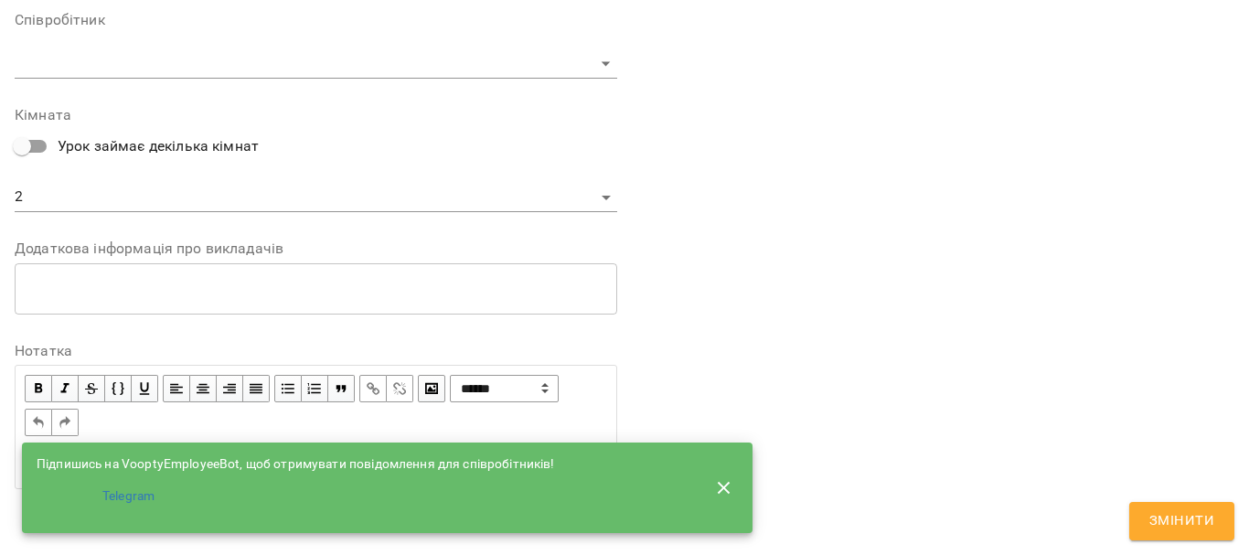
type input "**********"
click at [1174, 524] on span "Змінити" at bounding box center [1181, 521] width 65 height 24
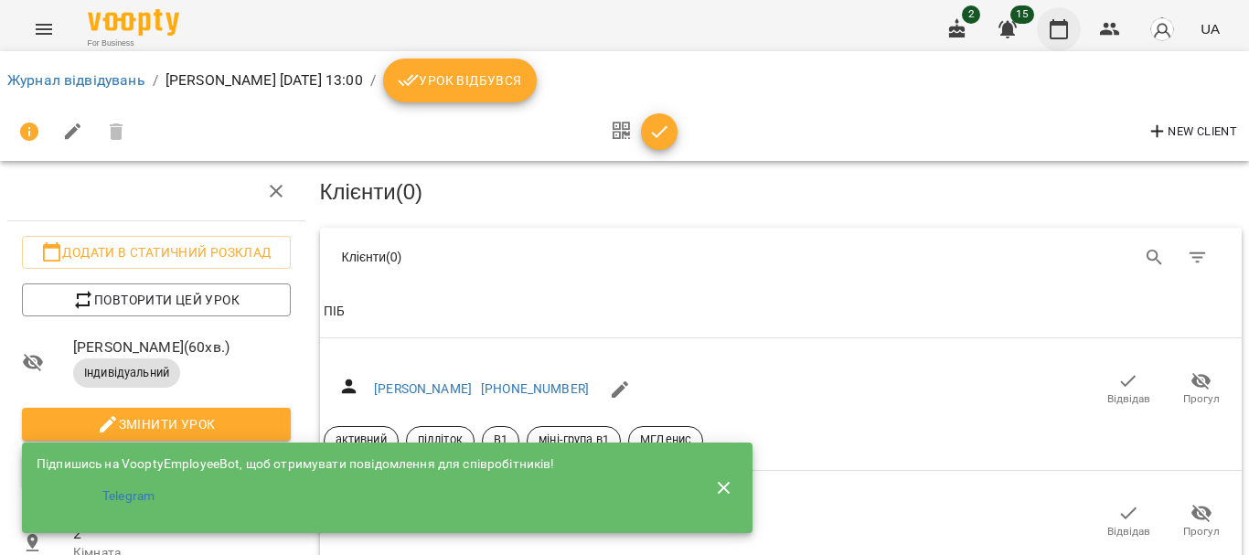
click at [1060, 29] on icon "button" at bounding box center [1059, 29] width 22 height 22
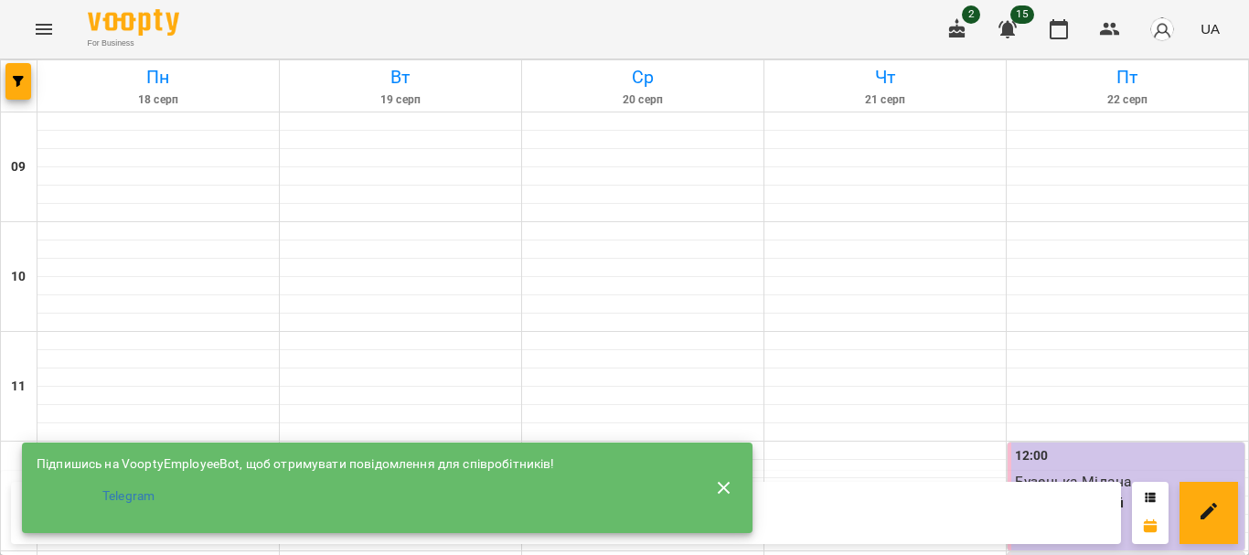
scroll to position [183, 0]
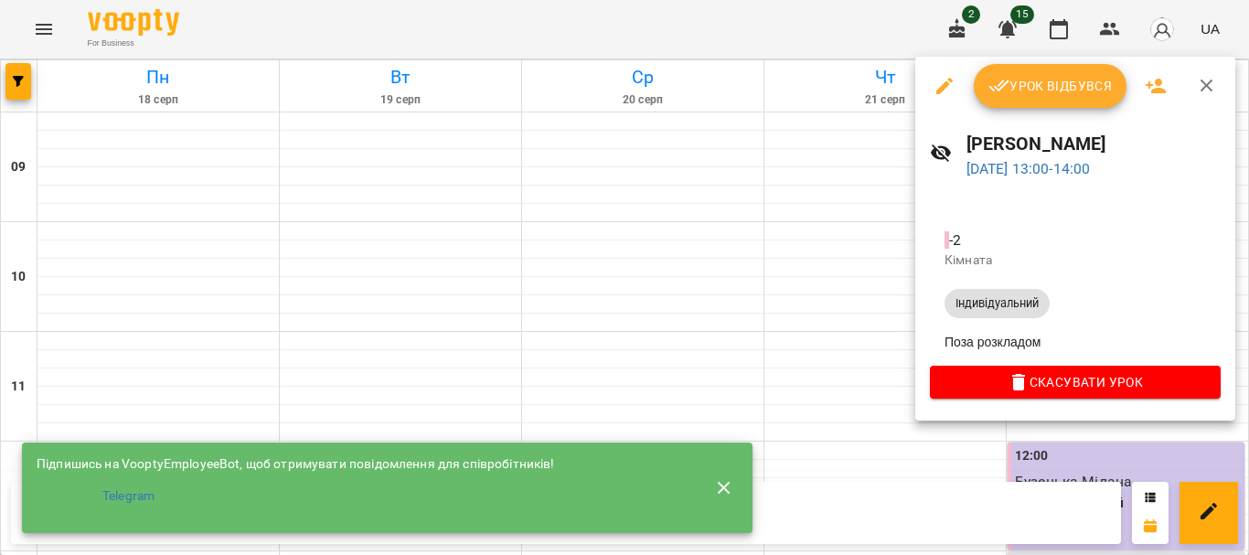
click at [789, 239] on div at bounding box center [624, 277] width 1249 height 555
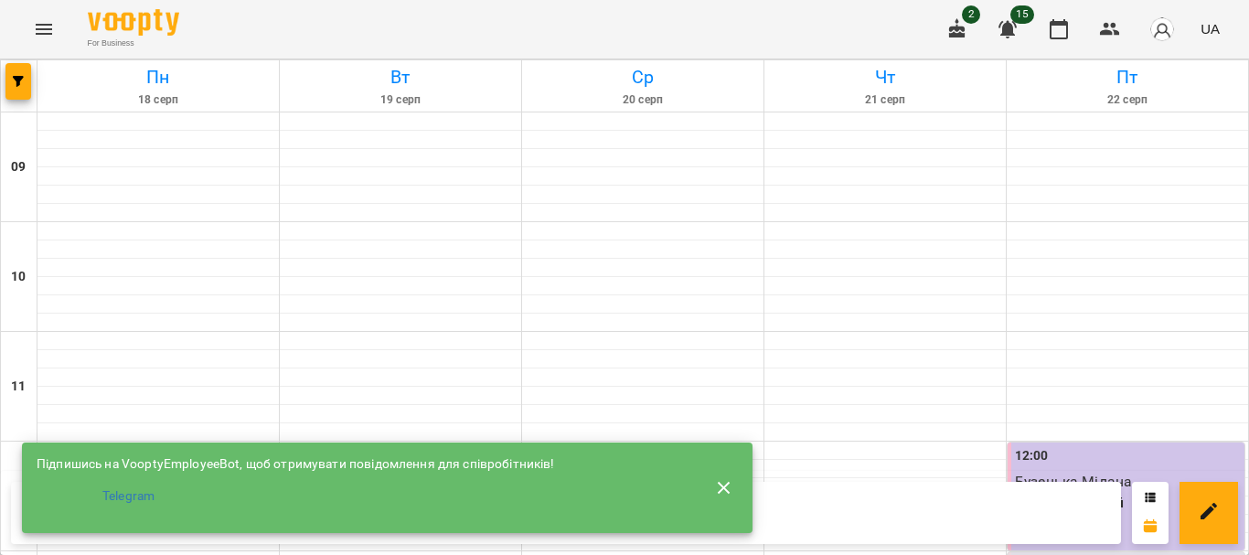
scroll to position [274, 0]
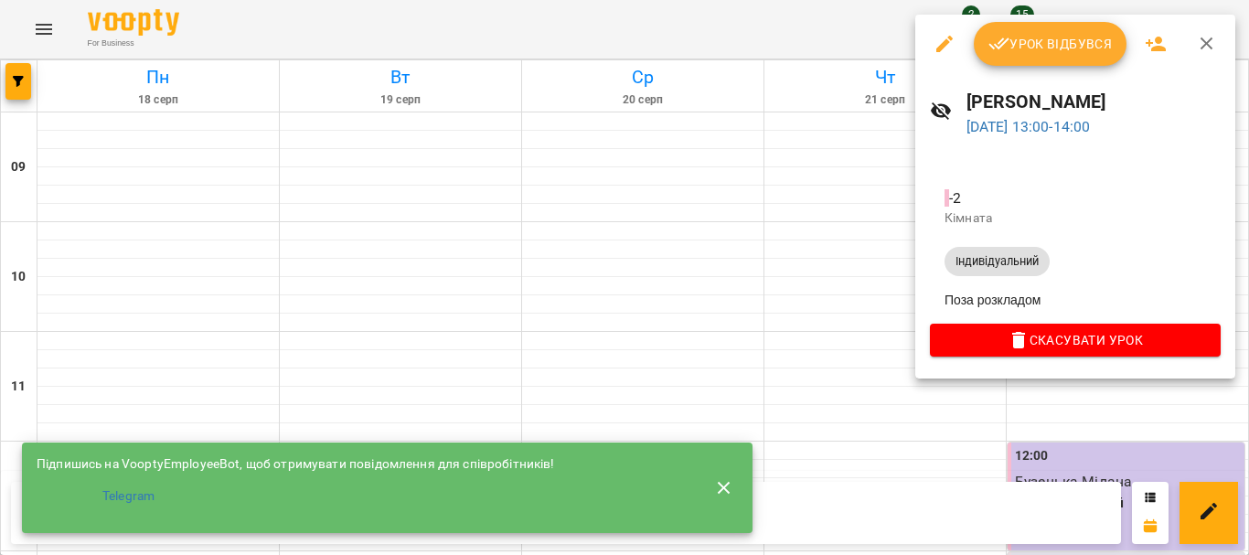
click at [838, 262] on div at bounding box center [624, 277] width 1249 height 555
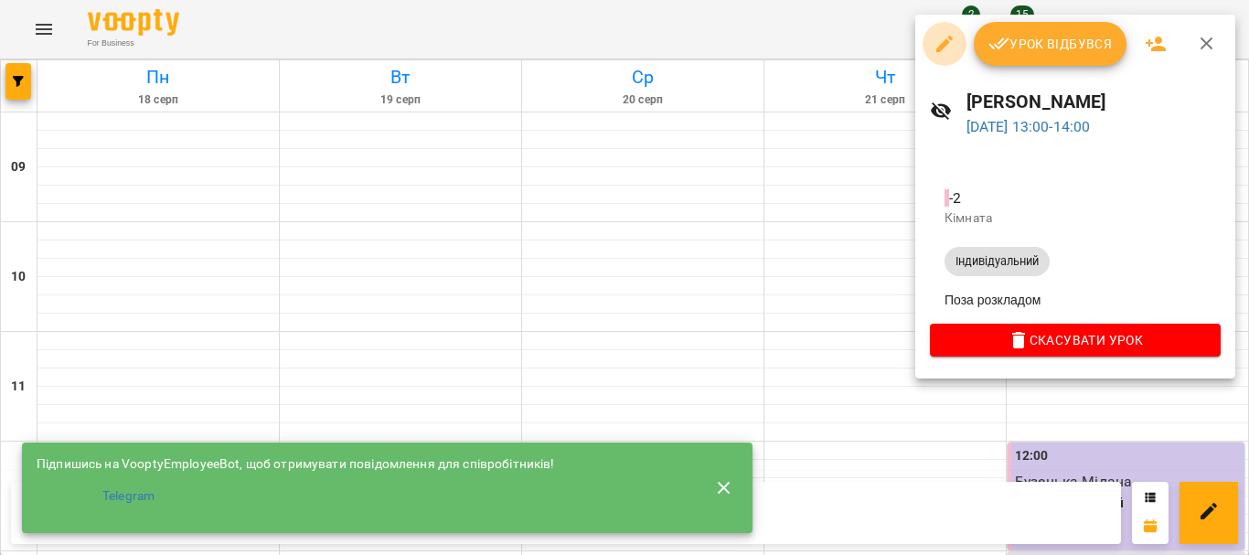
click at [944, 43] on icon "button" at bounding box center [944, 44] width 16 height 16
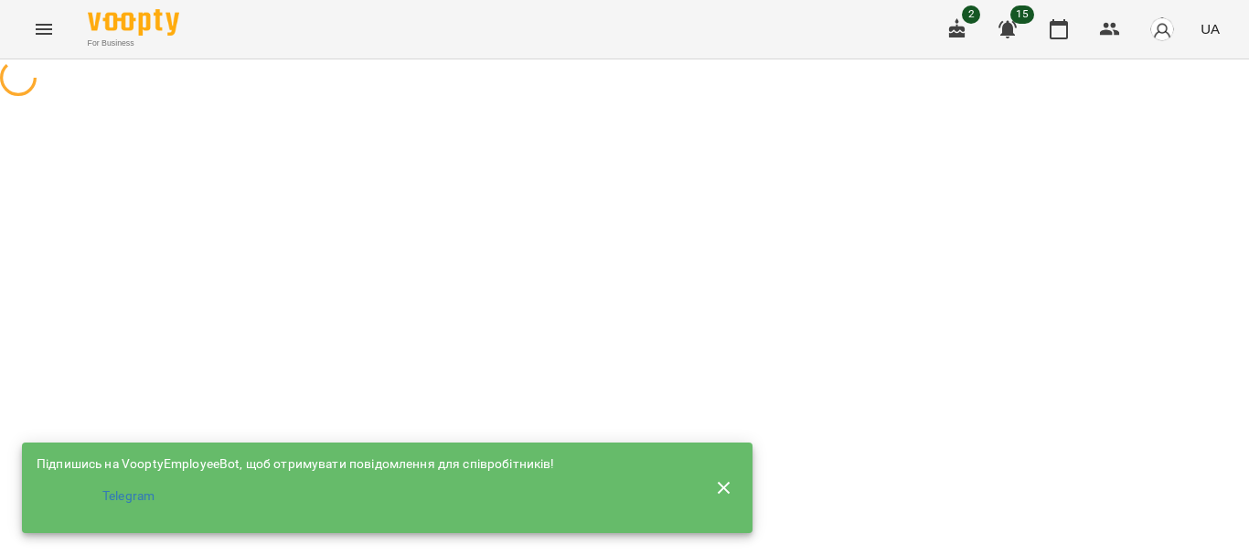
select select "**********"
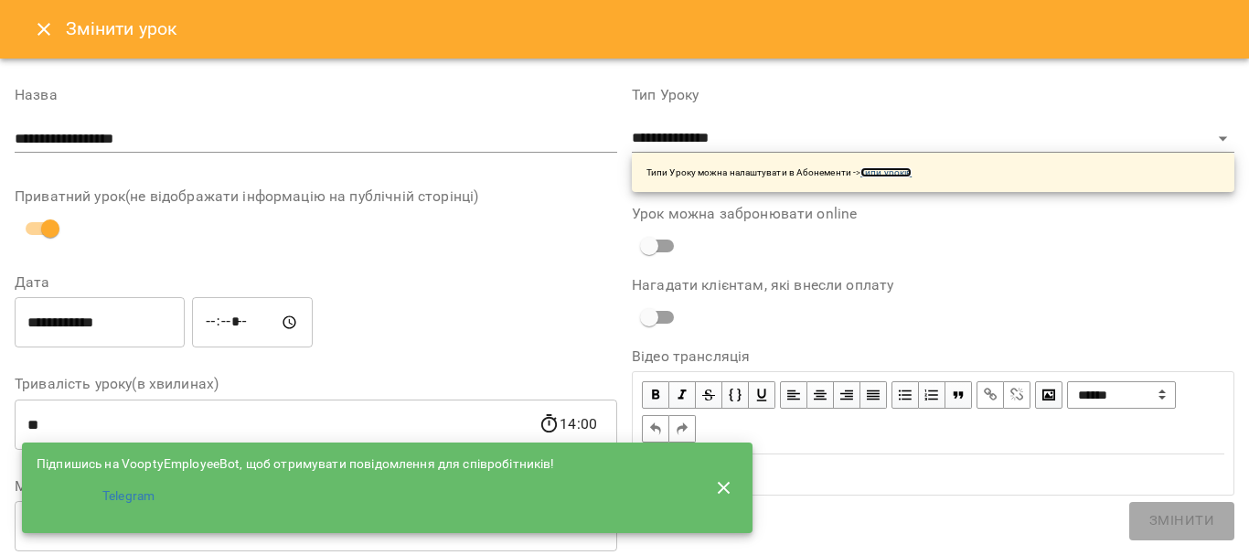
click at [887, 176] on link "Типи уроків" at bounding box center [885, 172] width 51 height 10
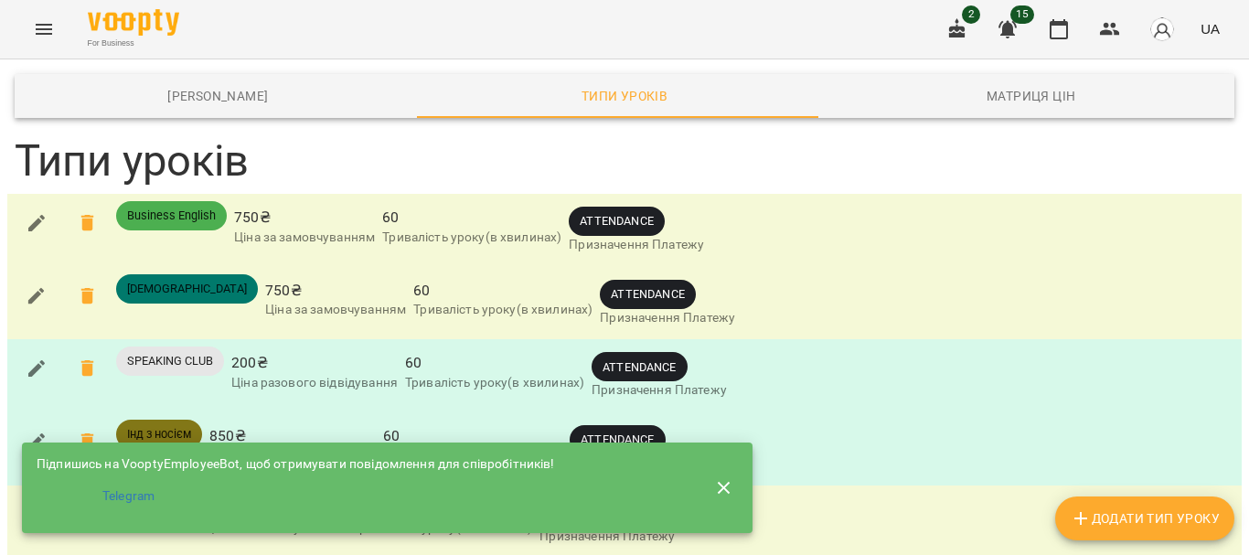
scroll to position [274, 0]
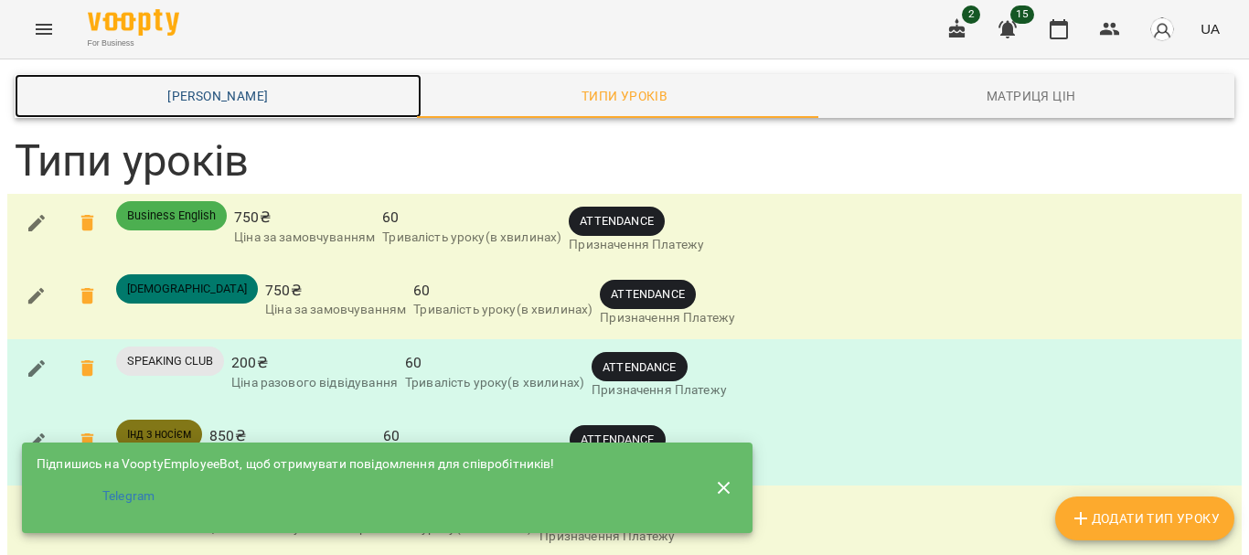
click at [239, 92] on span "[PERSON_NAME]" at bounding box center [218, 96] width 385 height 22
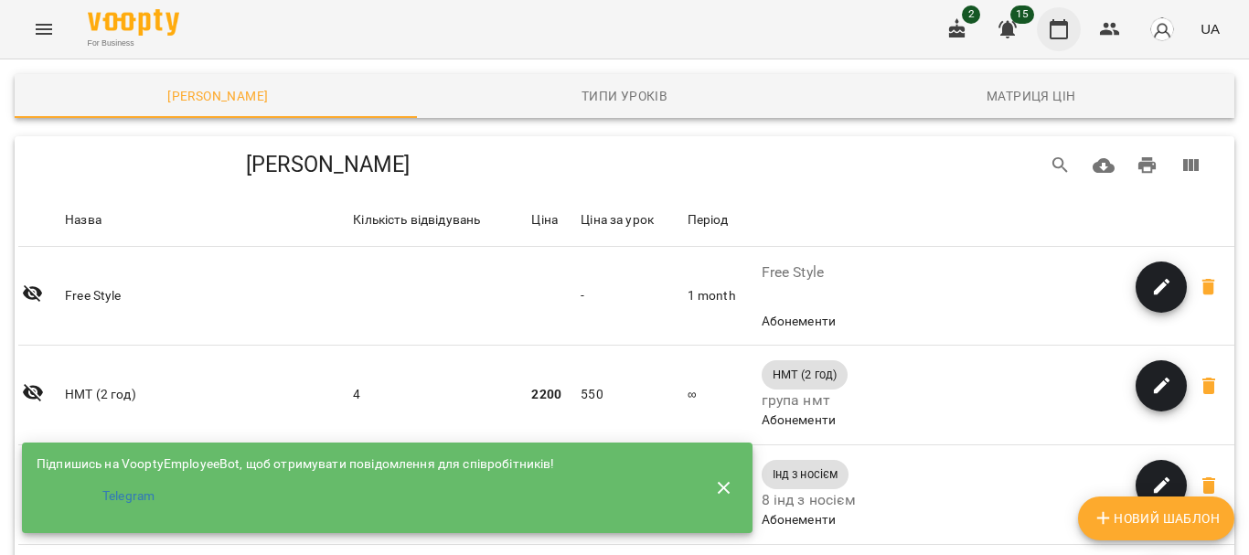
click at [1054, 28] on icon "button" at bounding box center [1059, 29] width 22 height 22
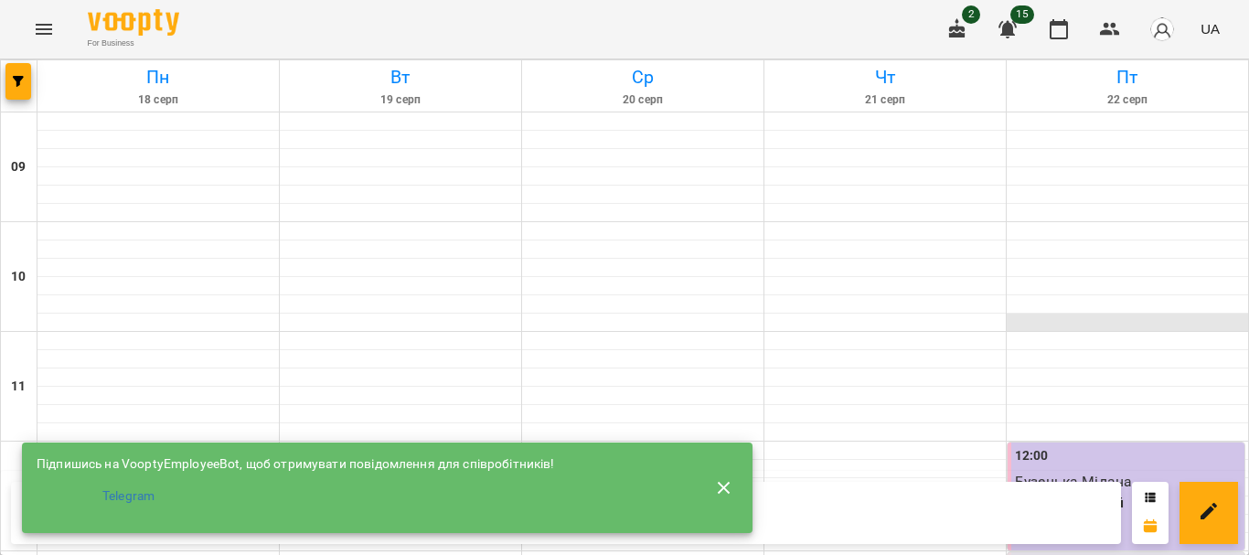
scroll to position [274, 0]
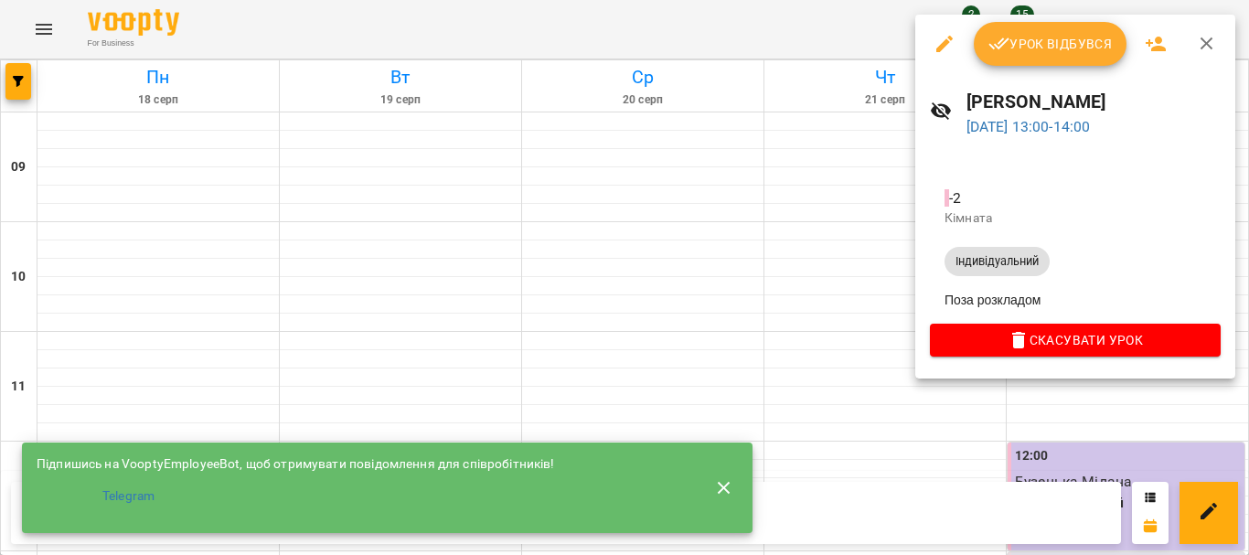
click at [711, 230] on div at bounding box center [624, 277] width 1249 height 555
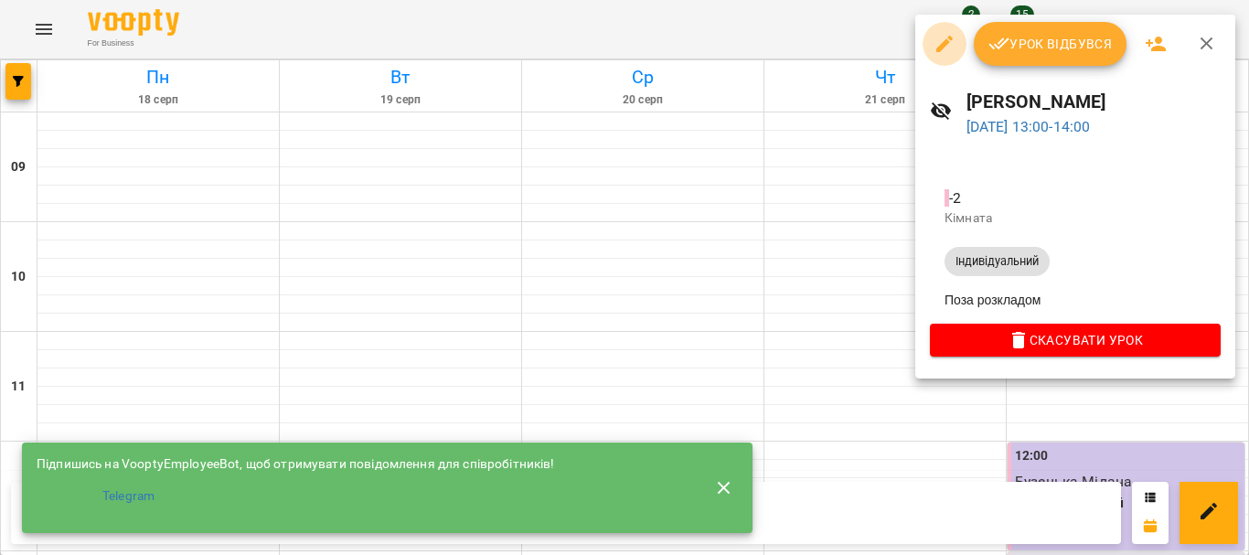
click at [938, 45] on icon "button" at bounding box center [945, 44] width 22 height 22
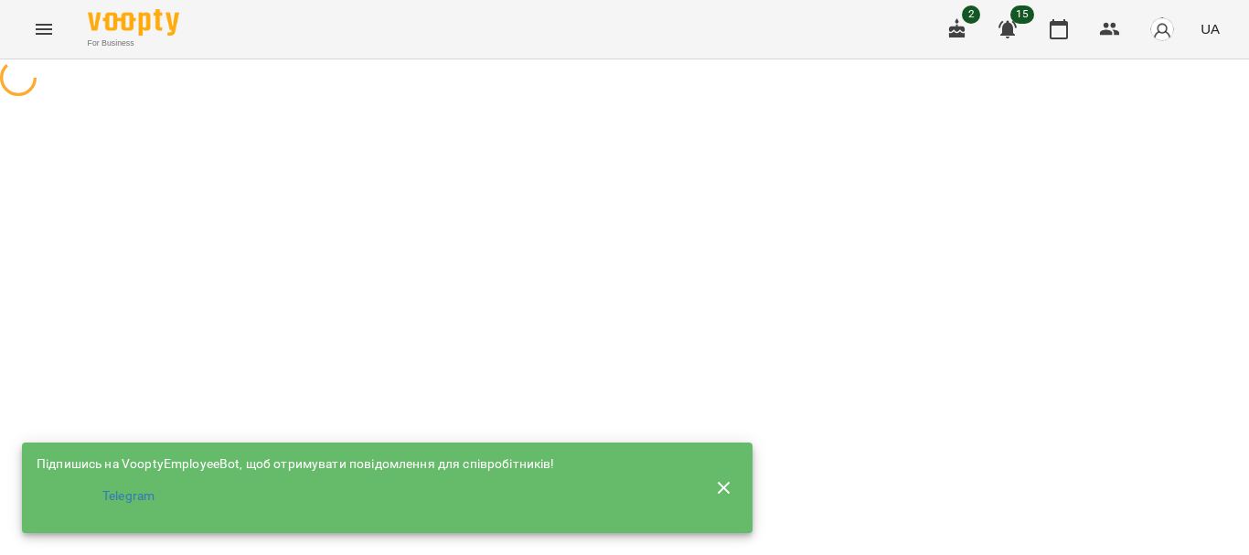
select select "**********"
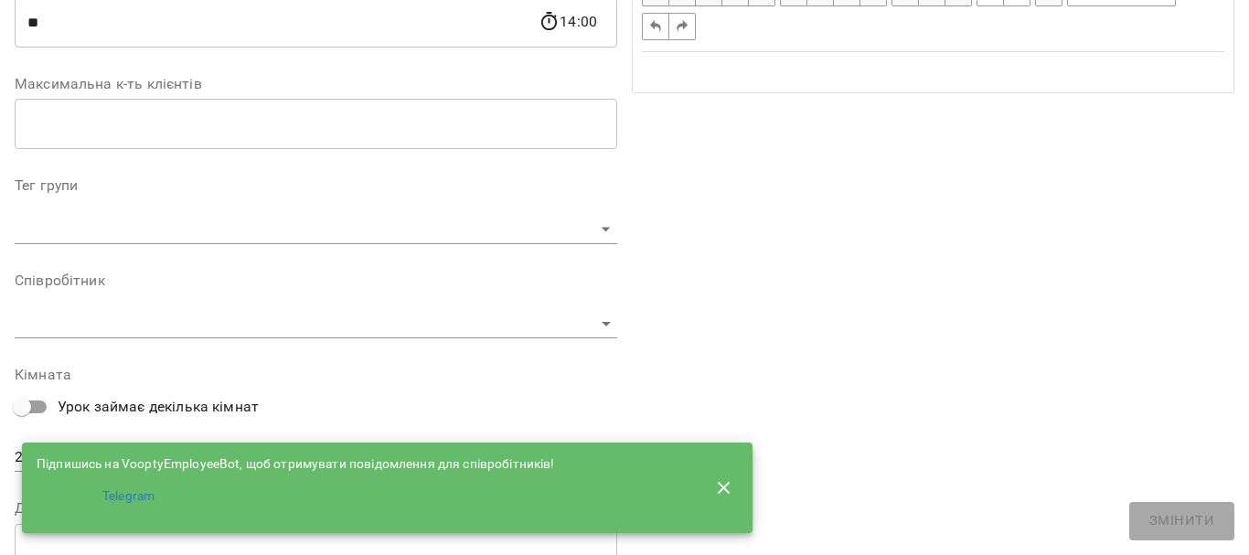
scroll to position [389, 0]
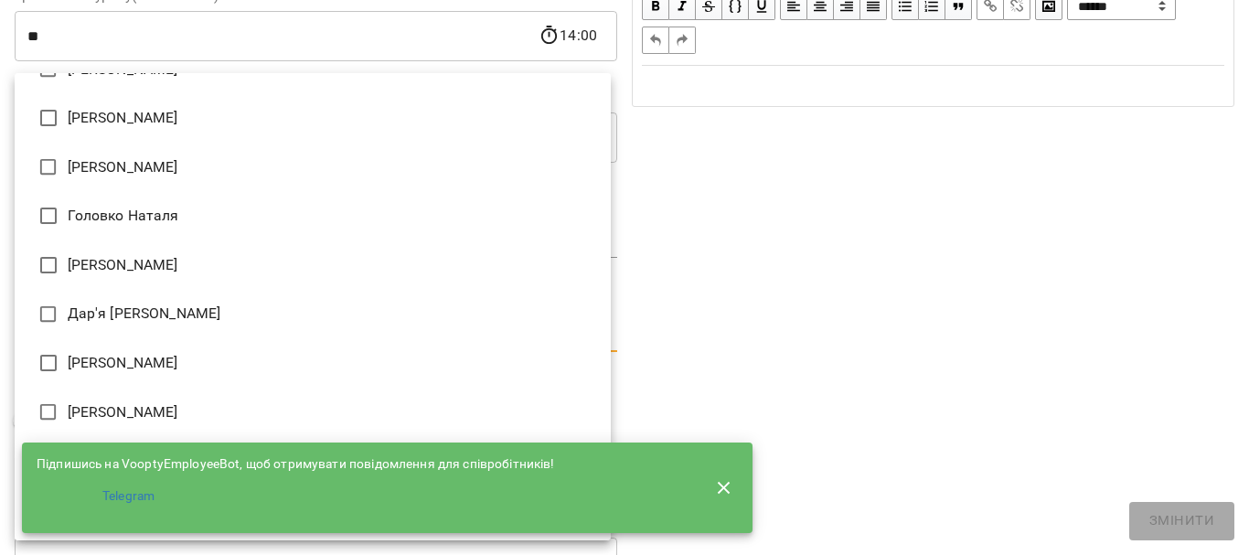
scroll to position [366, 0]
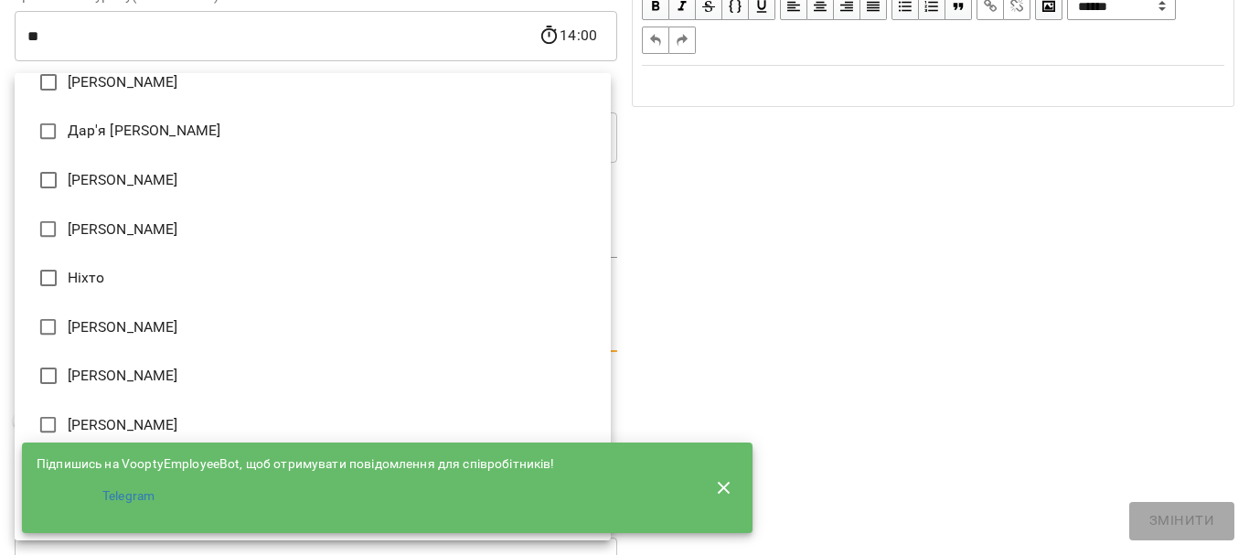
type input "**********"
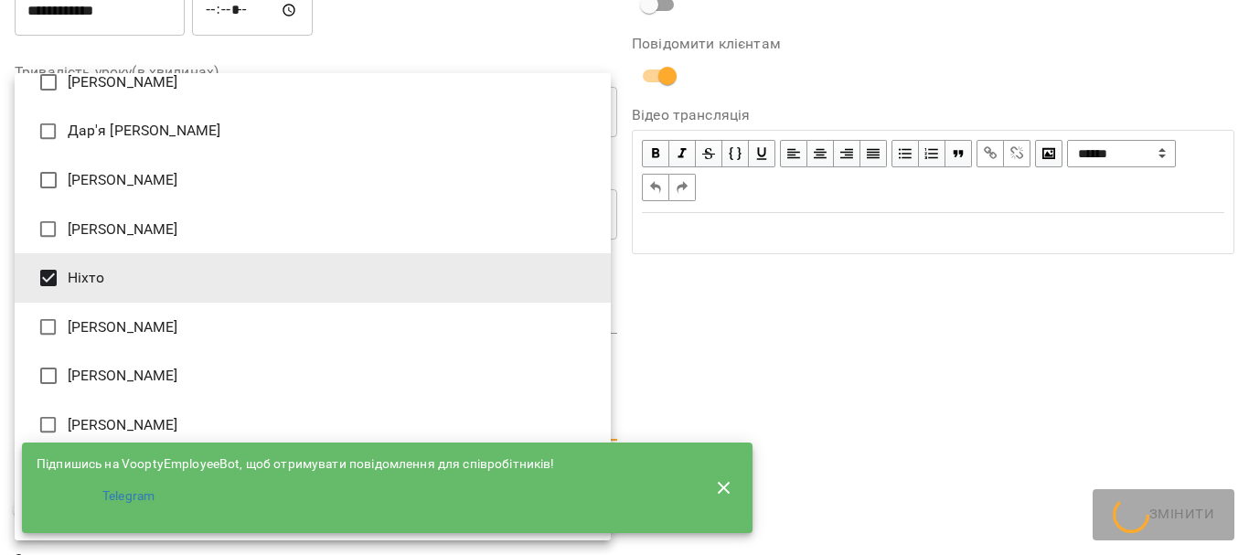
scroll to position [465, 0]
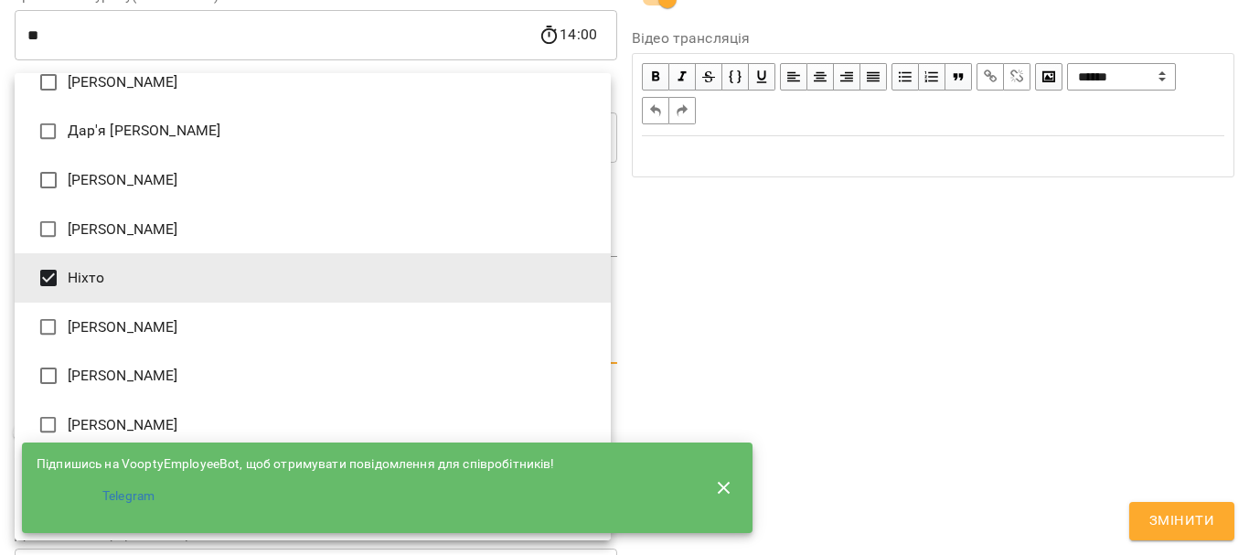
click at [787, 282] on div at bounding box center [624, 277] width 1249 height 555
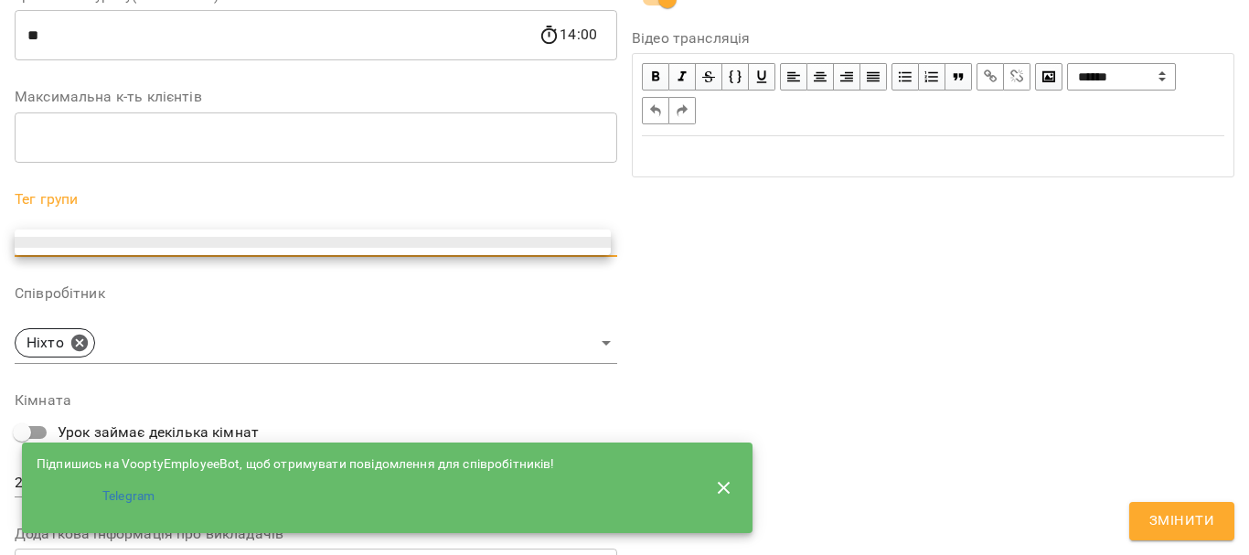
click at [330, 240] on li at bounding box center [313, 242] width 596 height 11
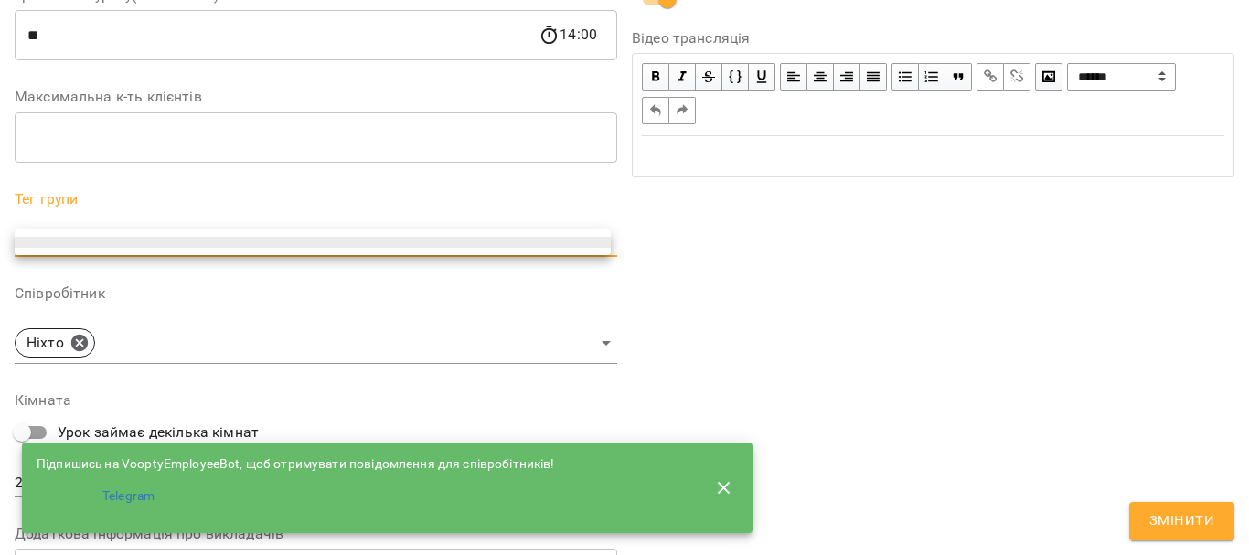
click at [447, 230] on ul at bounding box center [313, 243] width 596 height 26
click at [723, 275] on div at bounding box center [624, 277] width 1249 height 555
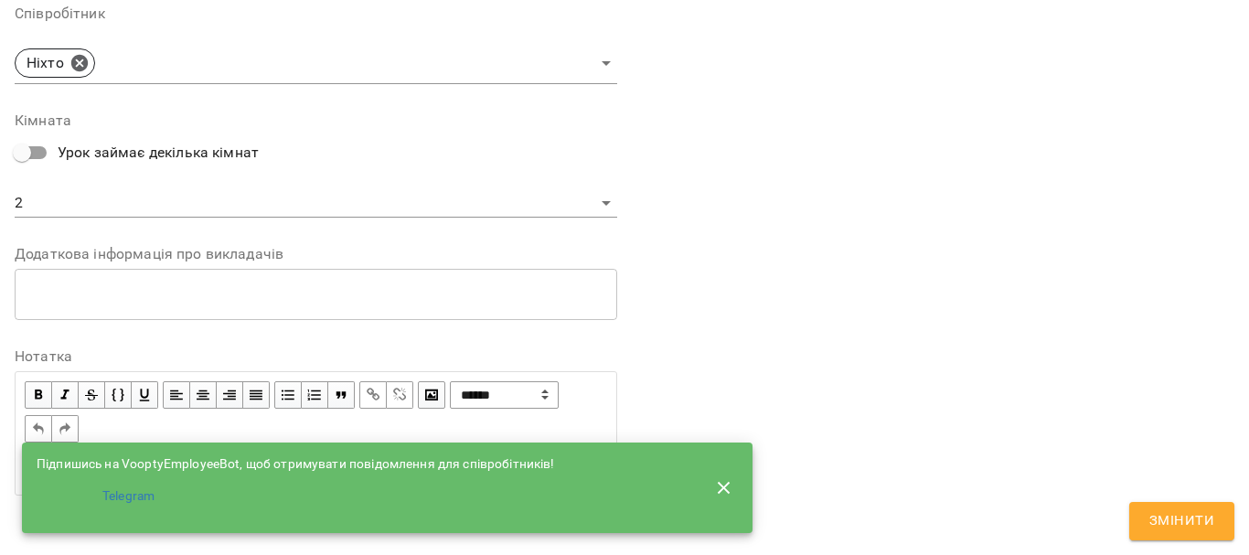
scroll to position [752, 0]
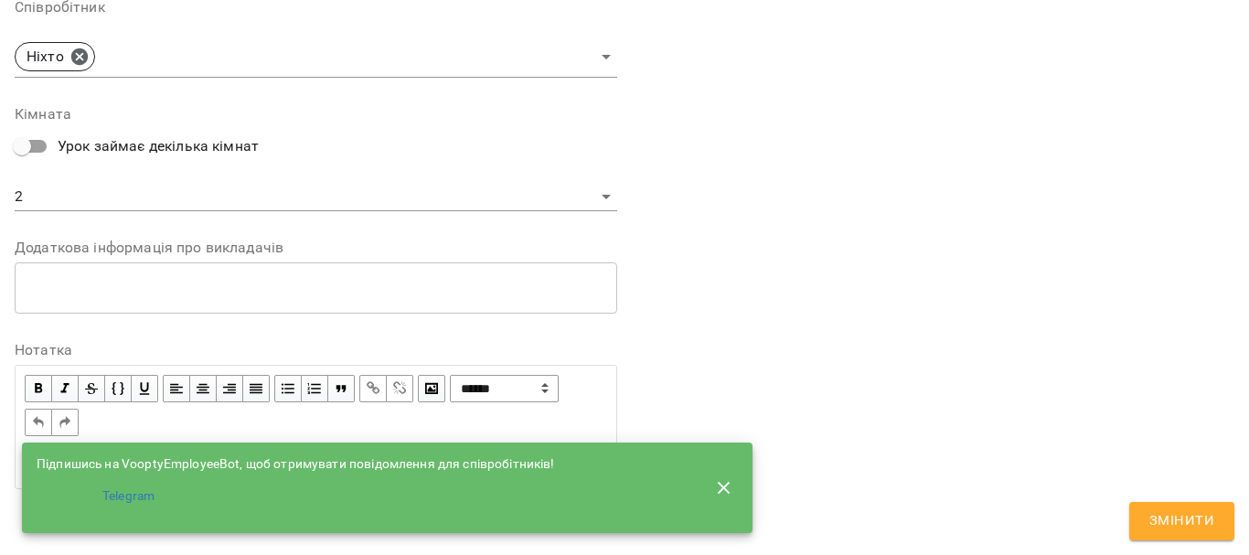
click at [1161, 524] on span "Змінити" at bounding box center [1181, 521] width 65 height 24
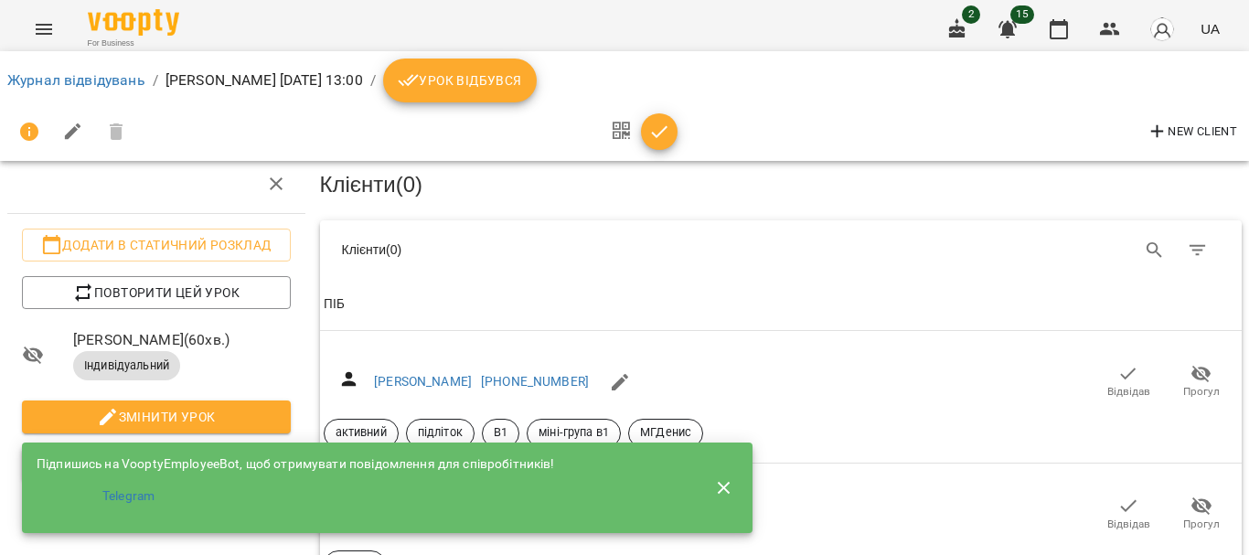
scroll to position [0, 0]
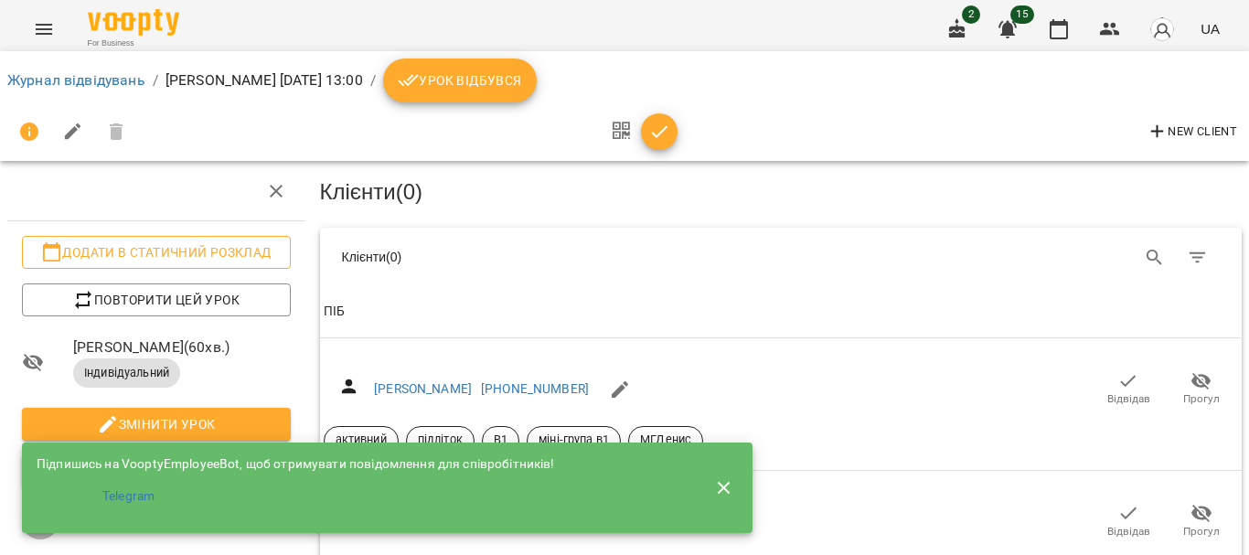
click at [99, 251] on span "Додати в статичний розклад" at bounding box center [157, 252] width 240 height 22
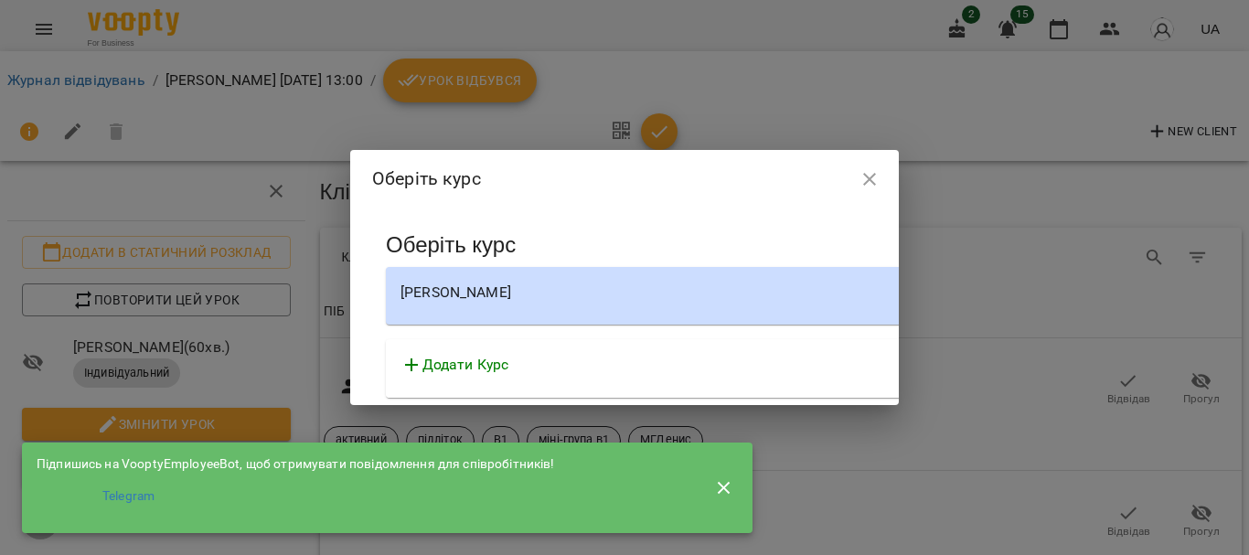
click at [630, 298] on div "[PERSON_NAME]" at bounding box center [907, 293] width 1013 height 22
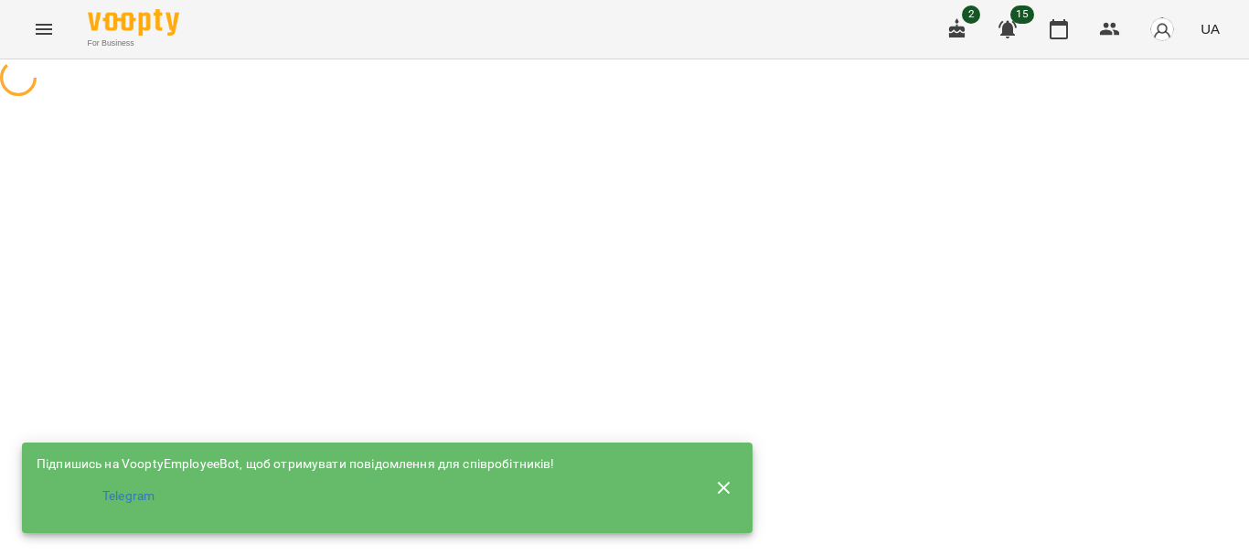
select select "********"
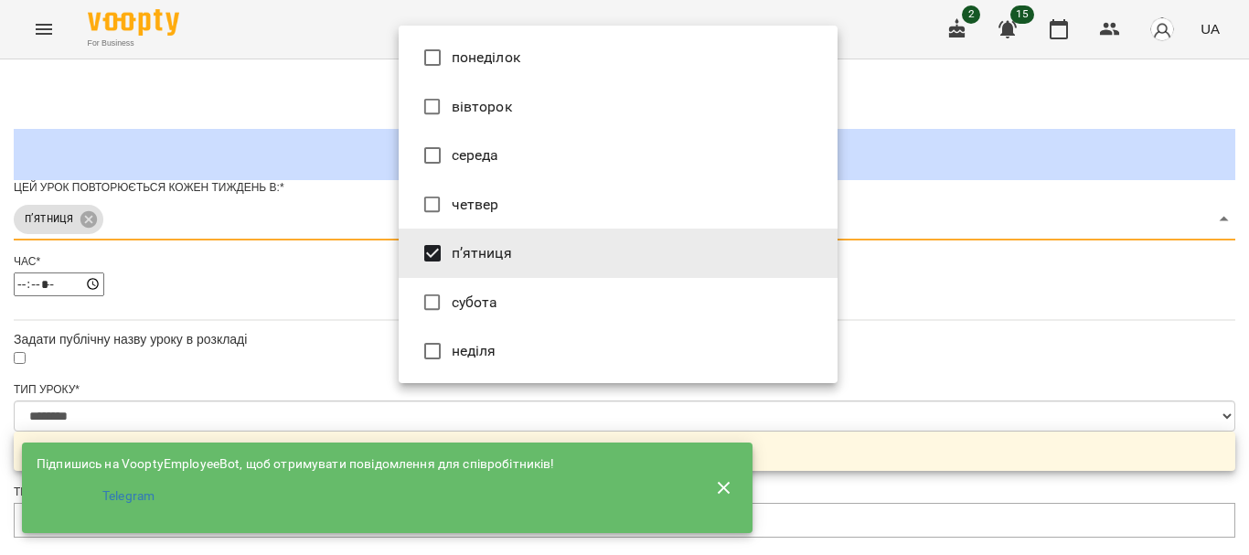
type input "***"
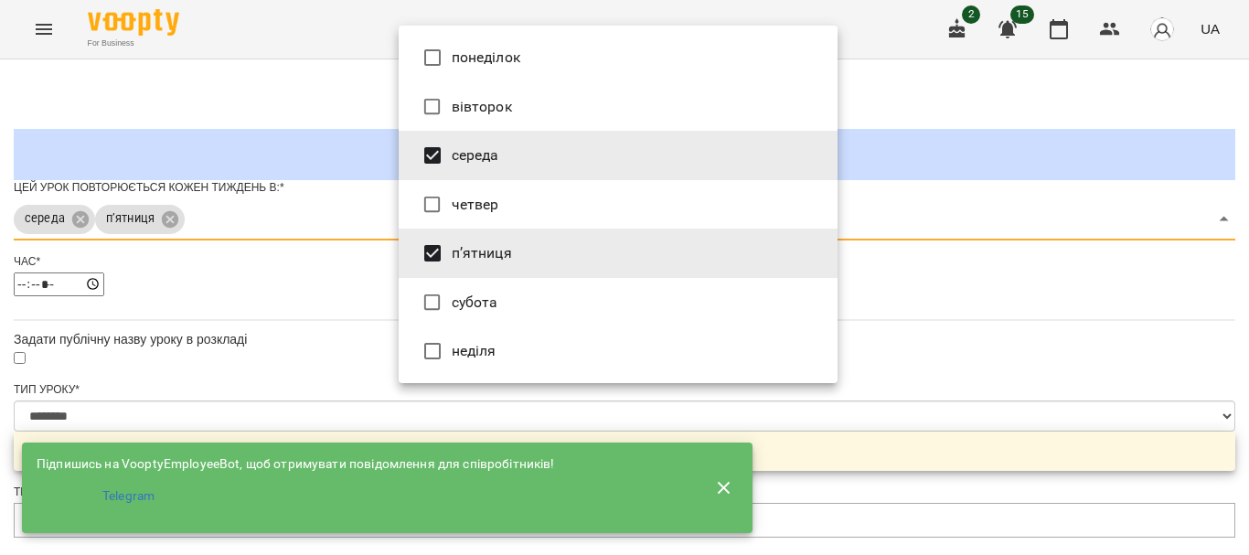
click at [945, 315] on div at bounding box center [624, 277] width 1249 height 555
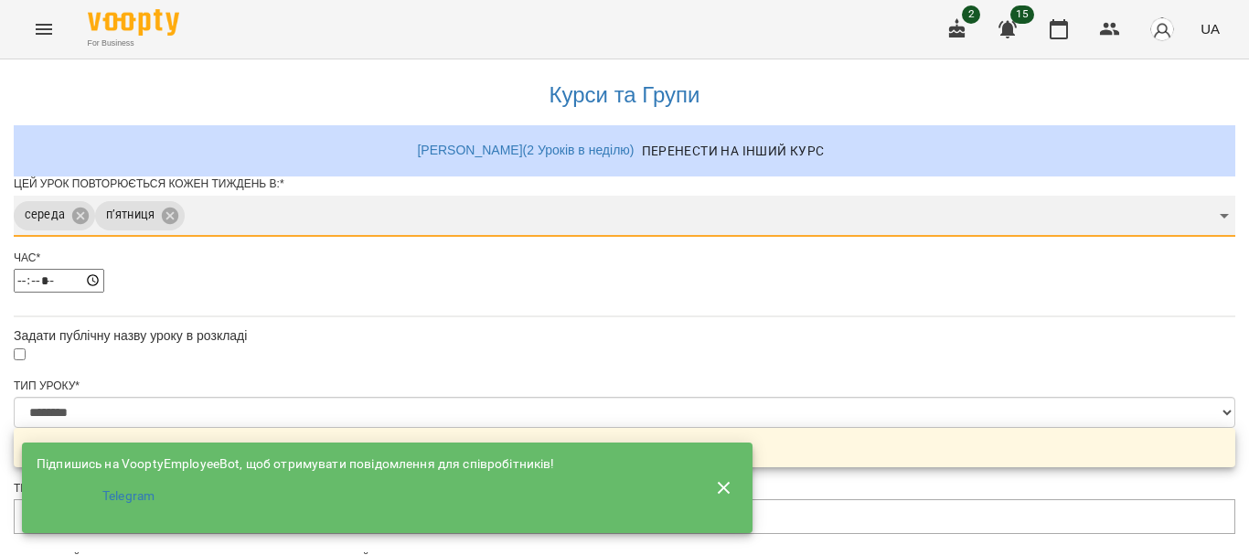
scroll to position [183, 0]
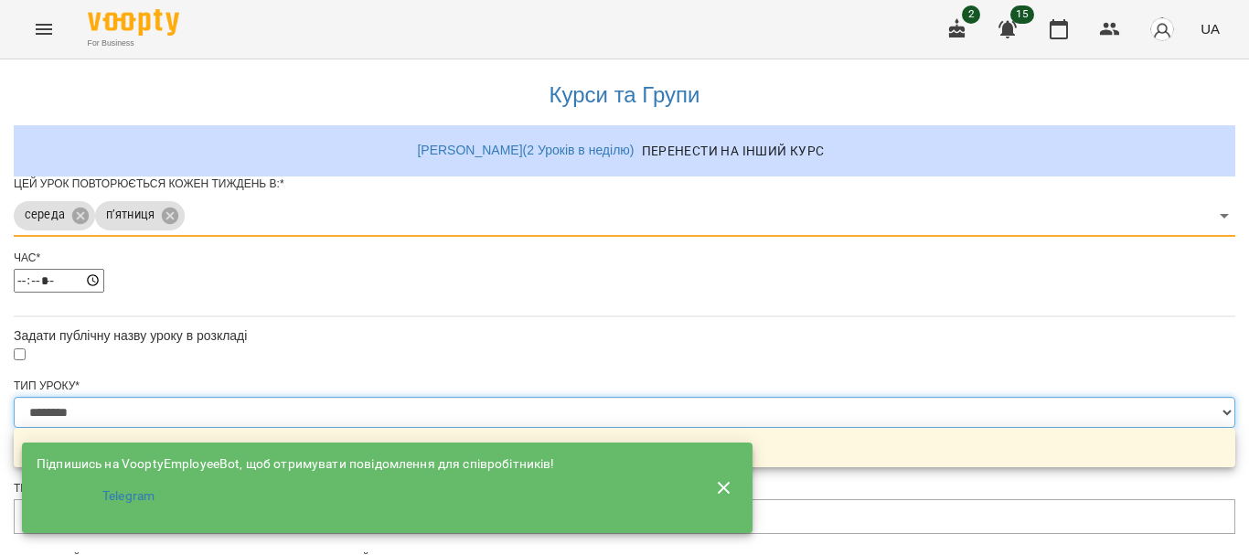
click at [828, 397] on select "**********" at bounding box center [625, 412] width 1222 height 31
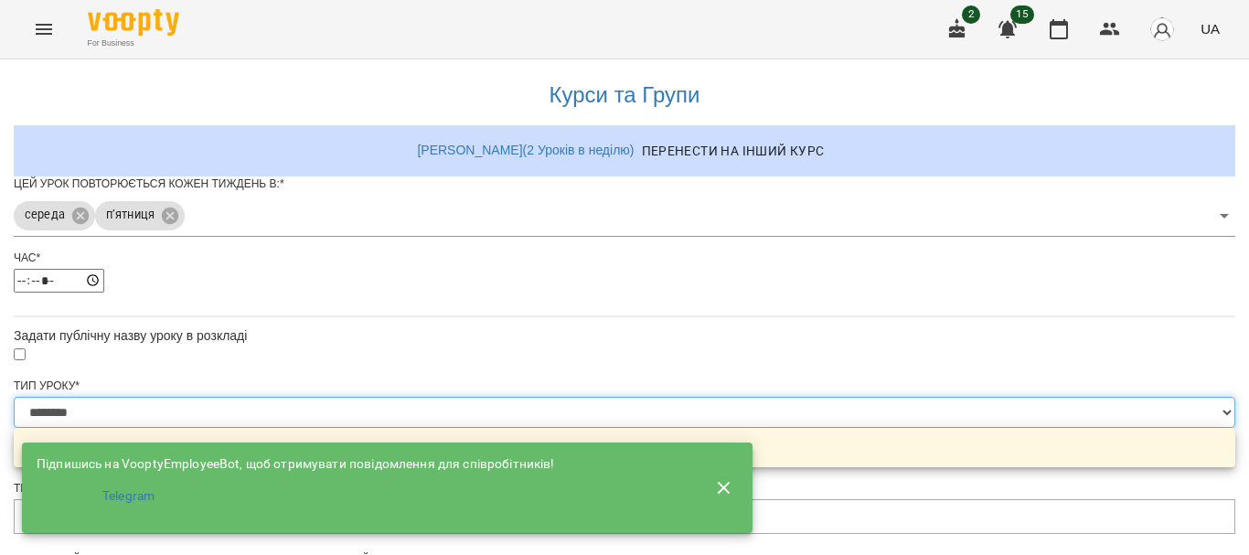
select select "**********"
click at [398, 397] on select "**********" at bounding box center [625, 412] width 1222 height 31
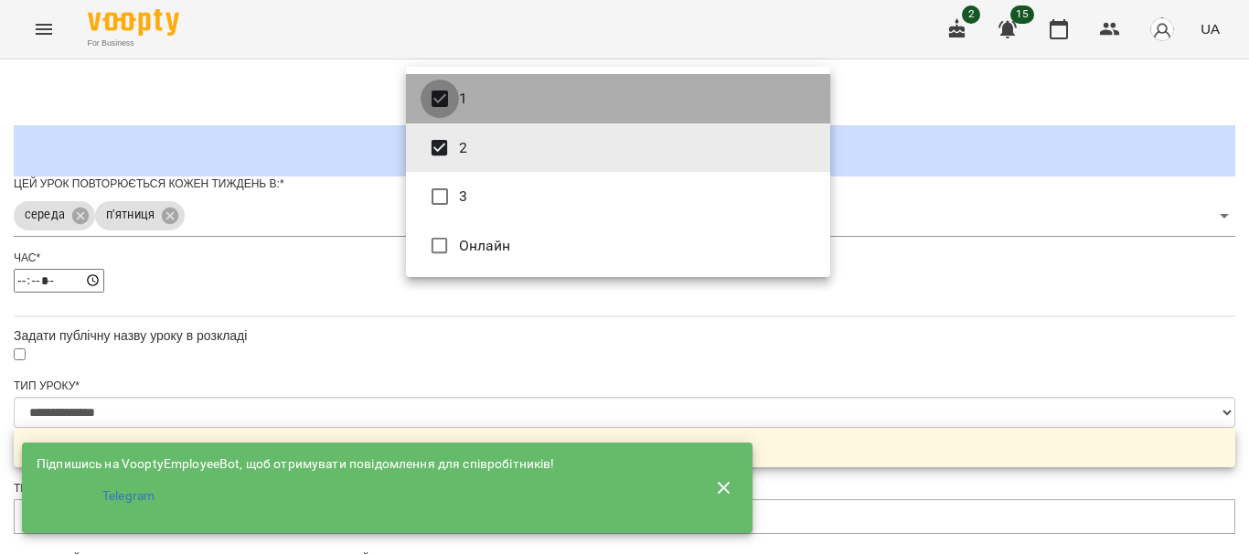
type input "**********"
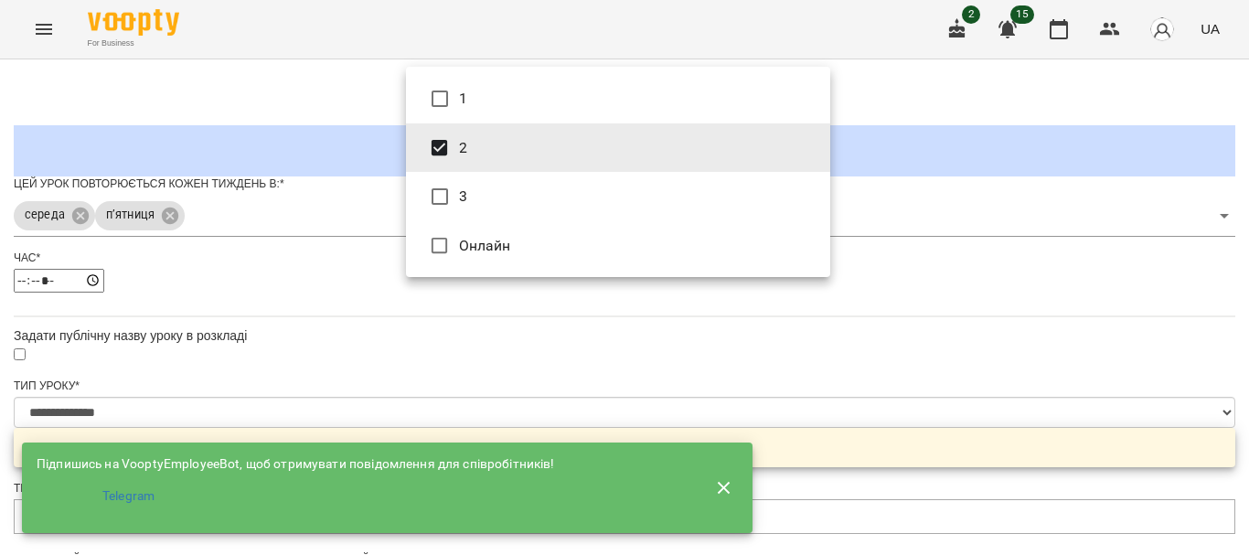
click at [1009, 252] on div at bounding box center [624, 277] width 1249 height 555
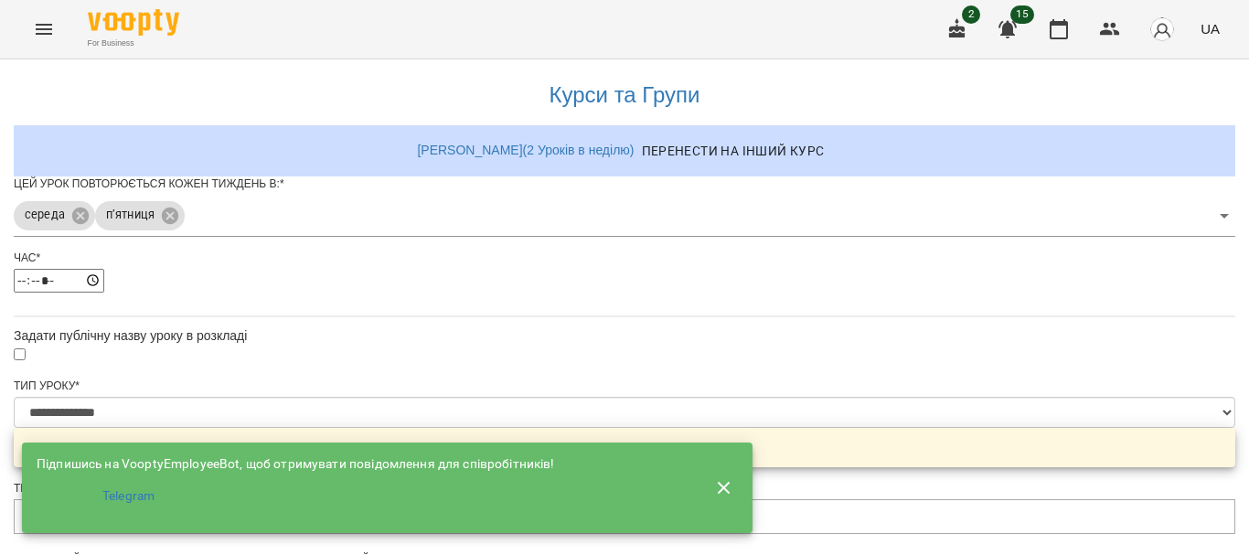
scroll to position [0, 0]
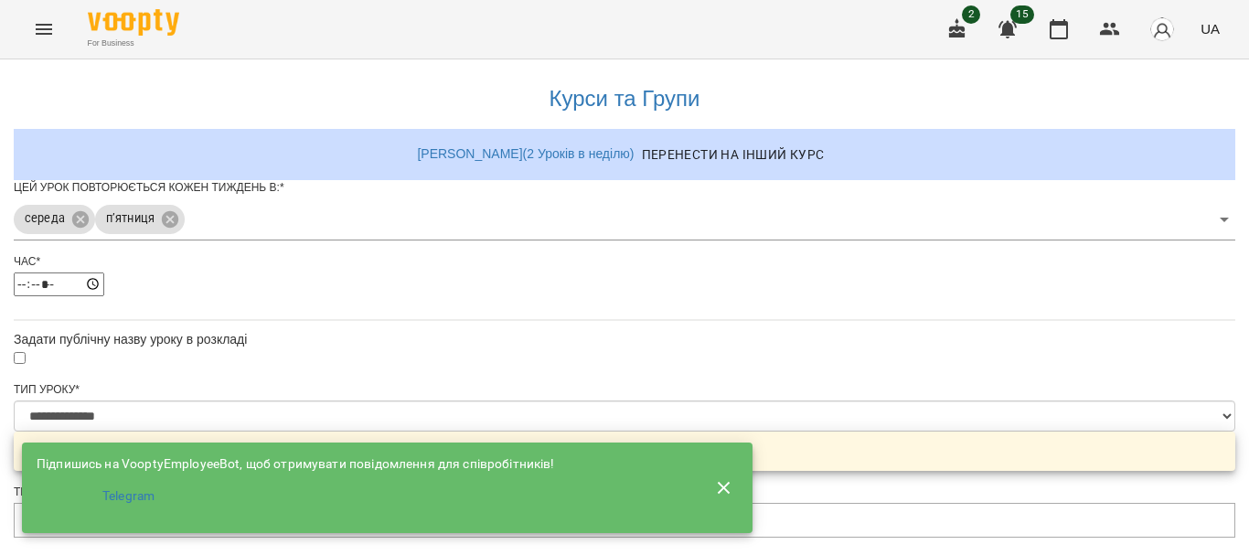
click at [767, 146] on span "Перенести на інший курс" at bounding box center [733, 155] width 183 height 22
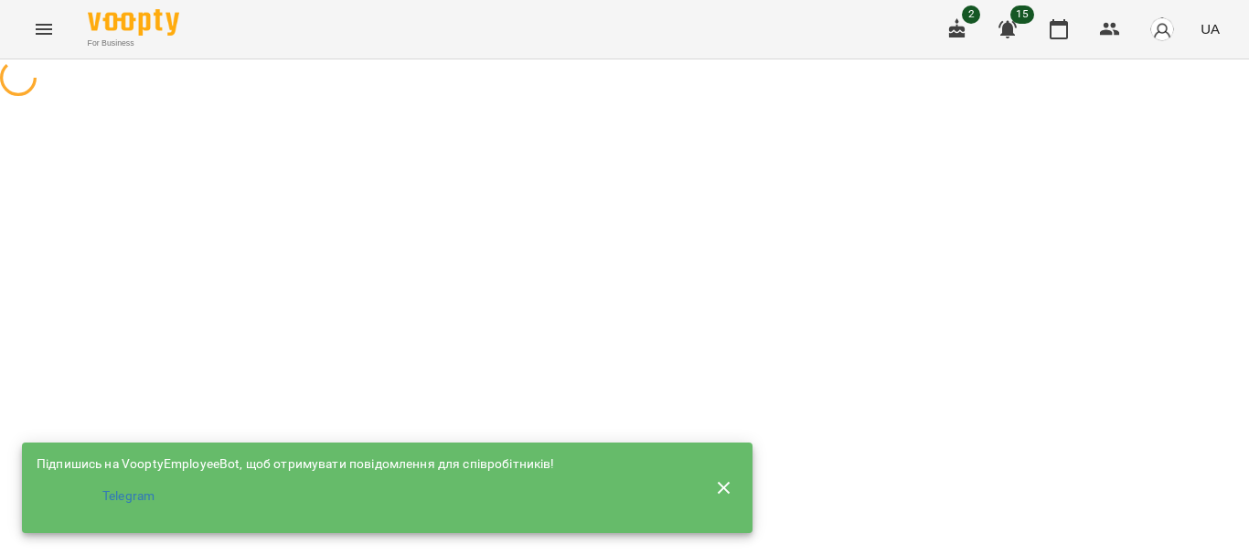
select select "********"
select select "**********"
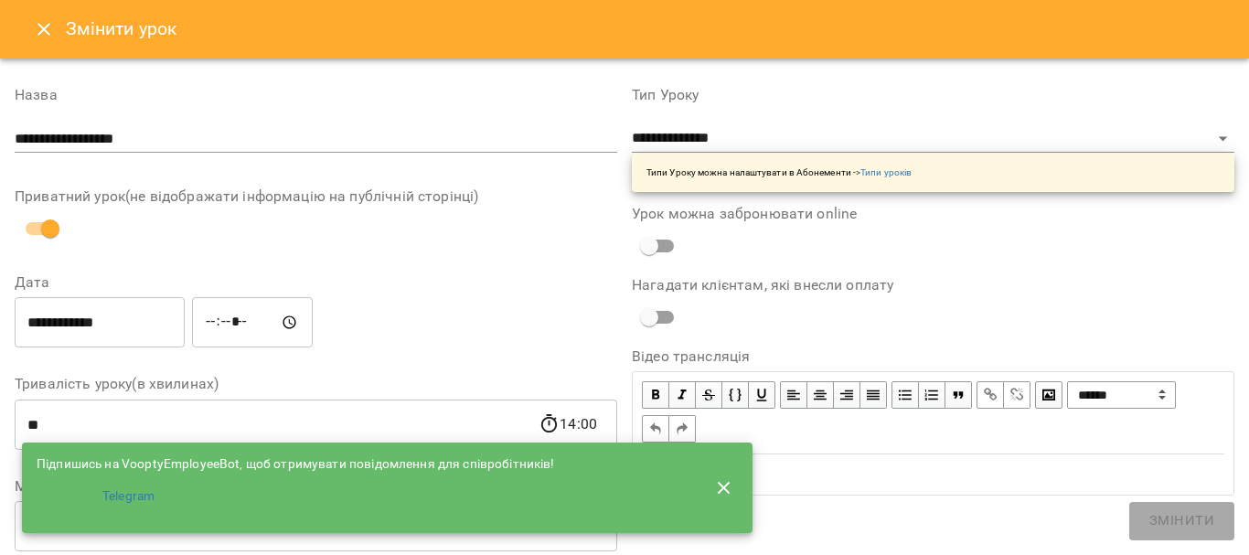
click at [40, 25] on icon "Close" at bounding box center [43, 29] width 13 height 13
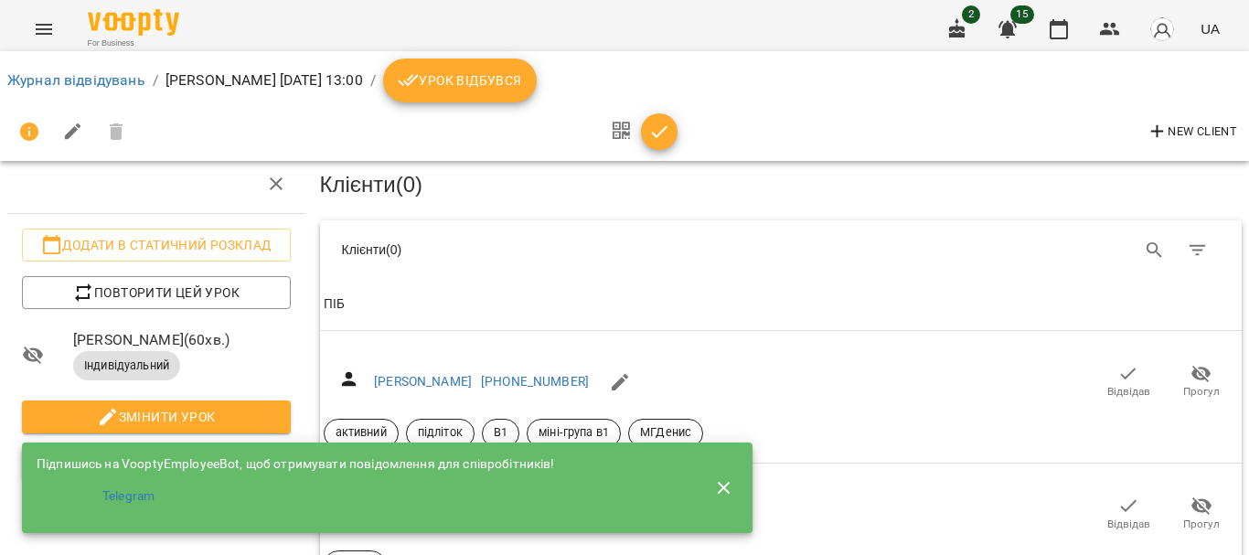
scroll to position [183, 0]
click at [167, 454] on span "Скасувати Урок" at bounding box center [157, 465] width 240 height 22
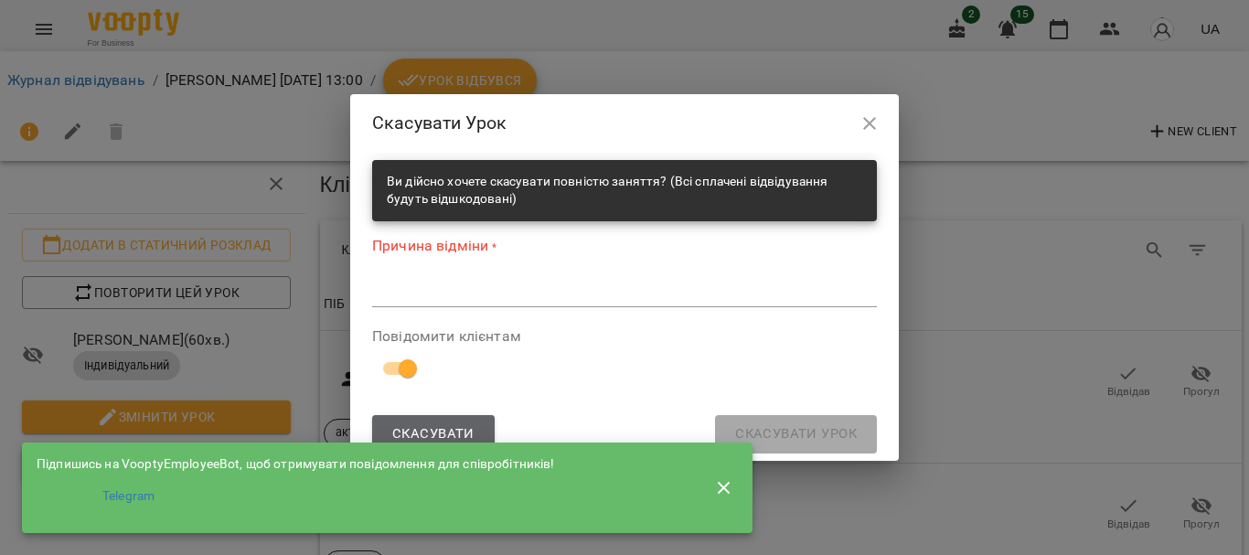
click at [430, 423] on span "Скасувати" at bounding box center [433, 434] width 82 height 24
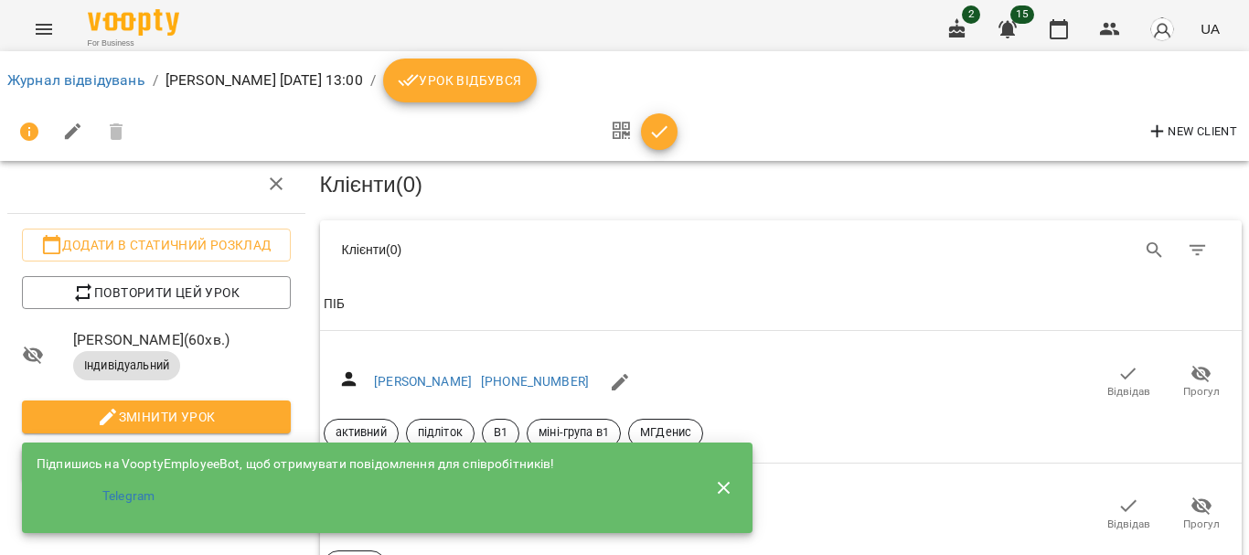
scroll to position [91, 0]
click at [200, 454] on span "Скасувати Урок" at bounding box center [157, 465] width 240 height 22
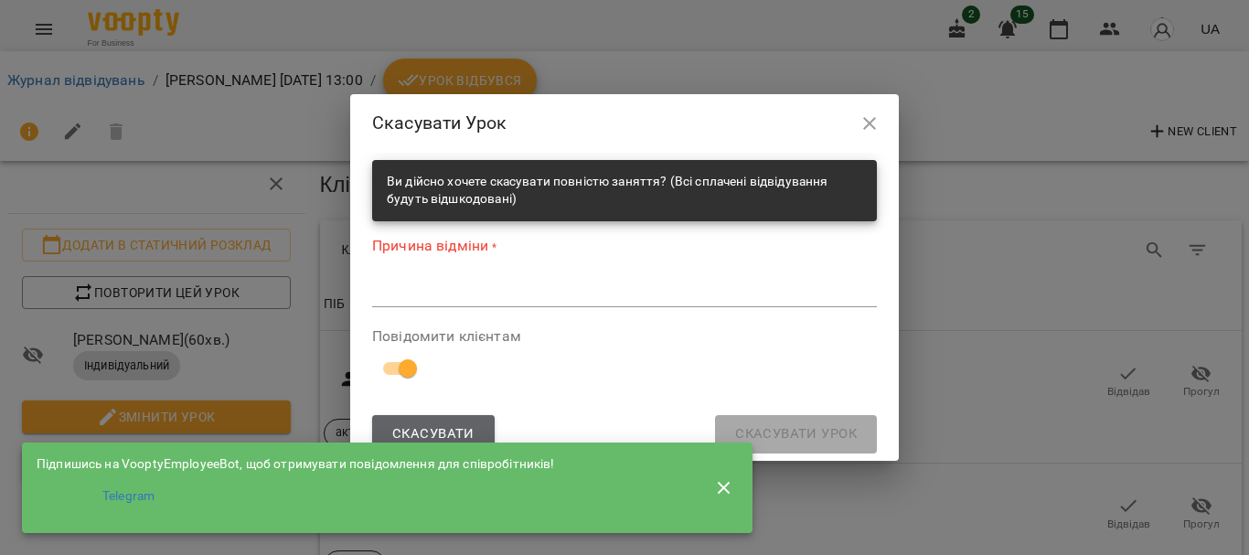
click at [439, 422] on button "Скасувати" at bounding box center [433, 434] width 123 height 38
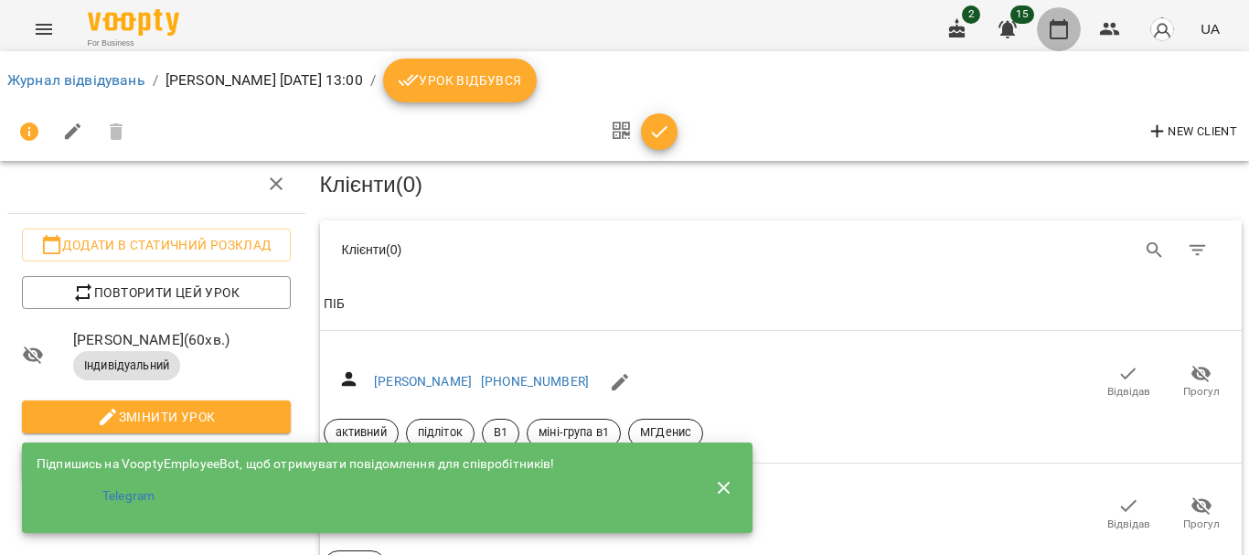
click at [1053, 27] on icon "button" at bounding box center [1059, 29] width 22 height 22
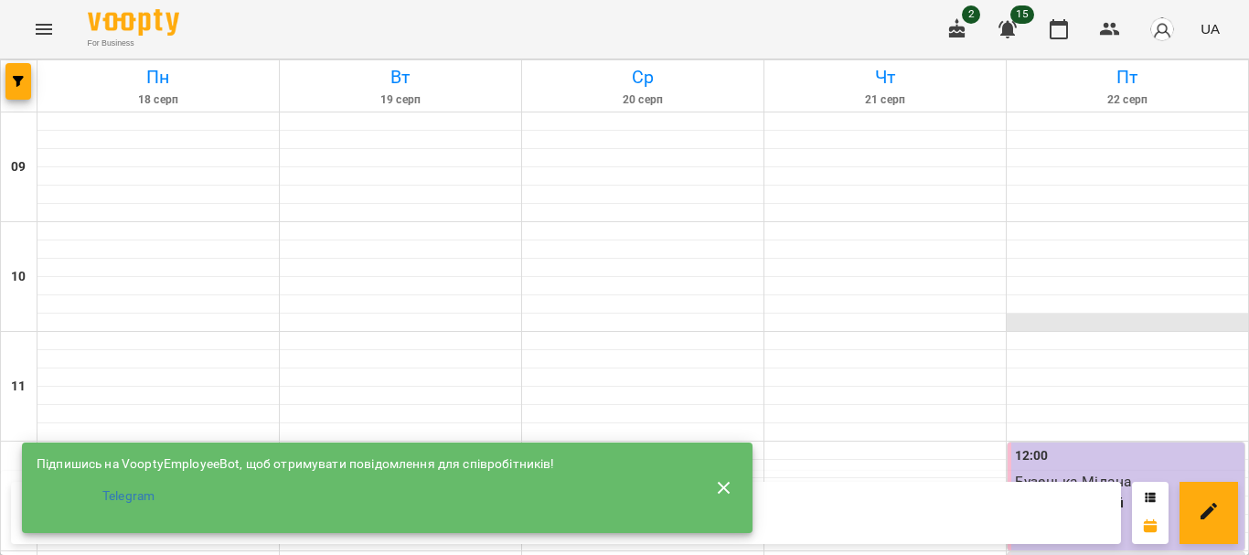
scroll to position [274, 0]
drag, startPoint x: 1075, startPoint y: 347, endPoint x: 909, endPoint y: 394, distance: 173.1
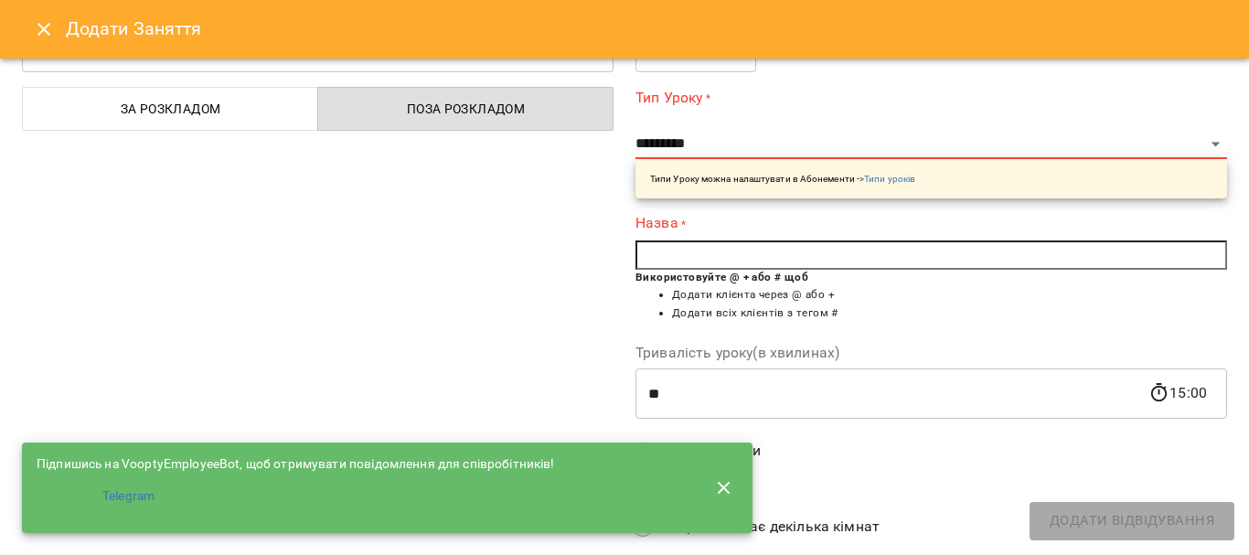
scroll to position [0, 0]
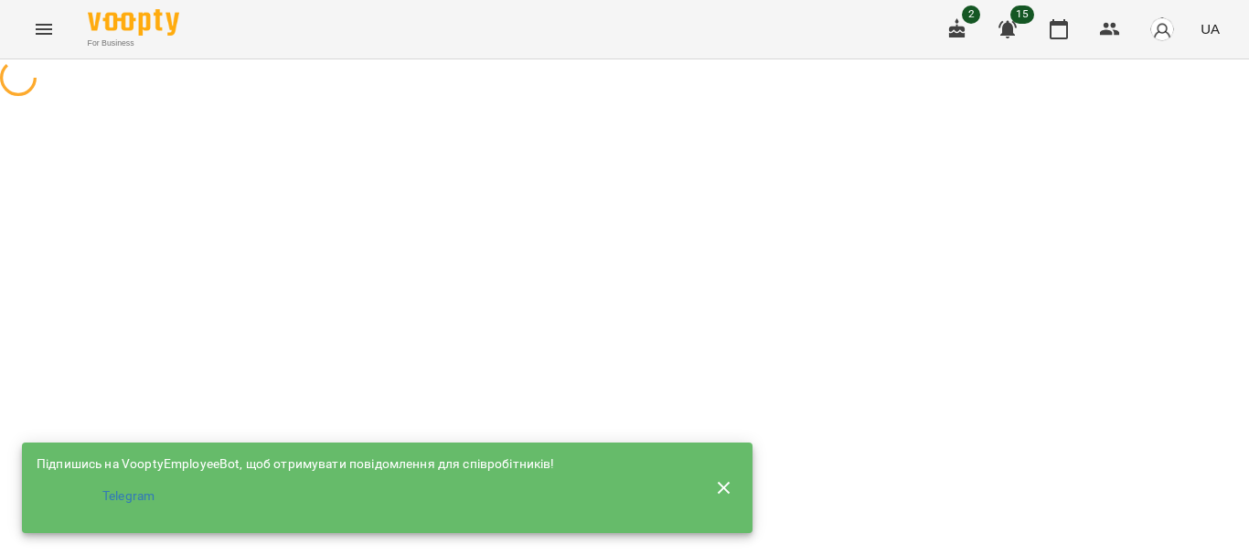
select select "**********"
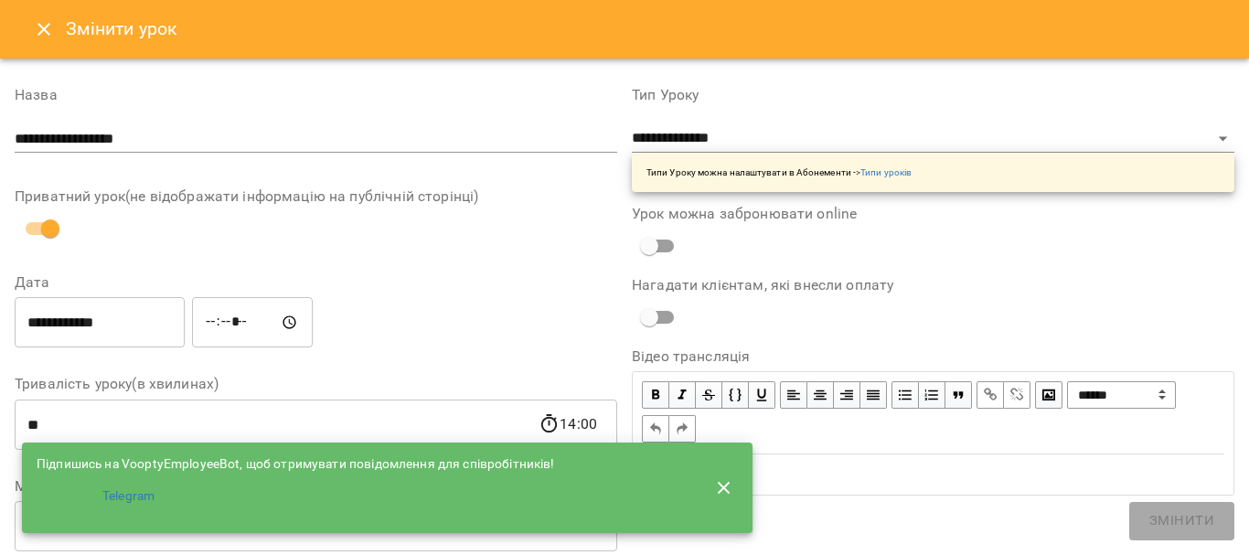
click at [37, 26] on icon "Close" at bounding box center [44, 29] width 22 height 22
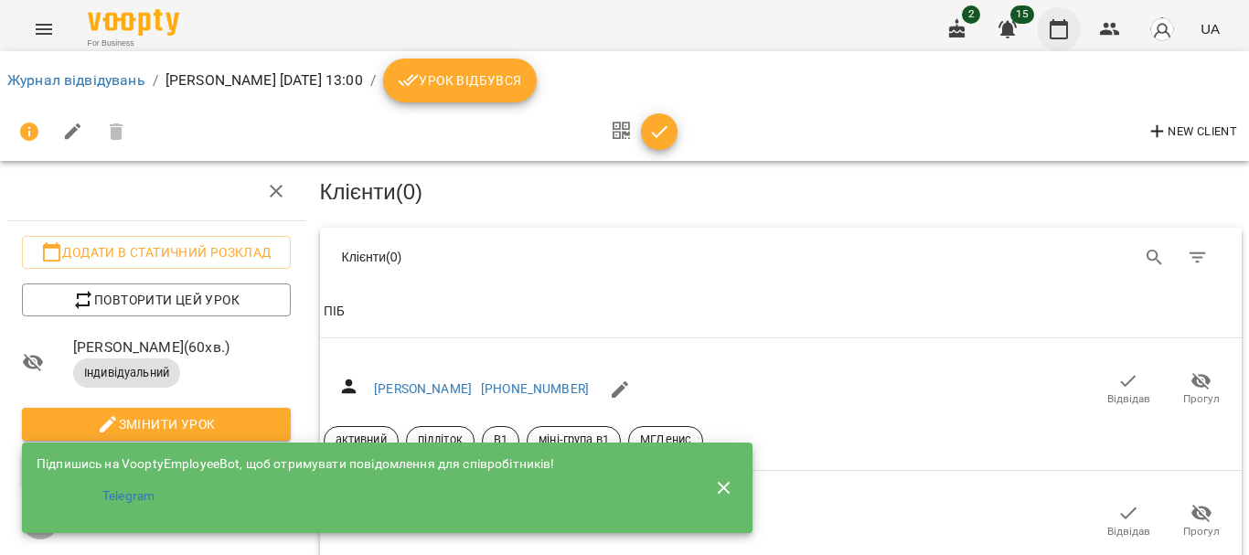
click at [1063, 34] on icon "button" at bounding box center [1059, 29] width 22 height 22
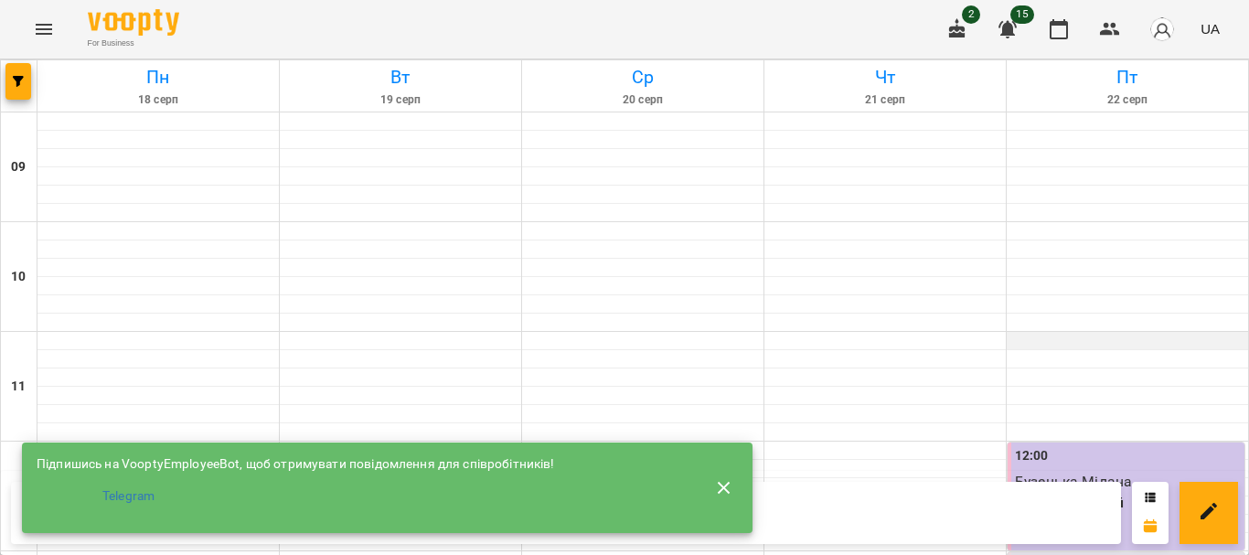
scroll to position [366, 0]
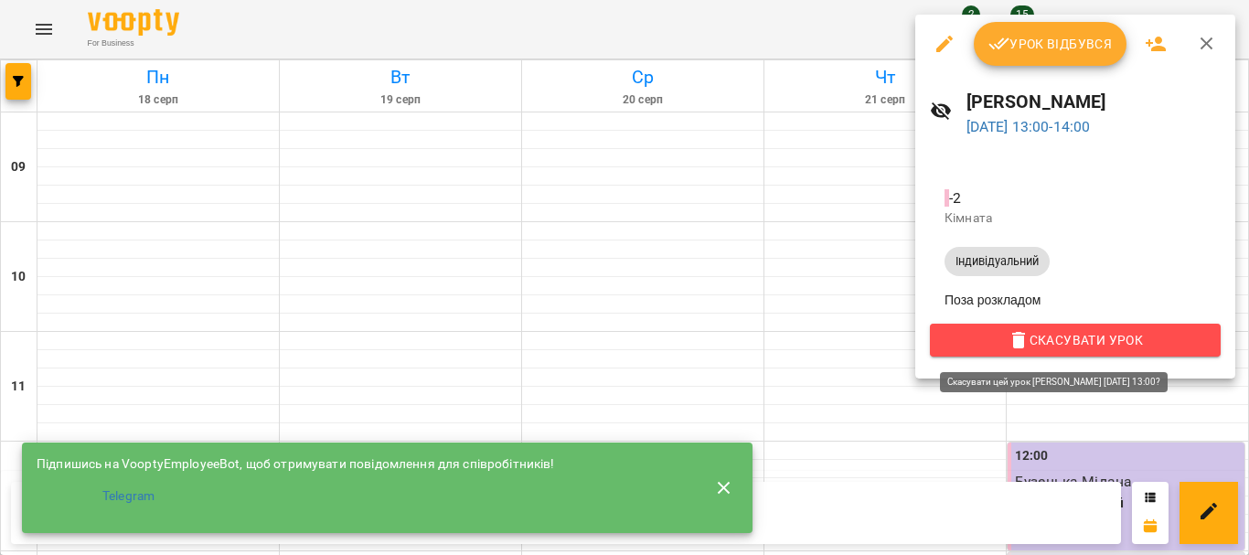
click at [1084, 347] on span "Скасувати Урок" at bounding box center [1076, 340] width 262 height 22
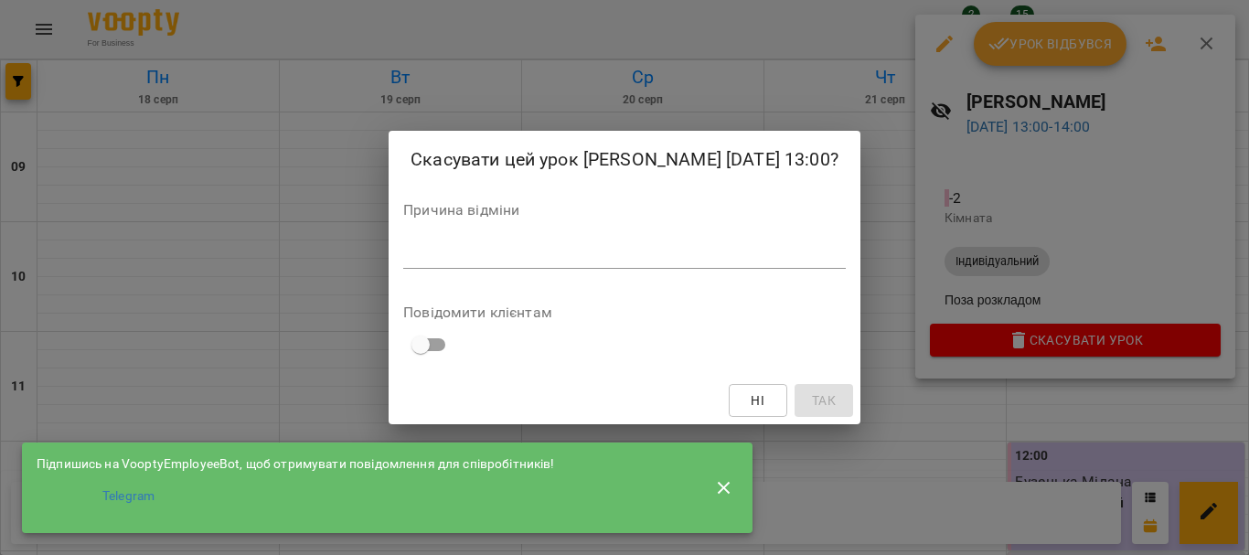
click at [860, 407] on div "Ні Так" at bounding box center [625, 401] width 472 height 48
click at [860, 412] on div "Ні Так" at bounding box center [625, 401] width 472 height 48
click at [456, 238] on div "Причина відміни *" at bounding box center [624, 239] width 443 height 73
click at [456, 249] on div "Причина відміни *" at bounding box center [624, 239] width 443 height 73
click at [455, 258] on div "*" at bounding box center [624, 254] width 443 height 29
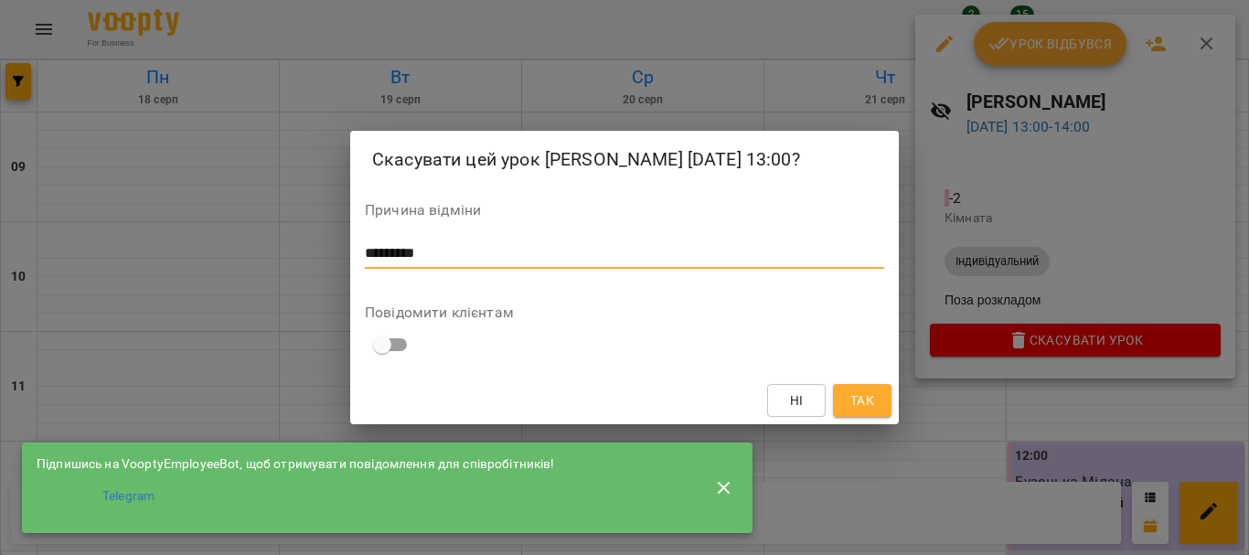
type textarea "*********"
click at [871, 407] on span "Так" at bounding box center [862, 401] width 24 height 22
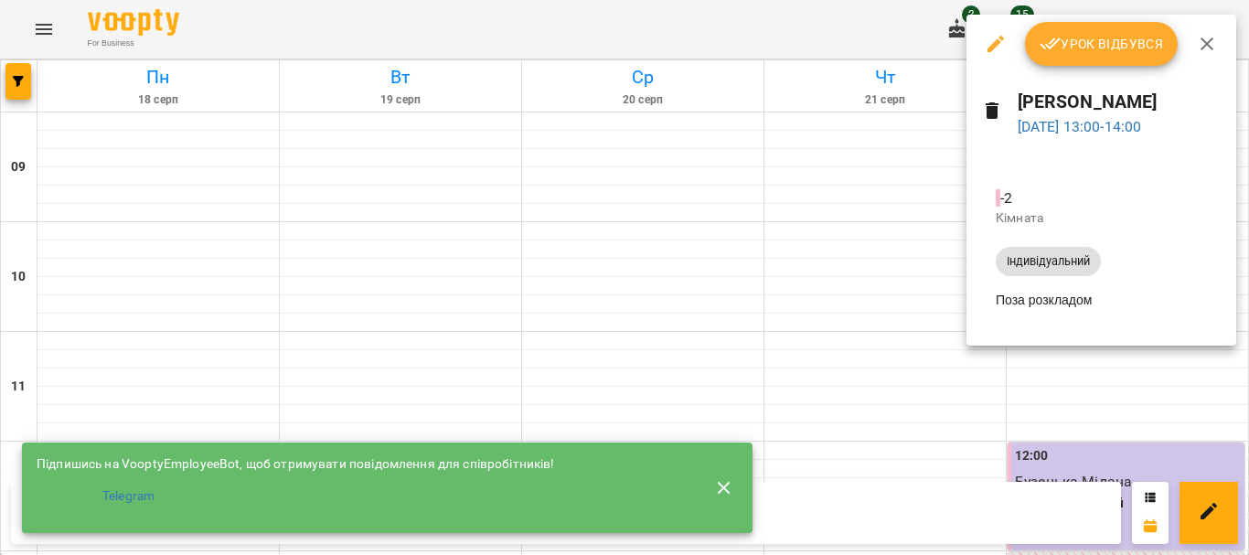
click at [992, 105] on icon at bounding box center [992, 111] width 22 height 22
click at [906, 217] on div at bounding box center [624, 277] width 1249 height 555
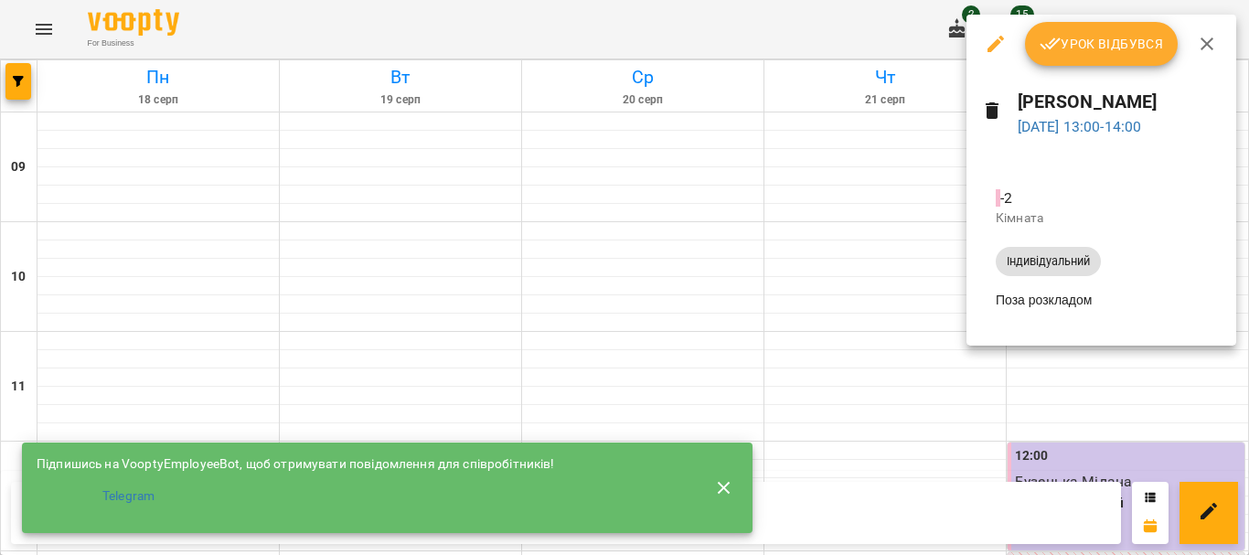
click at [772, 248] on div at bounding box center [624, 277] width 1249 height 555
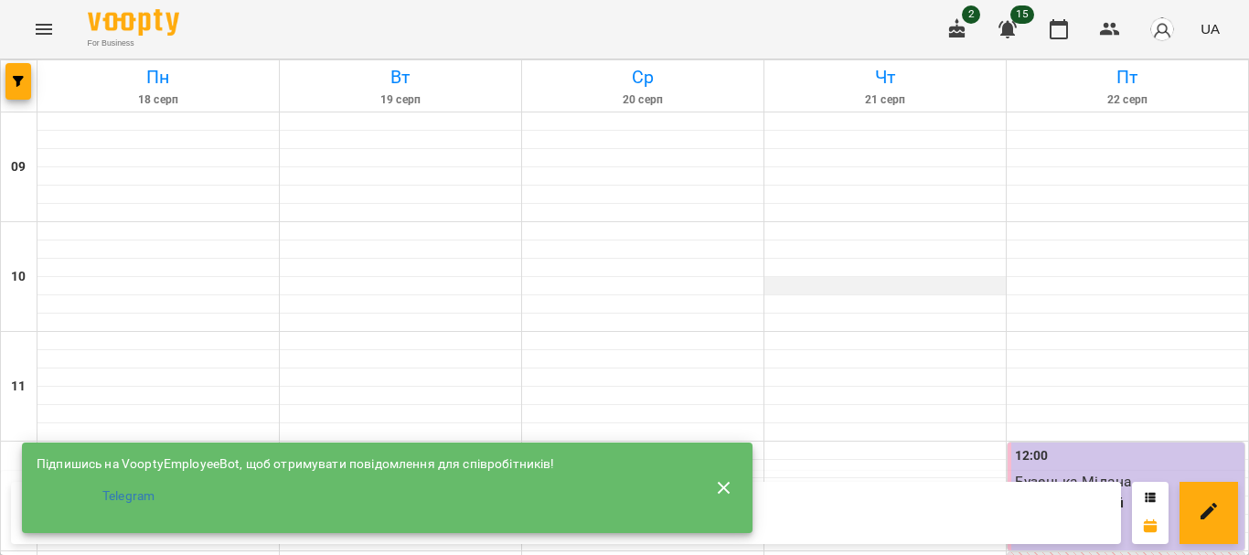
scroll to position [0, 0]
